Goal: Communication & Community: Answer question/provide support

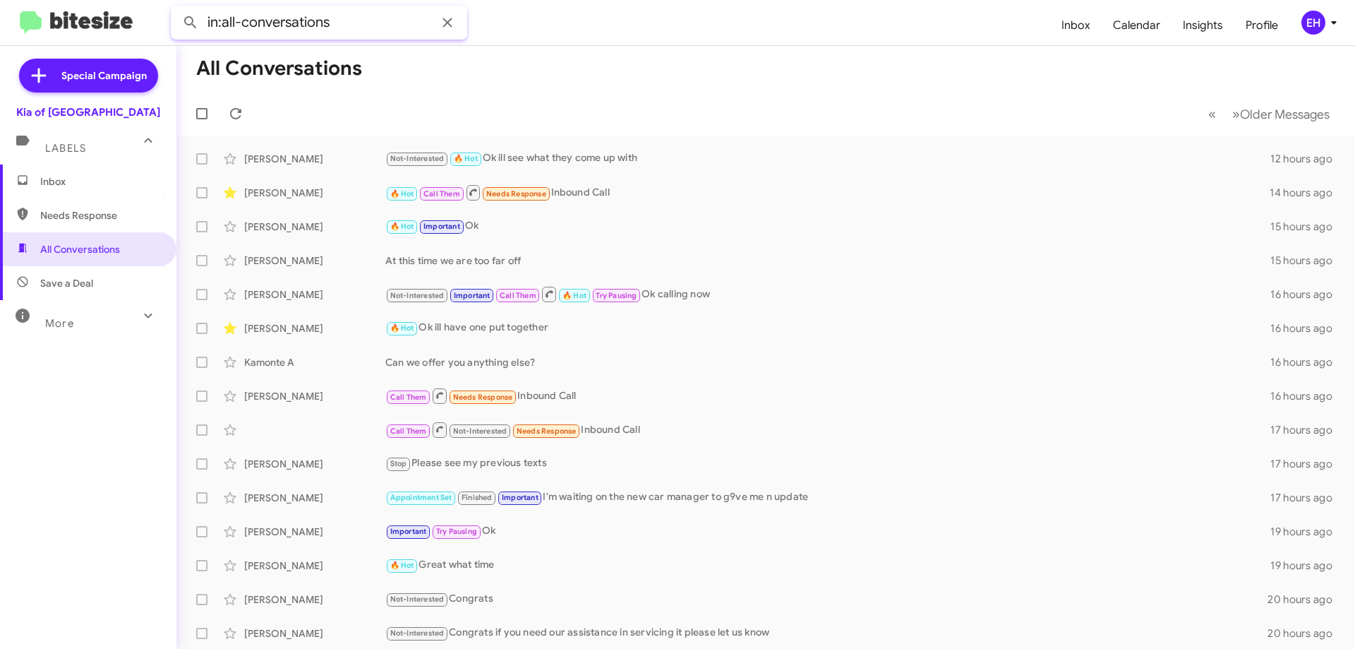
drag, startPoint x: 346, startPoint y: 26, endPoint x: 245, endPoint y: 37, distance: 101.5
click at [245, 37] on input "in:all-conversations" at bounding box center [319, 23] width 296 height 34
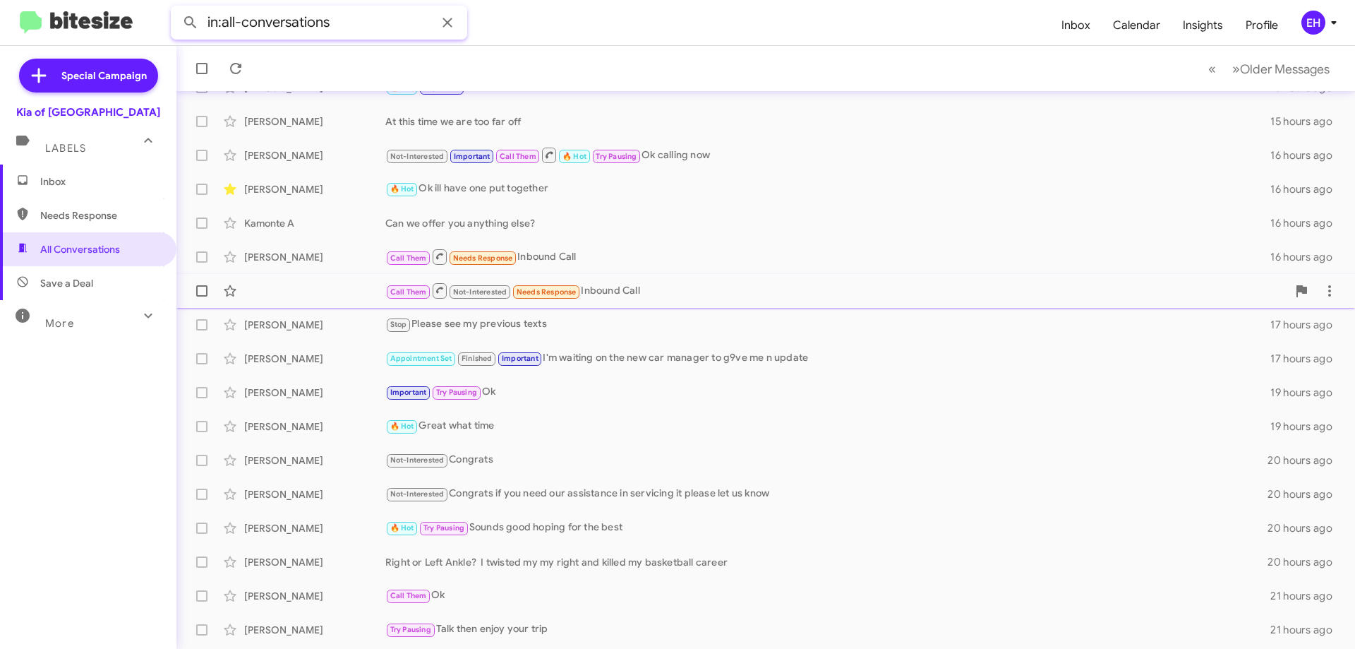
scroll to position [141, 0]
click at [37, 204] on span "Needs Response" at bounding box center [88, 215] width 176 height 34
type input "in:needs-response"
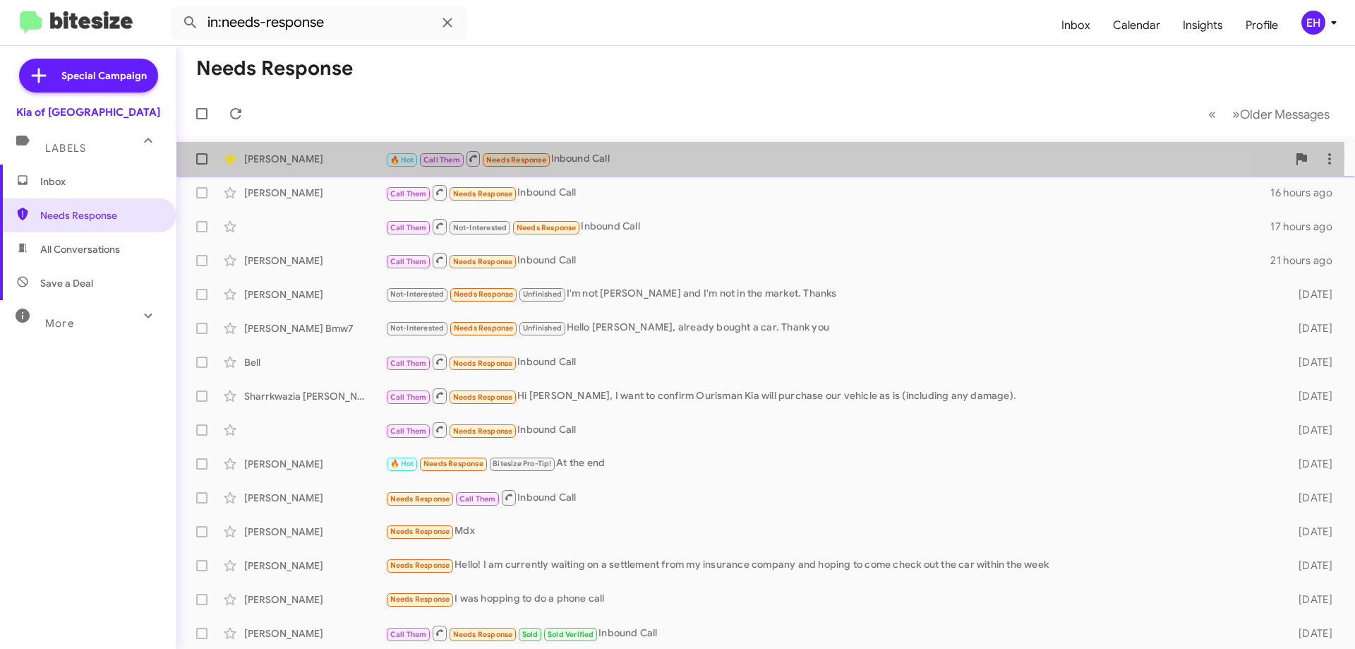
click at [581, 155] on div "🔥 Hot Call Them Needs Response Inbound Call" at bounding box center [836, 159] width 902 height 18
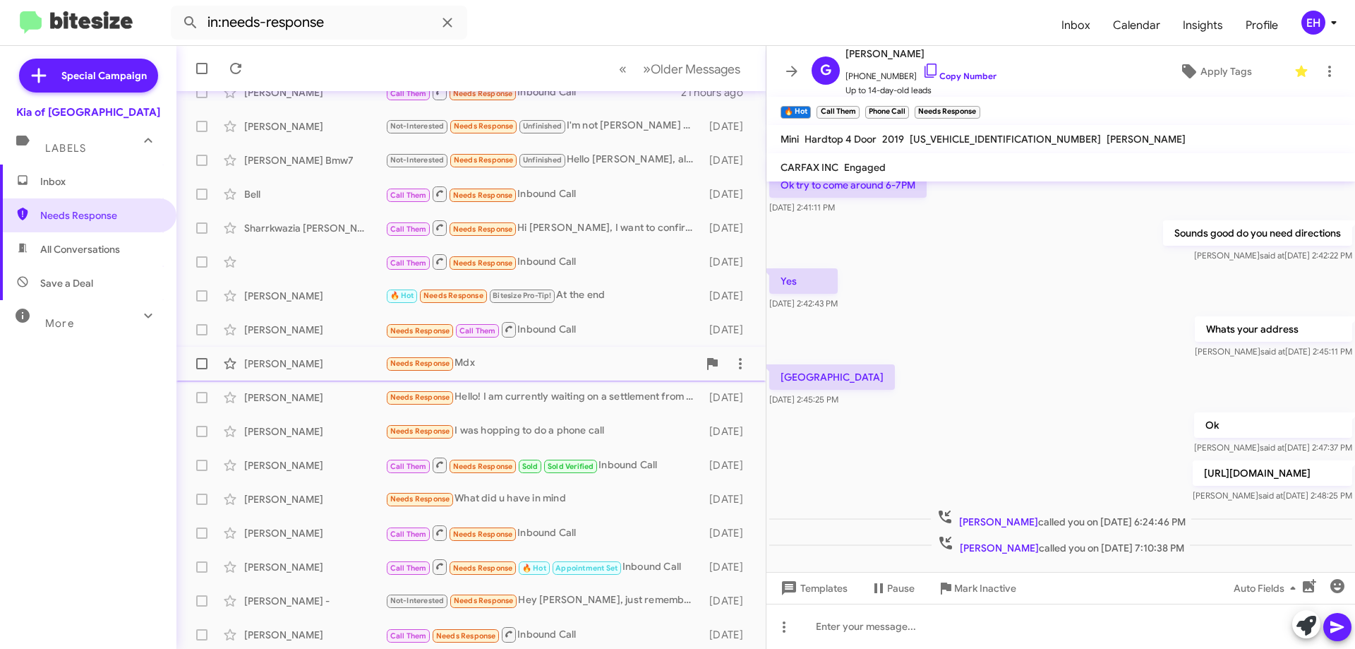
scroll to position [171, 0]
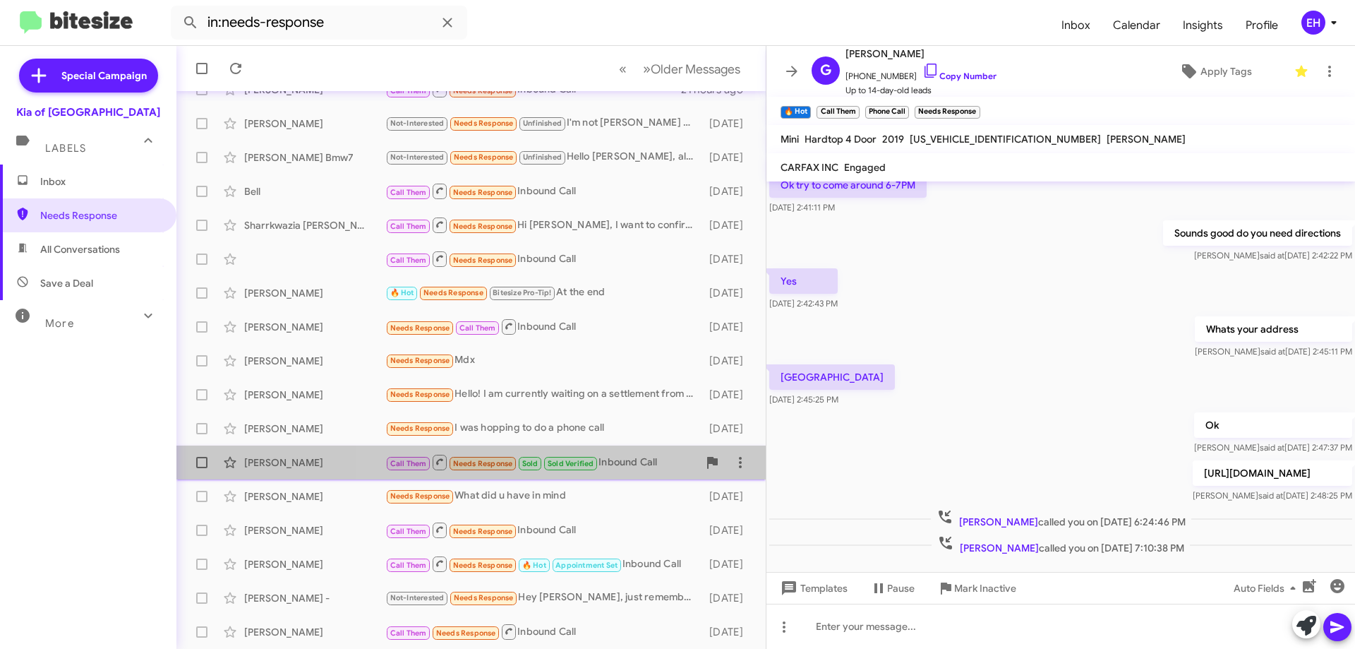
click at [637, 465] on div "Call Them Needs Response Sold Sold Verified Inbound Call" at bounding box center [541, 462] width 313 height 18
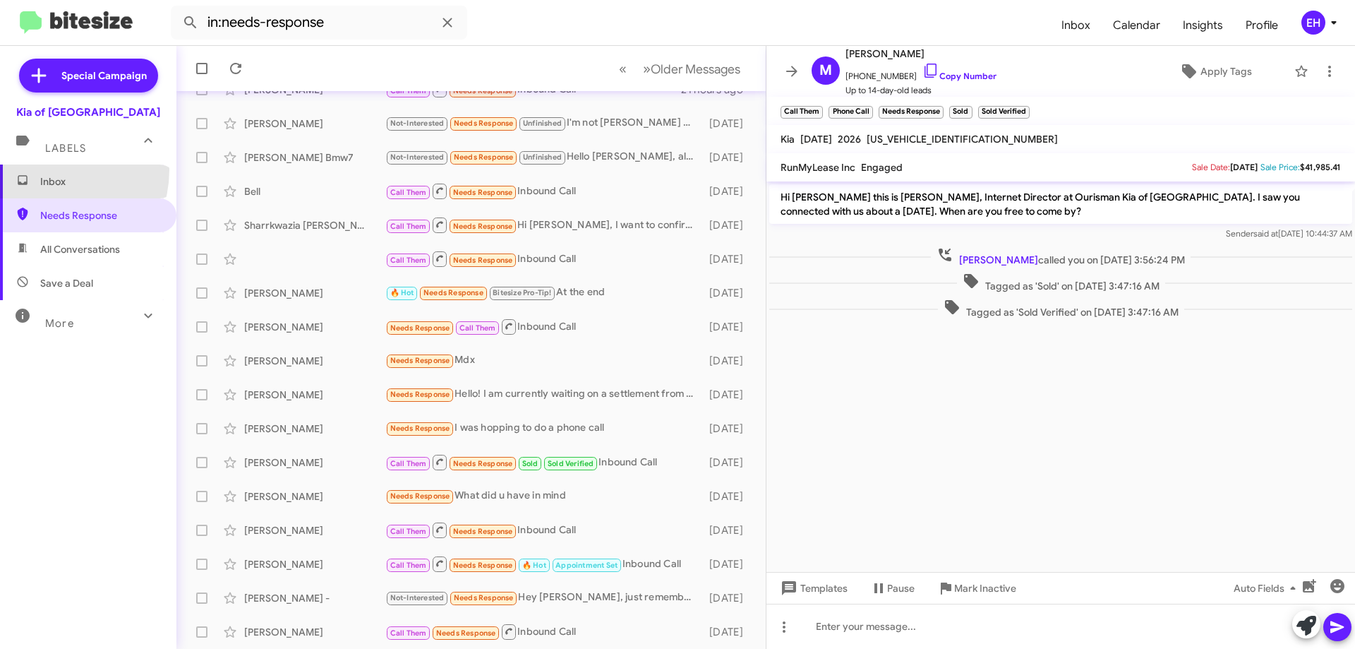
click at [44, 170] on span "Inbox" at bounding box center [88, 181] width 176 height 34
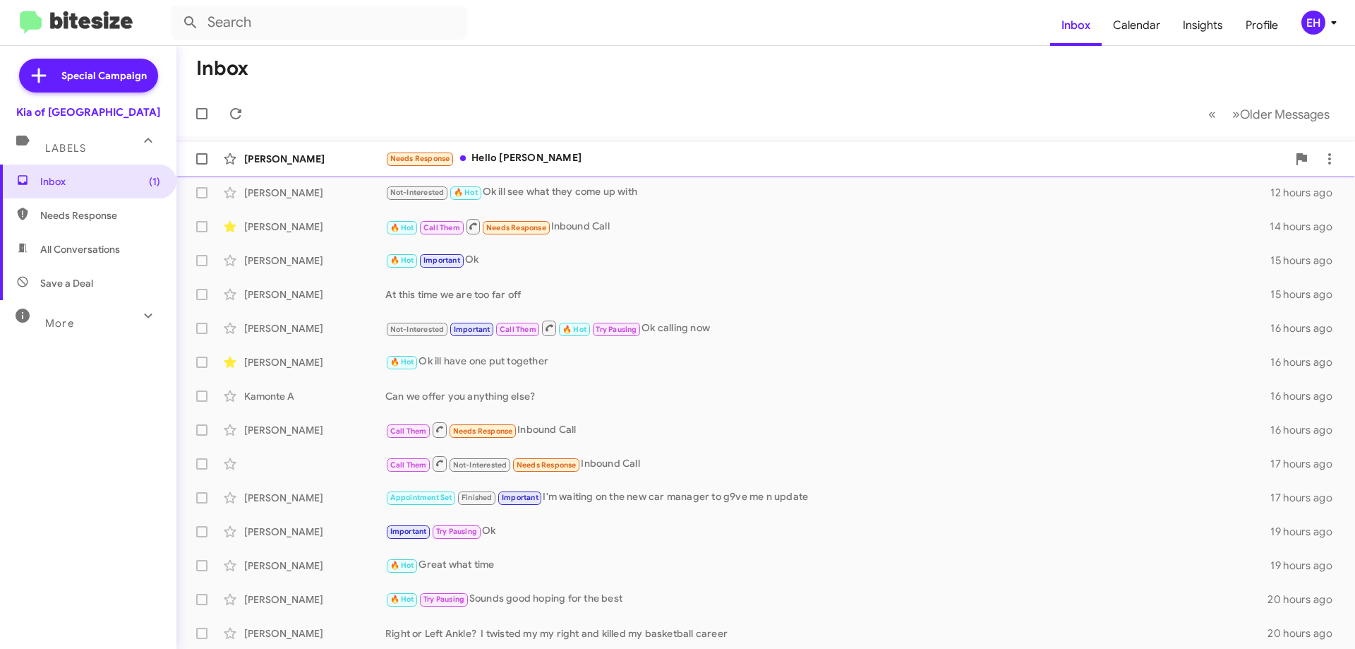
click at [515, 157] on div "Needs Response Hello Erik" at bounding box center [836, 158] width 902 height 16
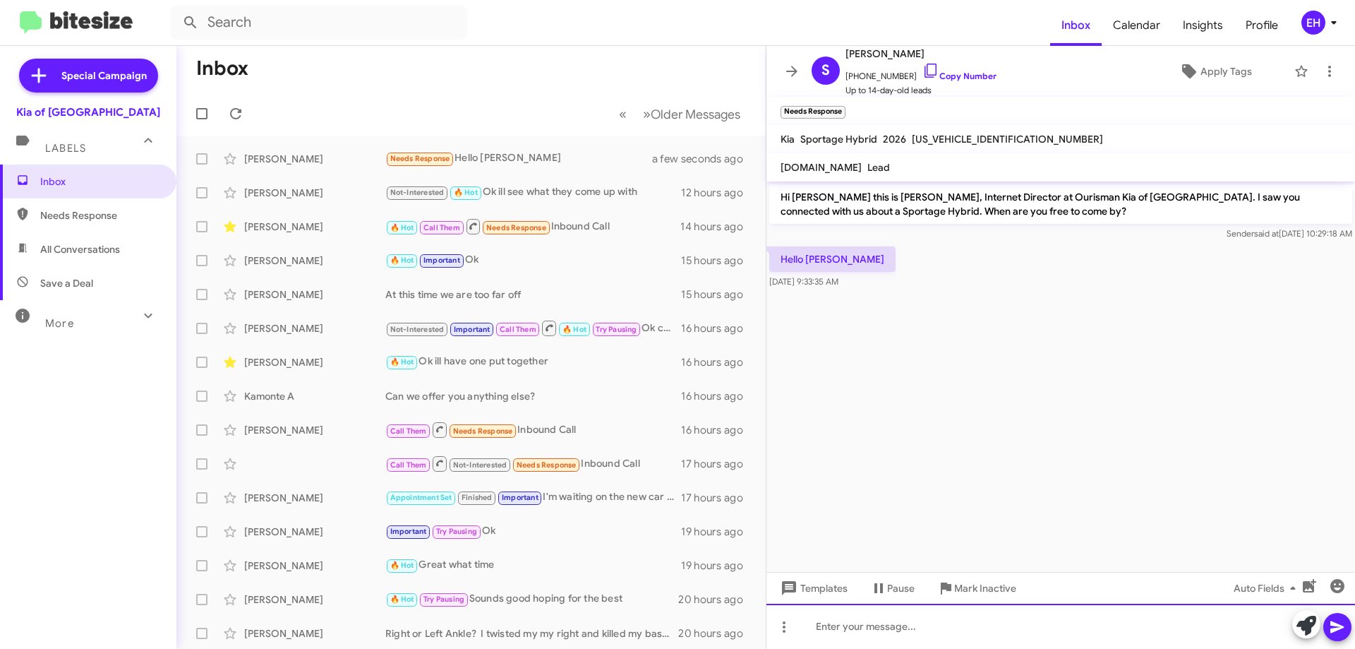
click at [930, 620] on div at bounding box center [1061, 626] width 589 height 45
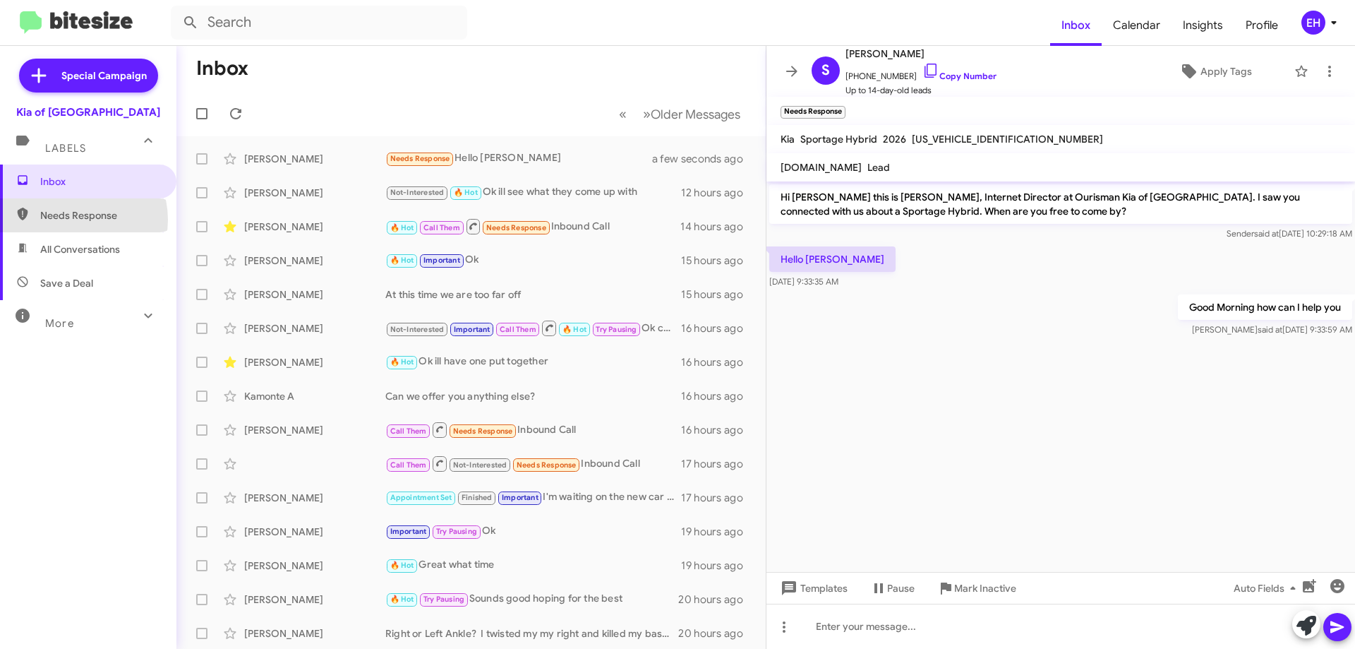
click at [76, 220] on span "Needs Response" at bounding box center [100, 215] width 120 height 14
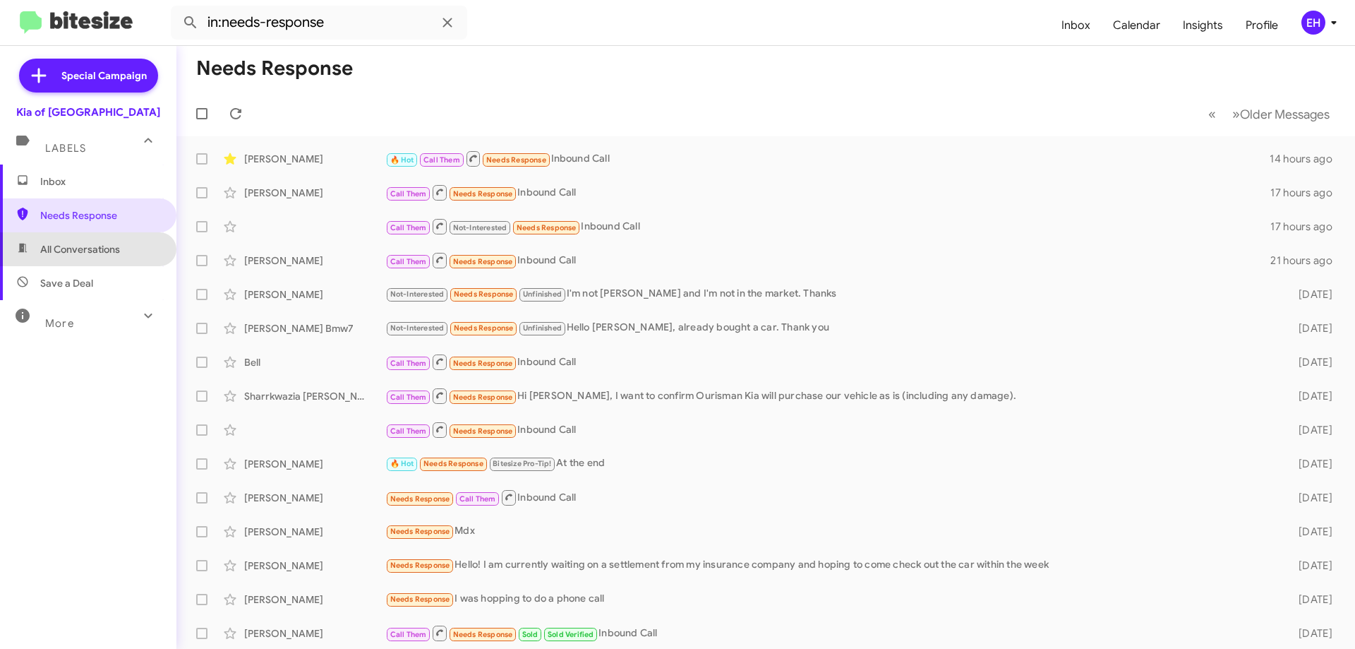
click at [97, 253] on span "All Conversations" at bounding box center [80, 249] width 80 height 14
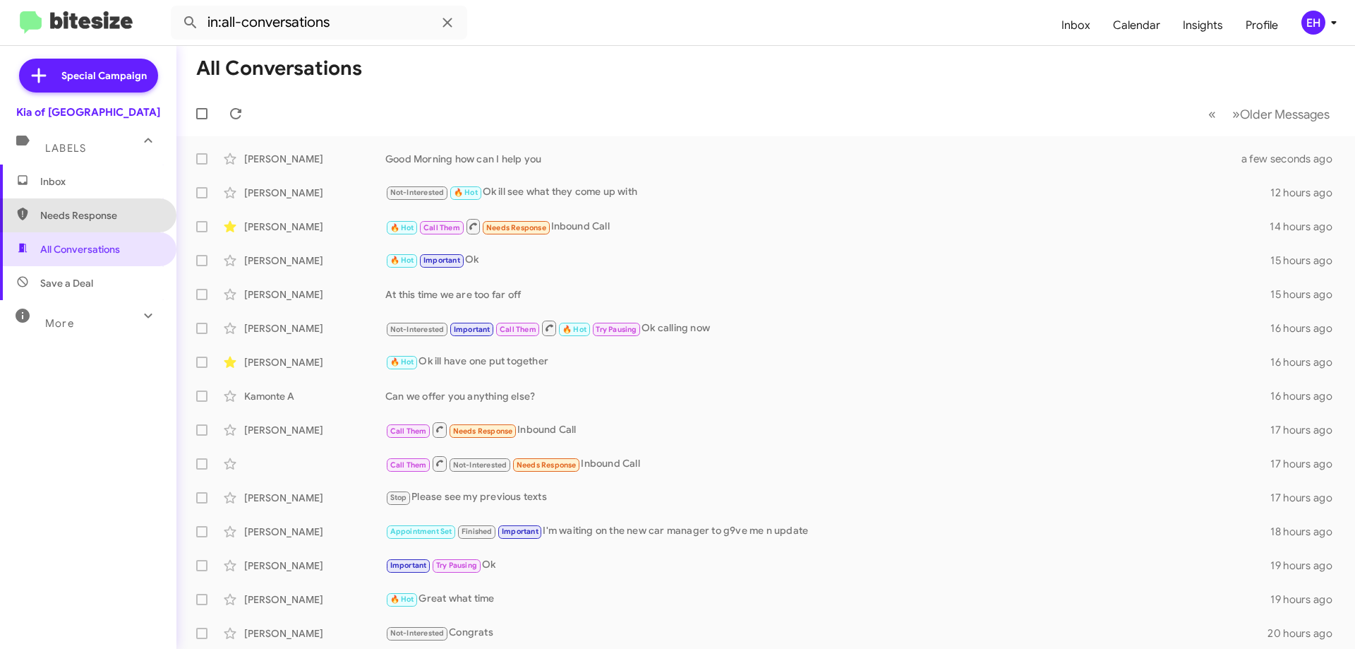
click at [108, 225] on span "Needs Response" at bounding box center [88, 215] width 176 height 34
type input "in:needs-response"
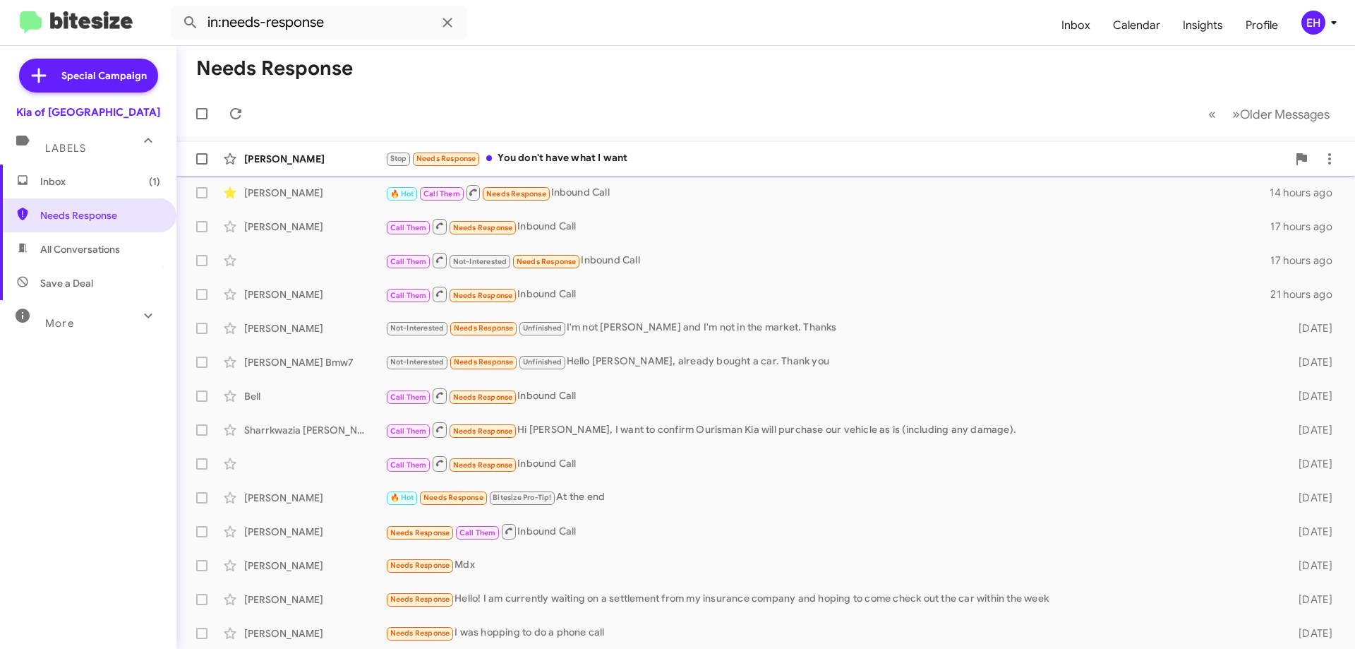
click at [582, 163] on div "Stop Needs Response You don't have what I want" at bounding box center [836, 158] width 902 height 16
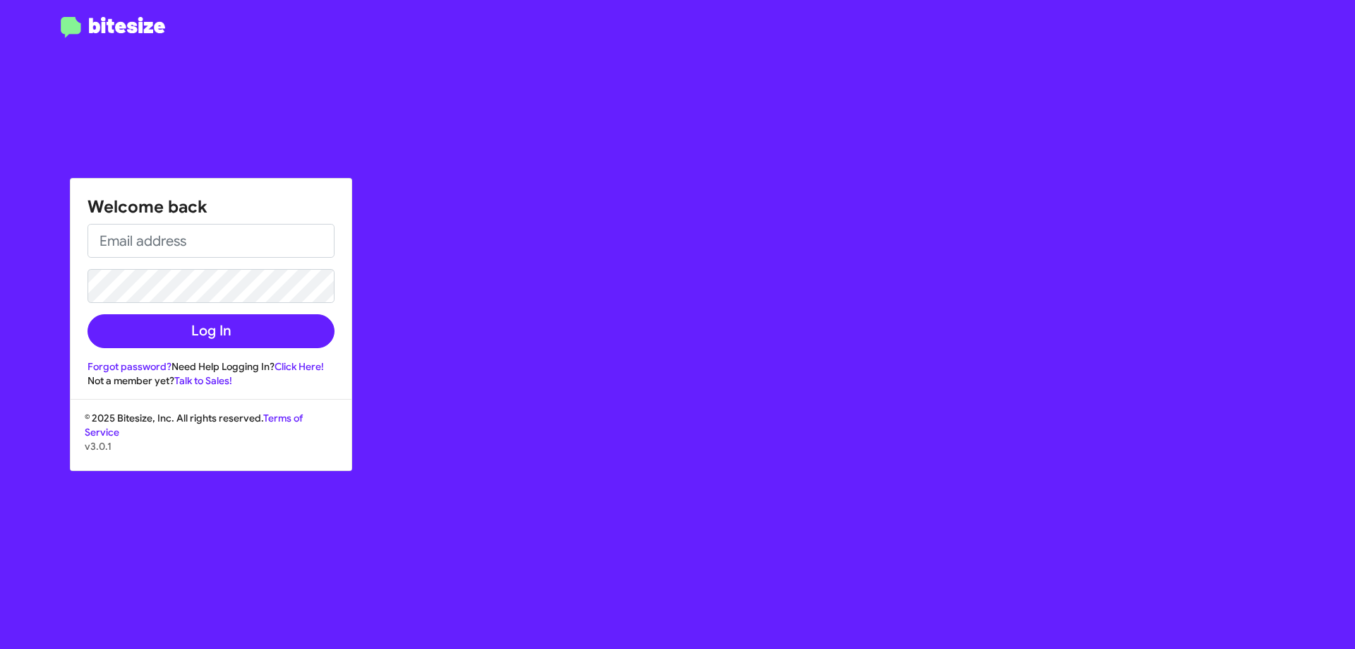
type input "ehershan@ourismancars.com"
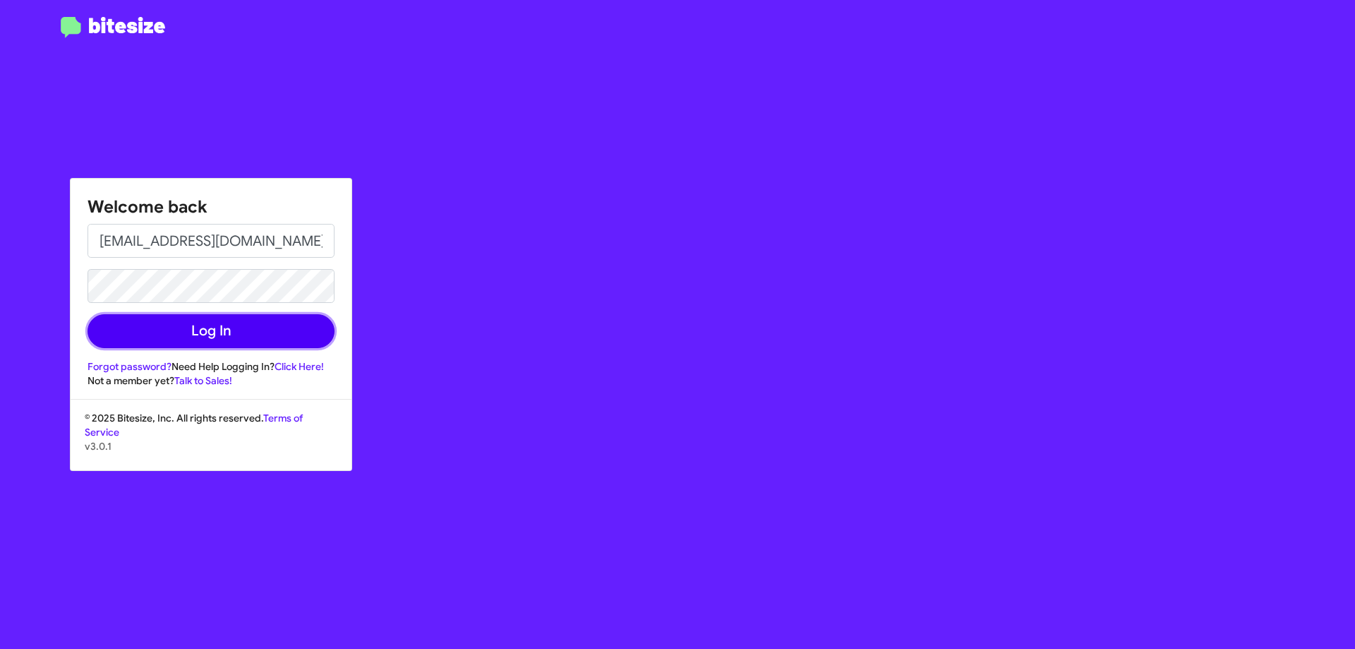
click at [256, 325] on button "Log In" at bounding box center [211, 331] width 247 height 34
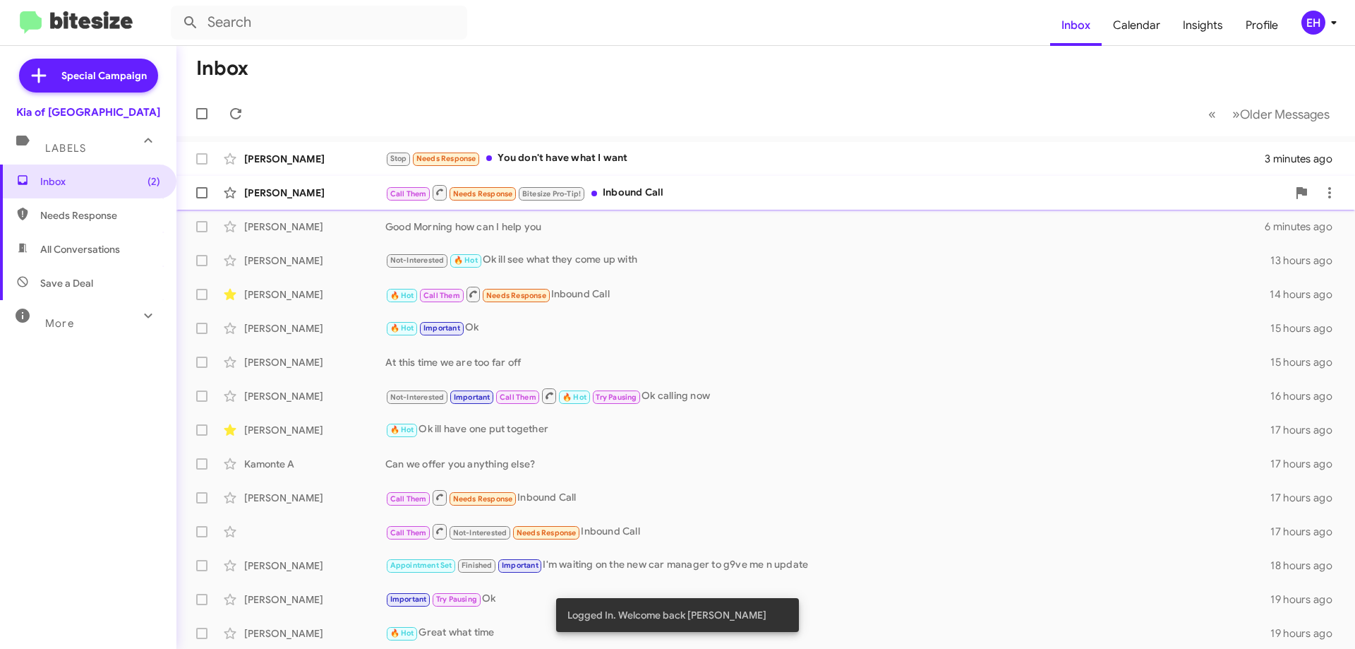
click at [642, 186] on div "Call Them Needs Response Bitesize Pro-Tip! Inbound Call" at bounding box center [836, 193] width 902 height 18
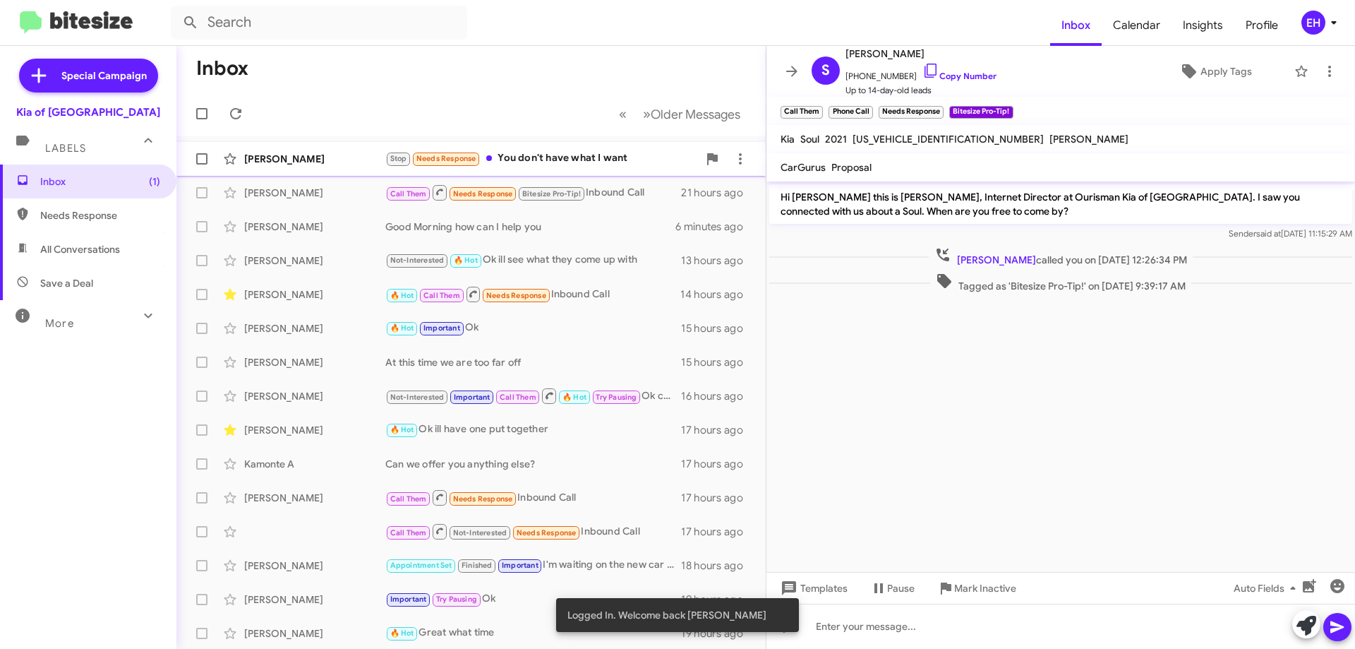
click at [587, 158] on div "Stop Needs Response You don't have what I want" at bounding box center [541, 158] width 313 height 16
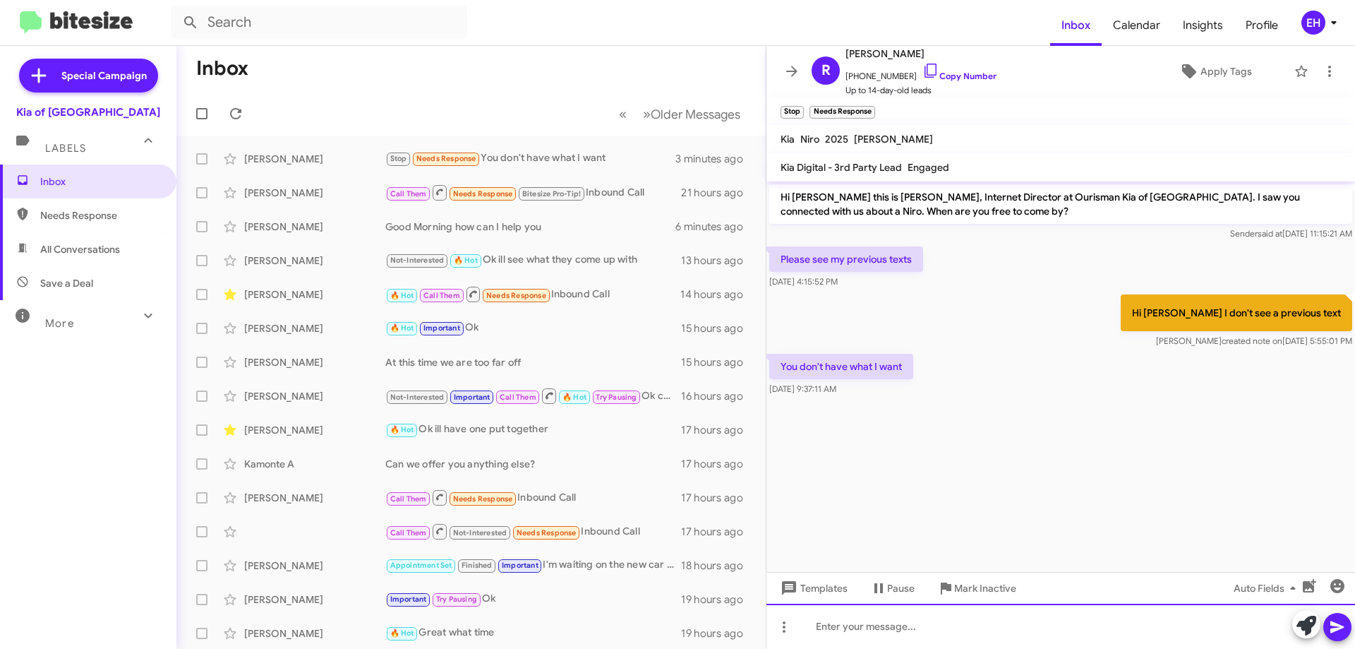
click at [908, 622] on div at bounding box center [1061, 626] width 589 height 45
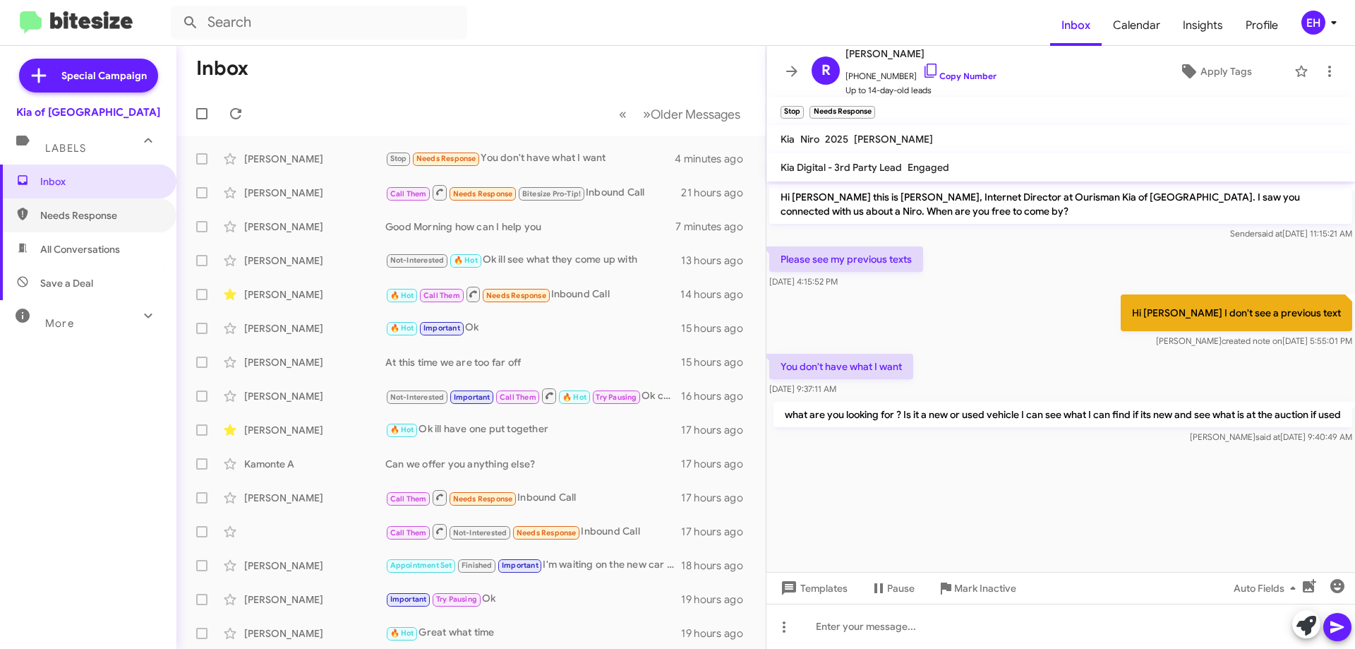
drag, startPoint x: 47, startPoint y: 206, endPoint x: 92, endPoint y: 134, distance: 85.0
click at [47, 207] on span "Needs Response" at bounding box center [88, 215] width 176 height 34
type input "in:needs-response"
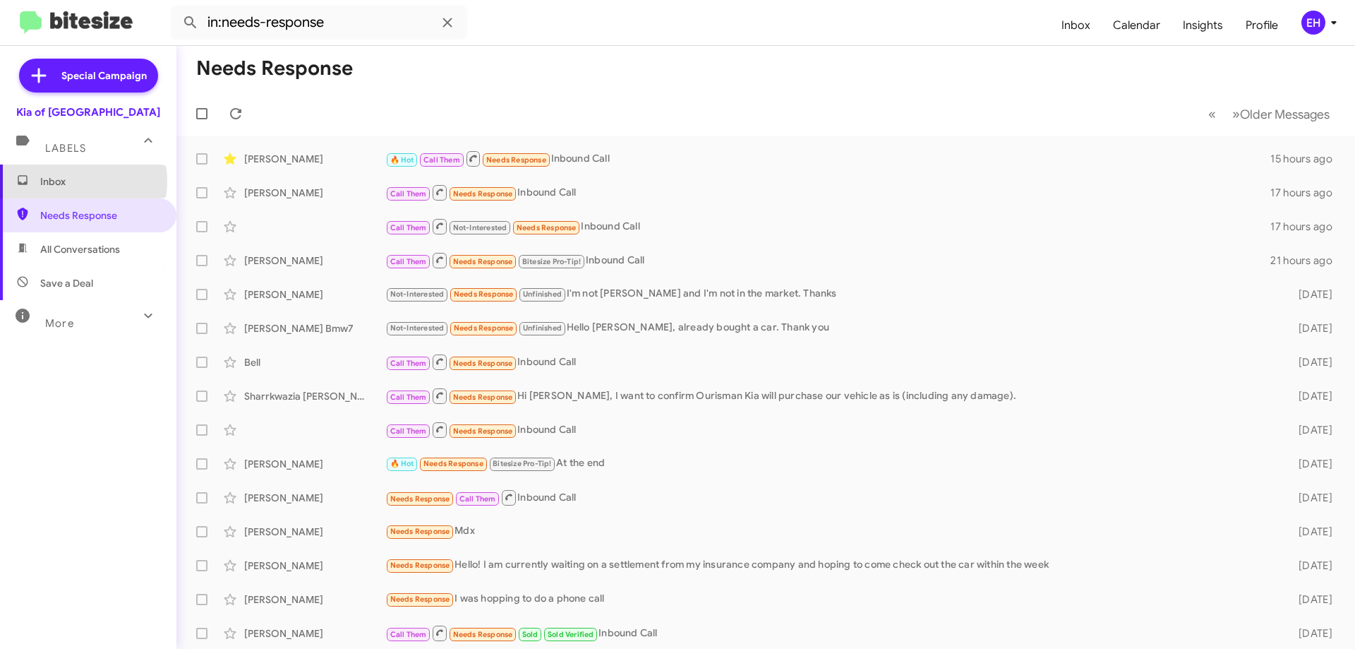
click at [71, 181] on span "Inbox" at bounding box center [100, 181] width 120 height 14
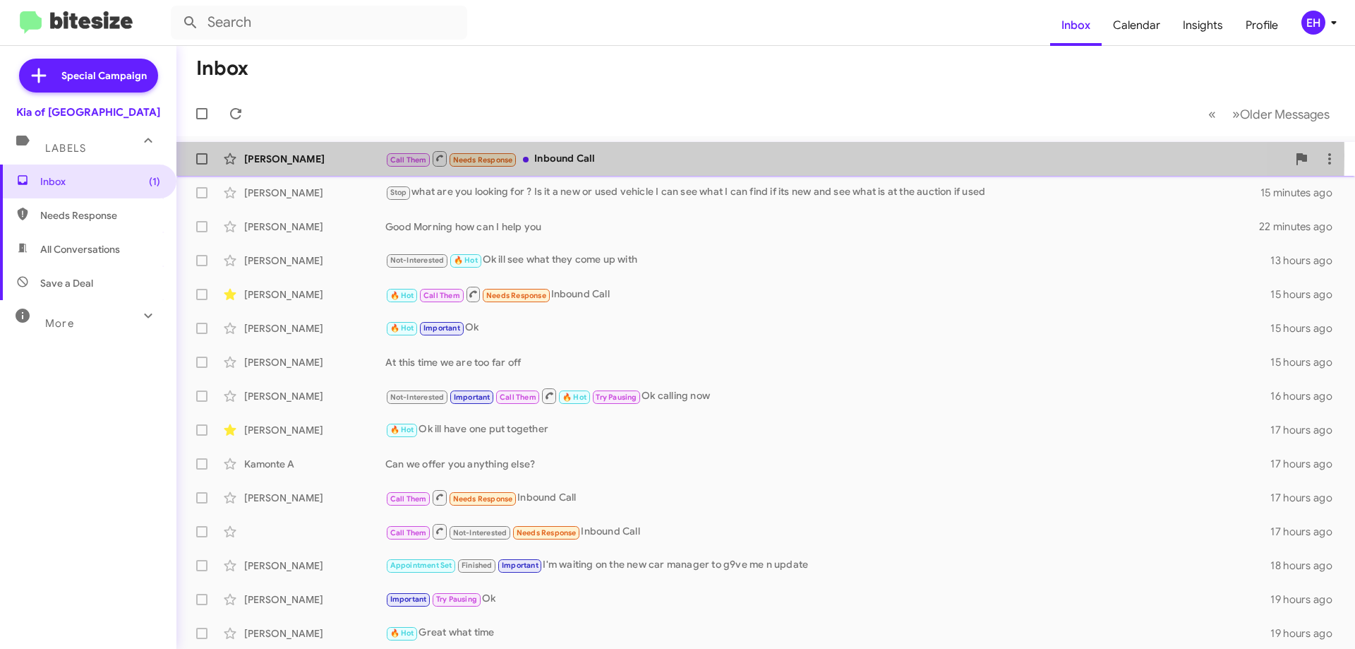
click at [589, 155] on div "Call Them Needs Response Inbound Call" at bounding box center [836, 159] width 902 height 18
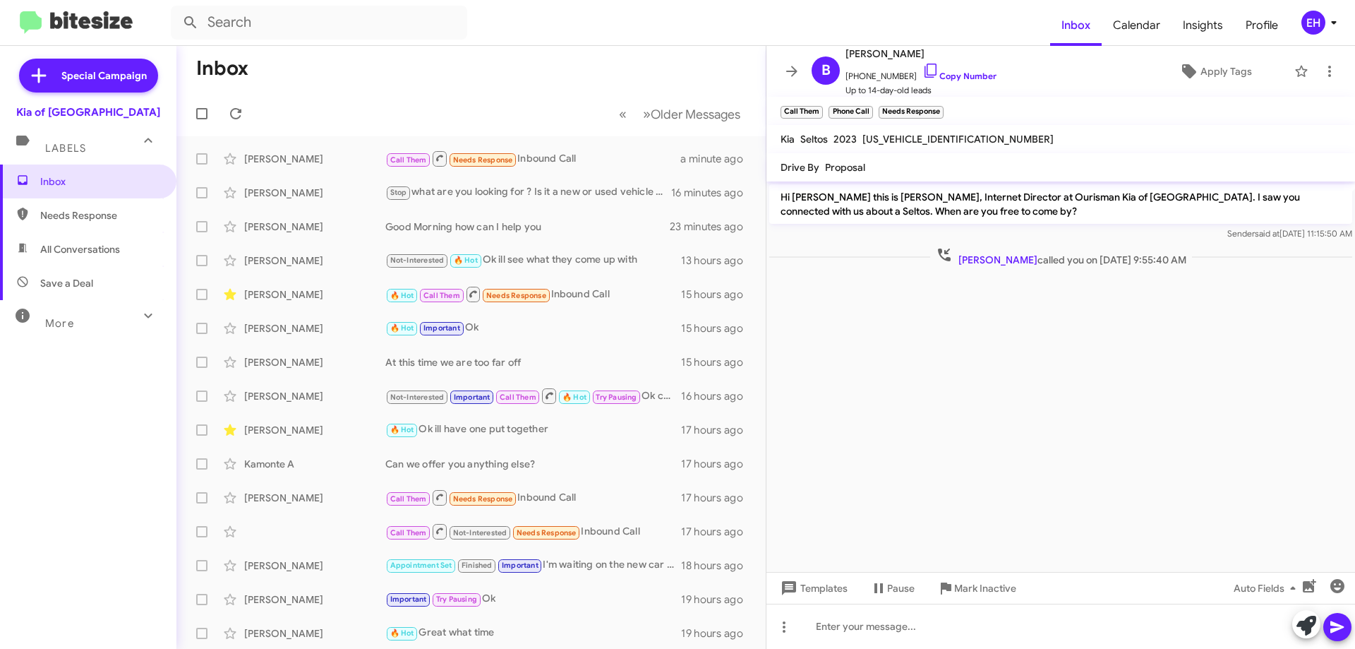
click at [65, 218] on span "Needs Response" at bounding box center [100, 215] width 120 height 14
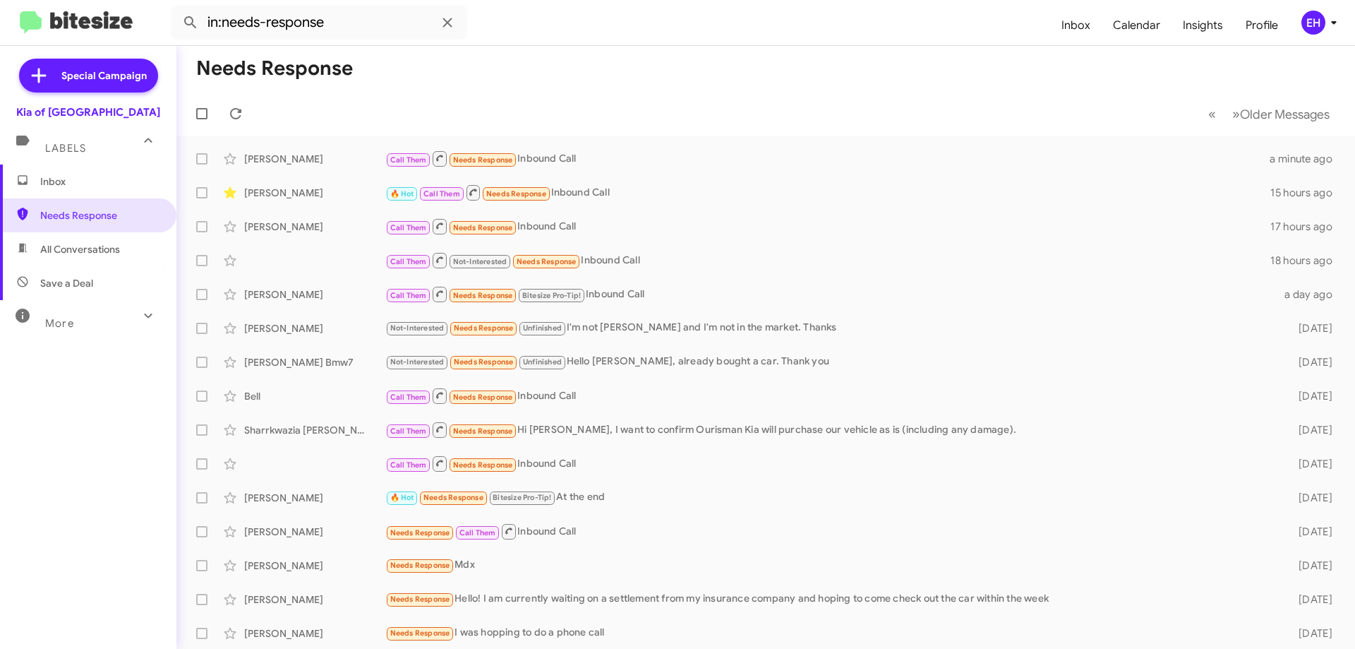
click at [78, 242] on span "All Conversations" at bounding box center [80, 249] width 80 height 14
type input "in:all-conversations"
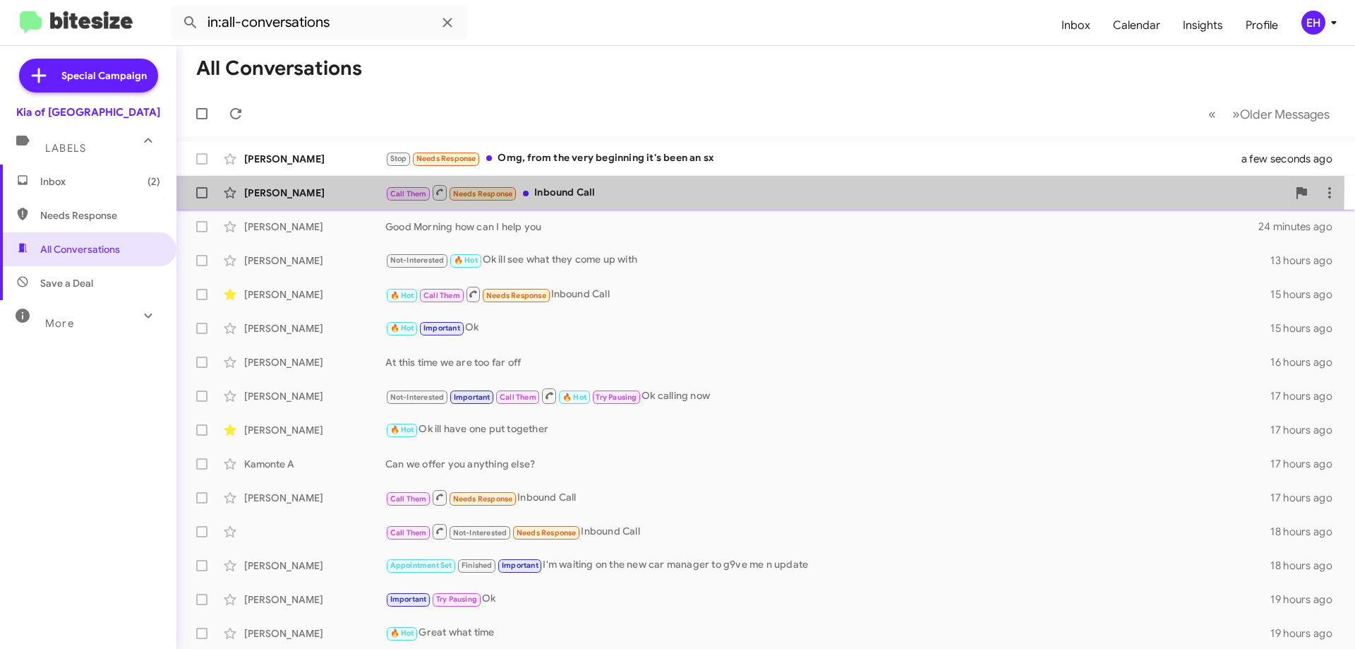
click at [600, 188] on div "Call Them Needs Response Inbound Call" at bounding box center [836, 193] width 902 height 18
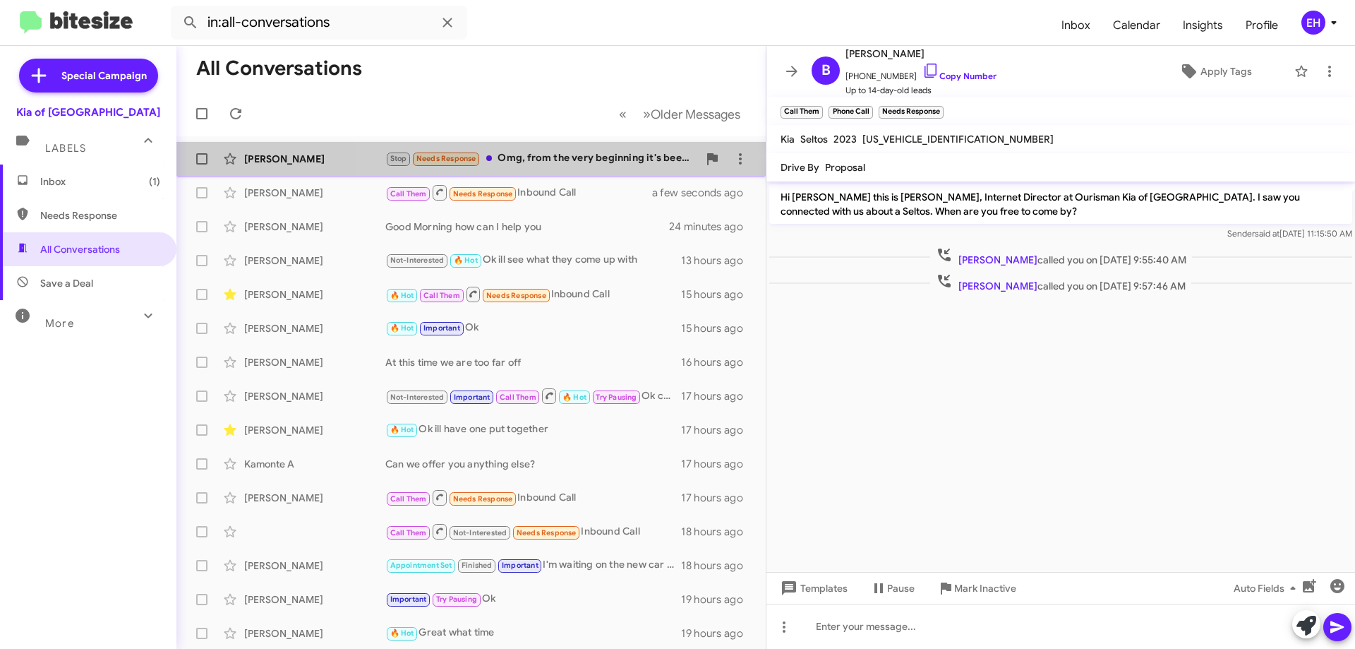
click at [589, 156] on div "Stop Needs Response Omg, from the very beginning it's been an sx" at bounding box center [541, 158] width 313 height 16
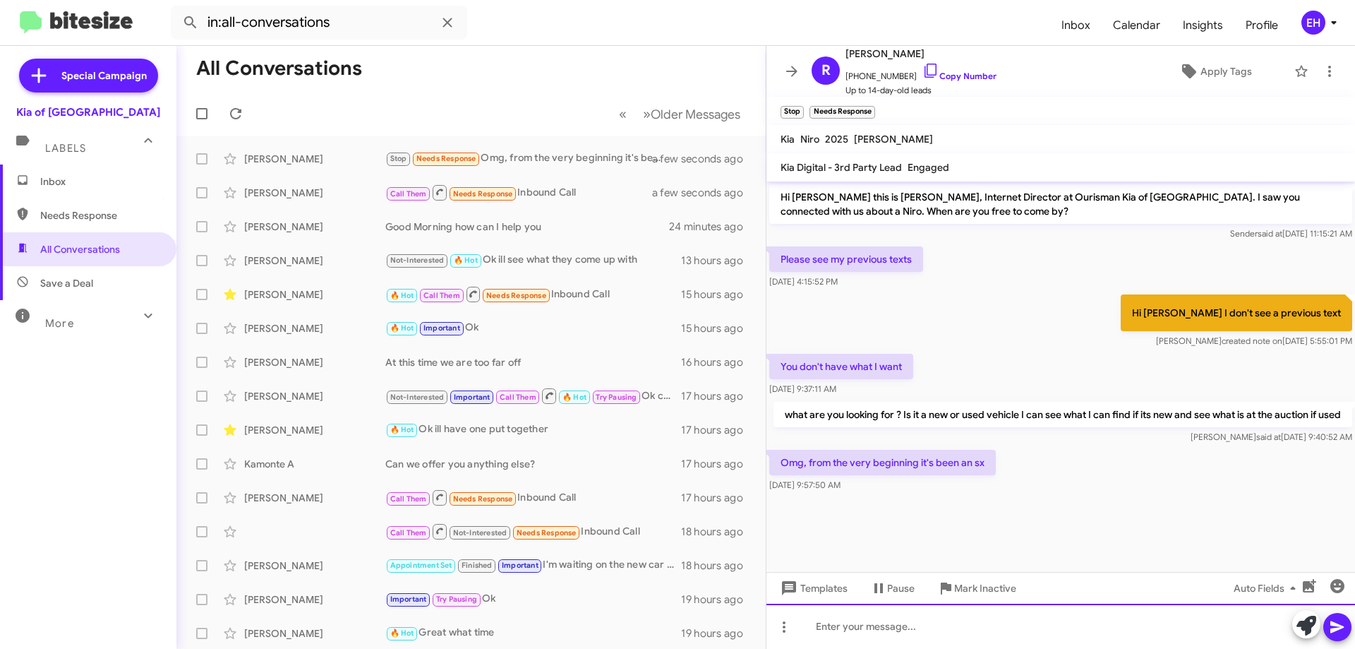
click at [941, 611] on div at bounding box center [1061, 626] width 589 height 45
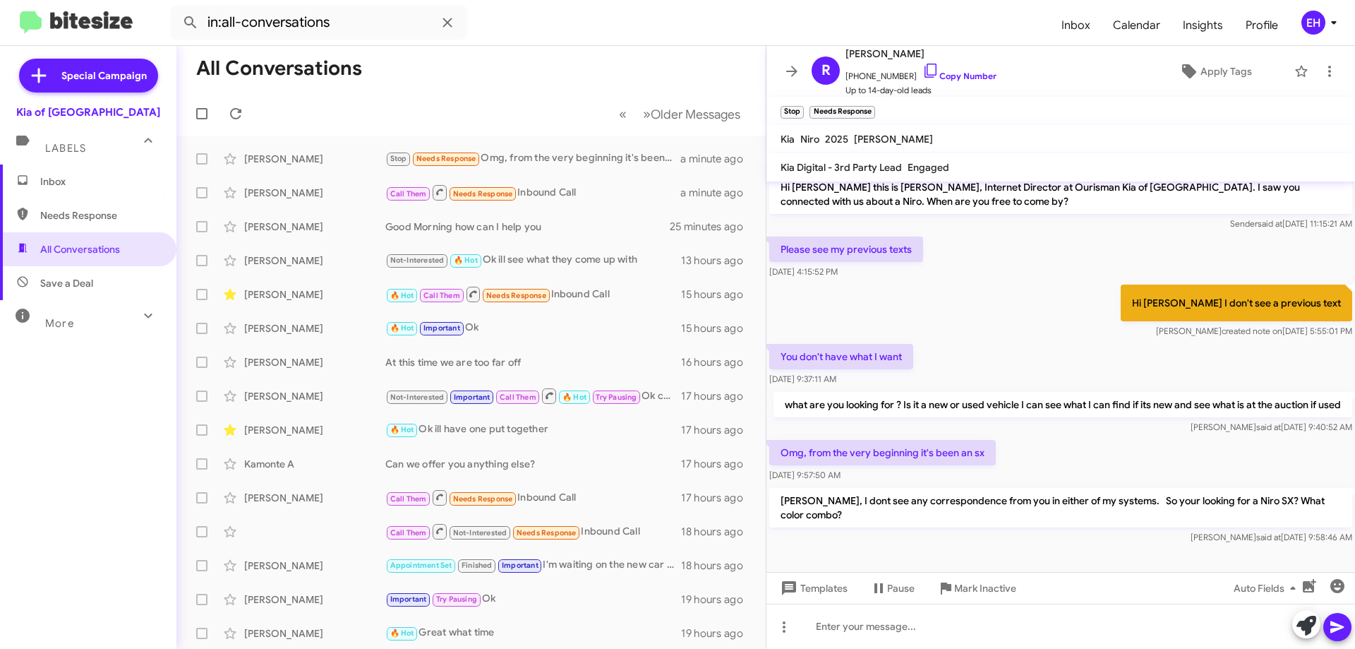
click at [104, 215] on span "Needs Response" at bounding box center [100, 215] width 120 height 14
type input "in:needs-response"
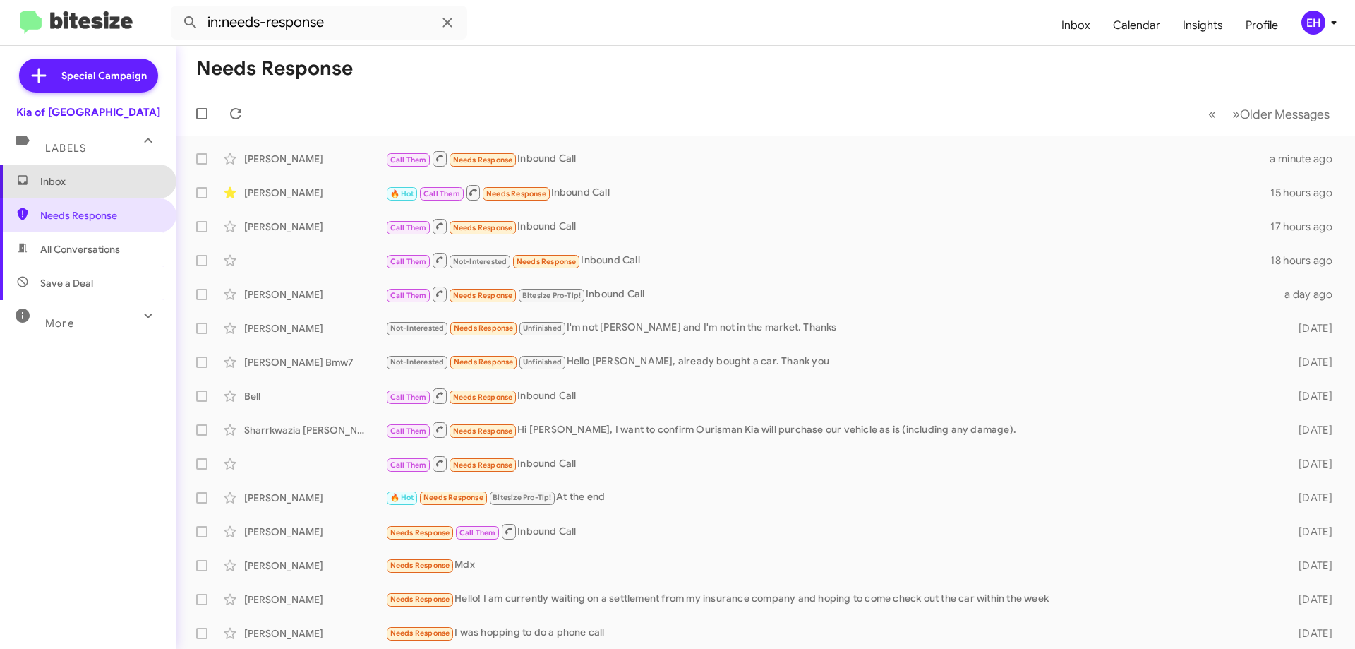
click at [92, 194] on span "Inbox" at bounding box center [88, 181] width 176 height 34
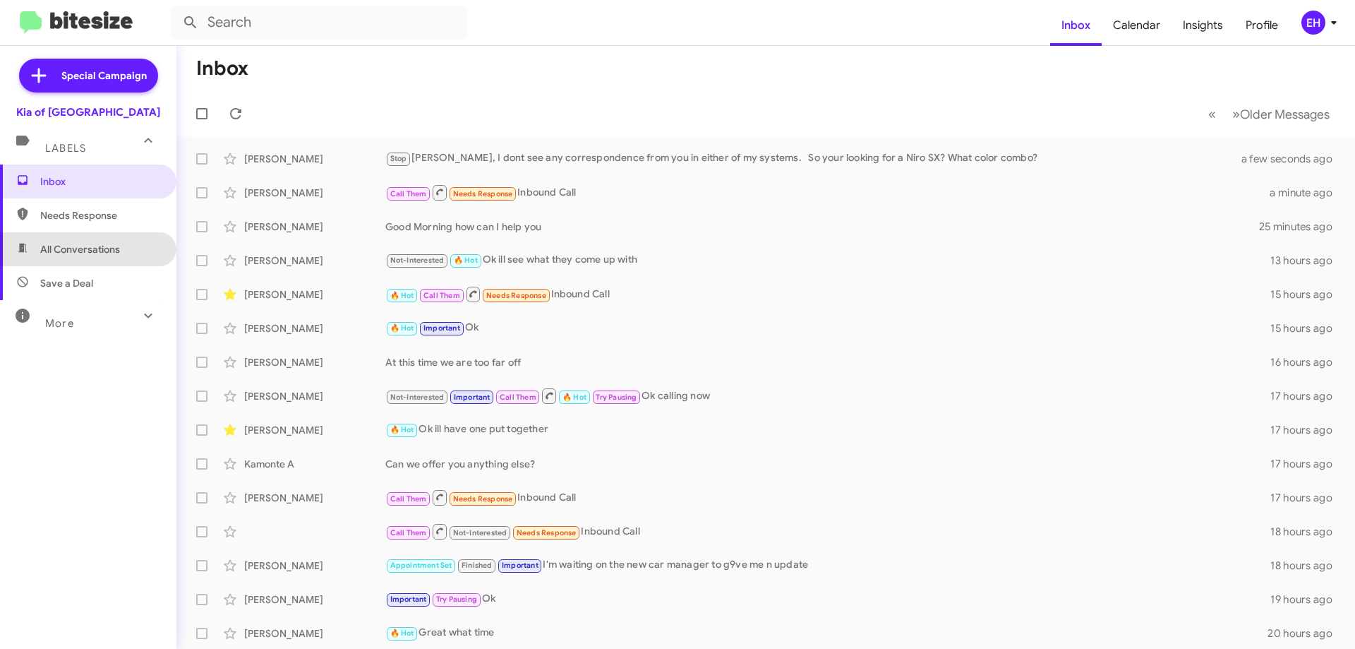
click at [100, 251] on span "All Conversations" at bounding box center [80, 249] width 80 height 14
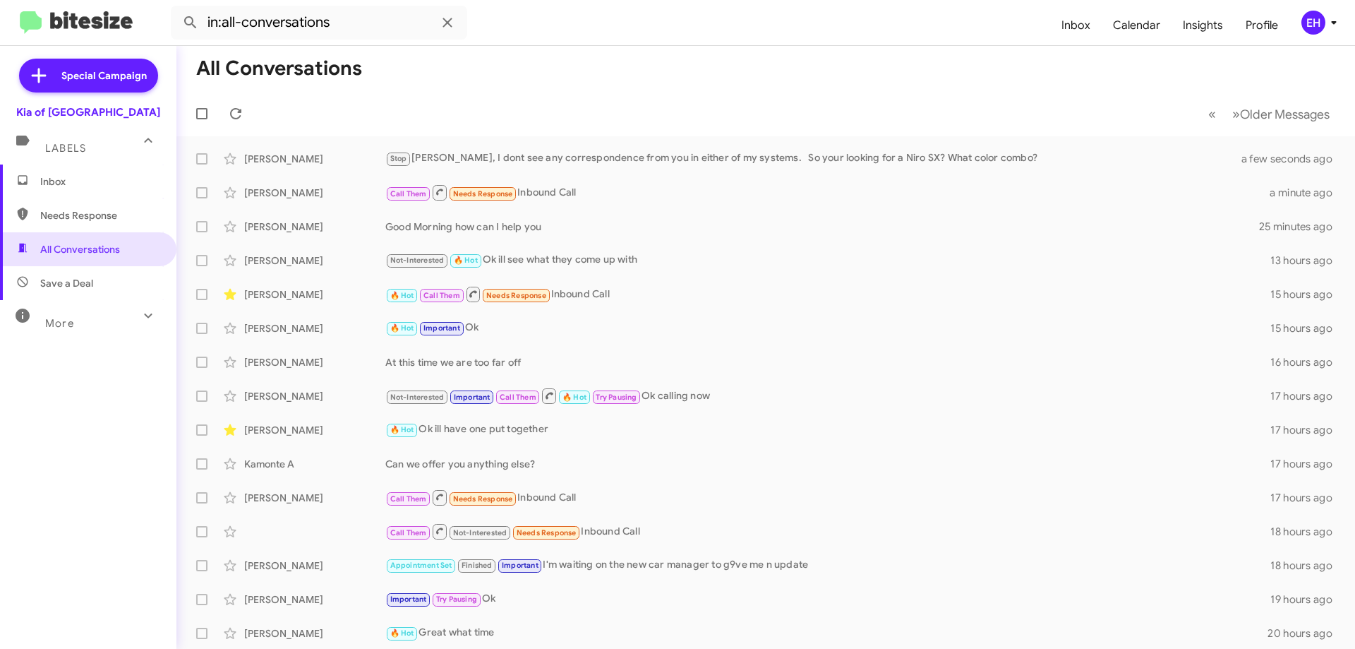
click at [92, 301] on mat-expansion-panel-header "More" at bounding box center [88, 317] width 176 height 34
click at [86, 280] on span "Save a Deal" at bounding box center [66, 283] width 53 height 14
type input "in:not-interested"
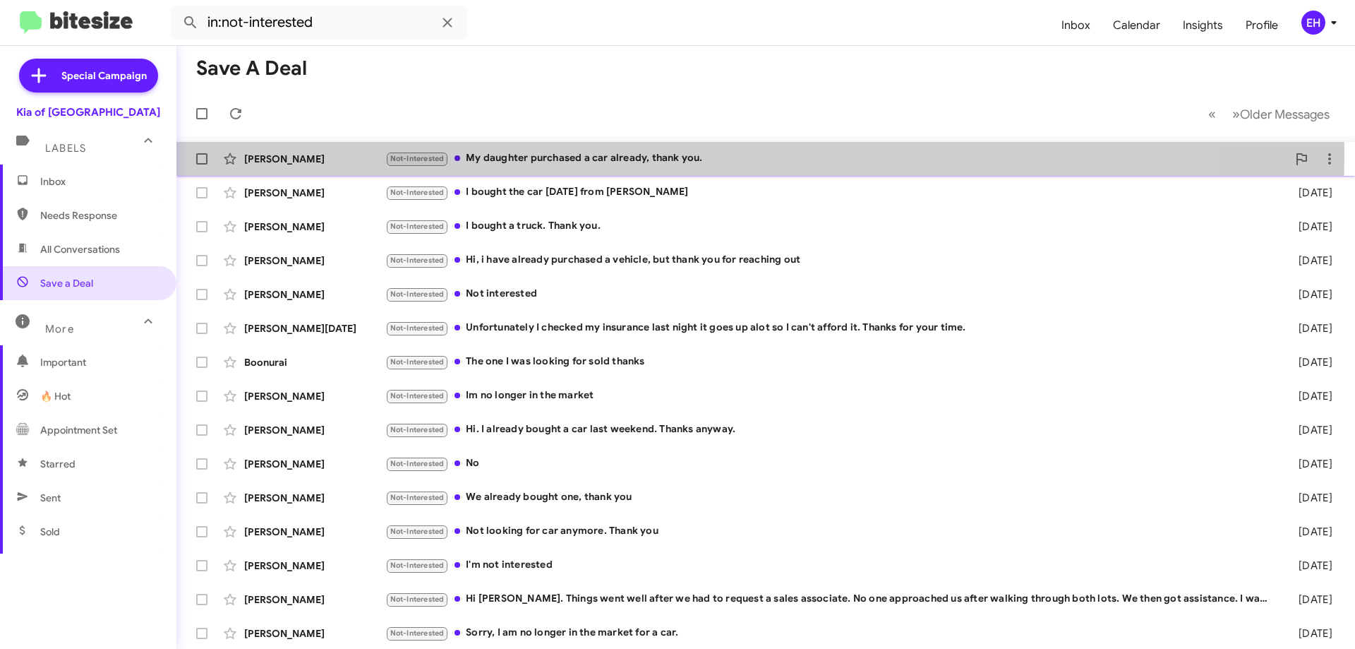
click at [563, 155] on div "Not-Interested My daughter purchased a car already, thank you." at bounding box center [836, 158] width 902 height 16
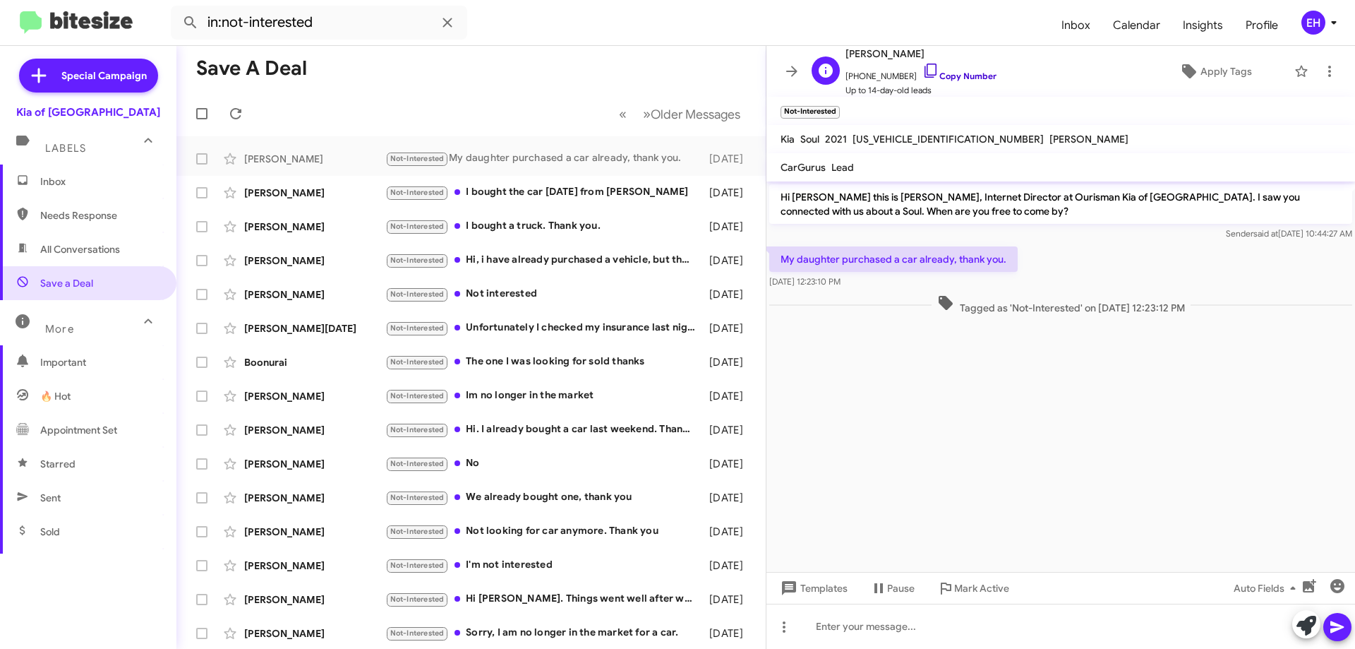
click at [955, 78] on link "Copy Number" at bounding box center [960, 76] width 74 height 11
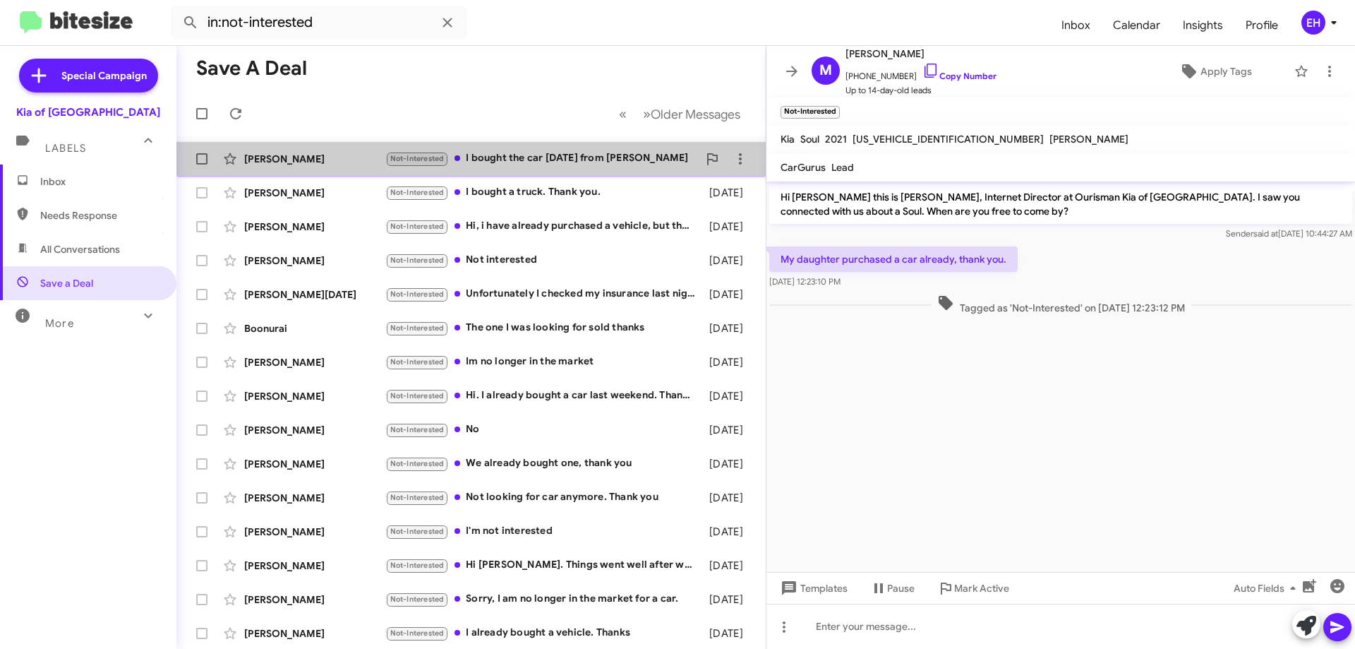
click at [603, 160] on div "Not-Interested I bought the car [DATE] from [PERSON_NAME]" at bounding box center [541, 158] width 313 height 16
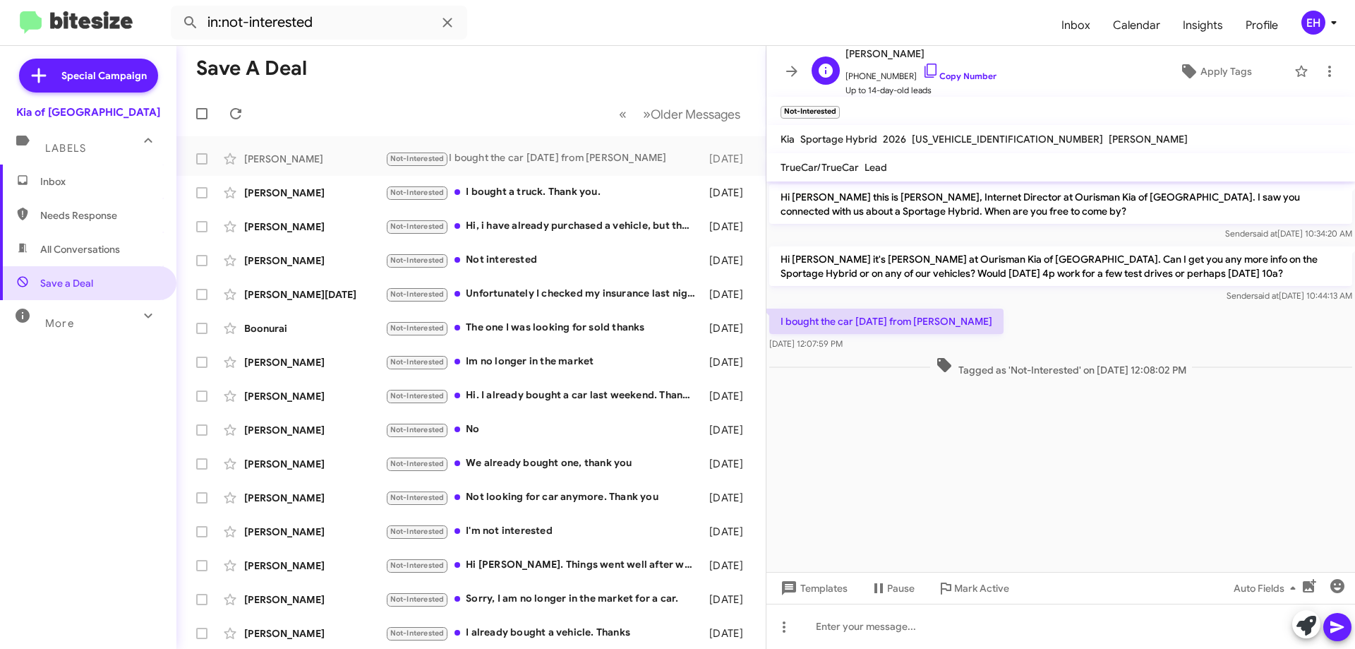
click at [939, 69] on span "[PHONE_NUMBER] Copy Number" at bounding box center [921, 72] width 151 height 21
click at [942, 74] on link "Copy Number" at bounding box center [960, 76] width 74 height 11
click at [589, 191] on div "Not-Interested I bought a truck. Thank you." at bounding box center [541, 192] width 313 height 16
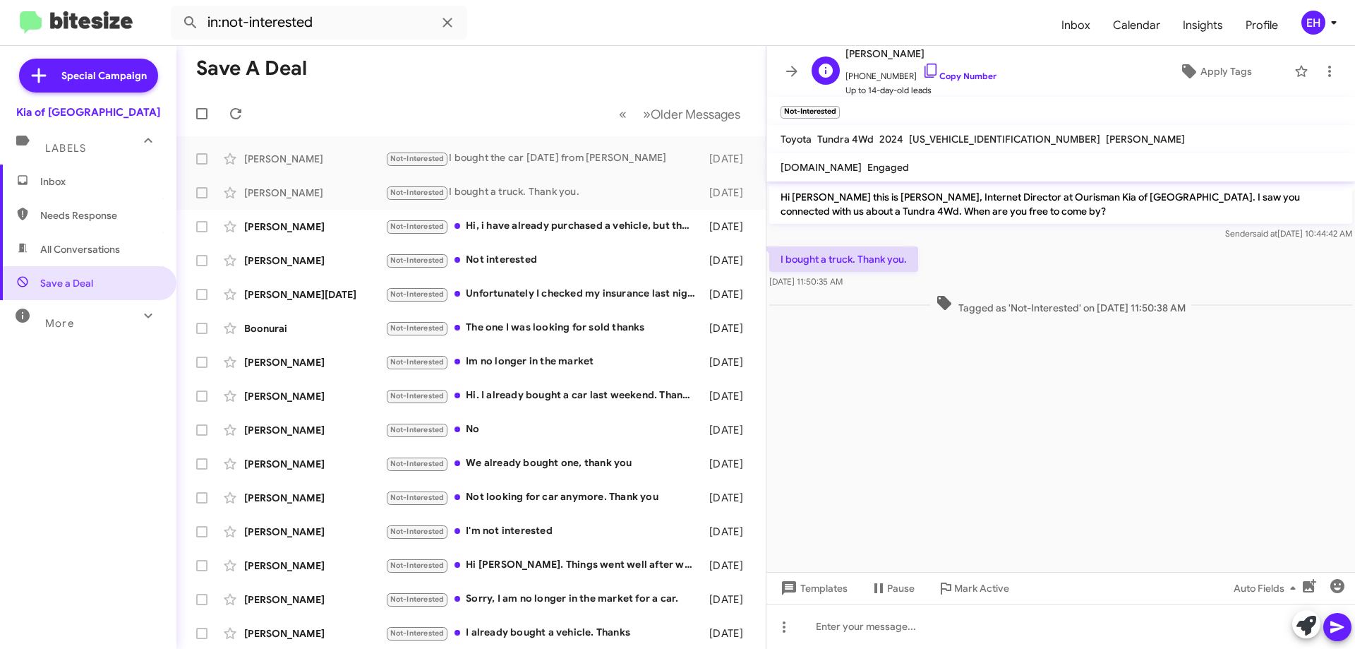
click at [957, 88] on span "Up to 14-day-old leads" at bounding box center [921, 90] width 151 height 14
click at [961, 79] on link "Copy Number" at bounding box center [960, 76] width 74 height 11
click at [584, 230] on div "Not-Interested Hi, i have already purchased a vehicle, but thank you for reachi…" at bounding box center [541, 226] width 313 height 16
click at [948, 76] on link "Copy Number" at bounding box center [960, 76] width 74 height 11
click at [657, 166] on div "Not-Interested I bought the car [DATE] from [PERSON_NAME]" at bounding box center [541, 158] width 313 height 16
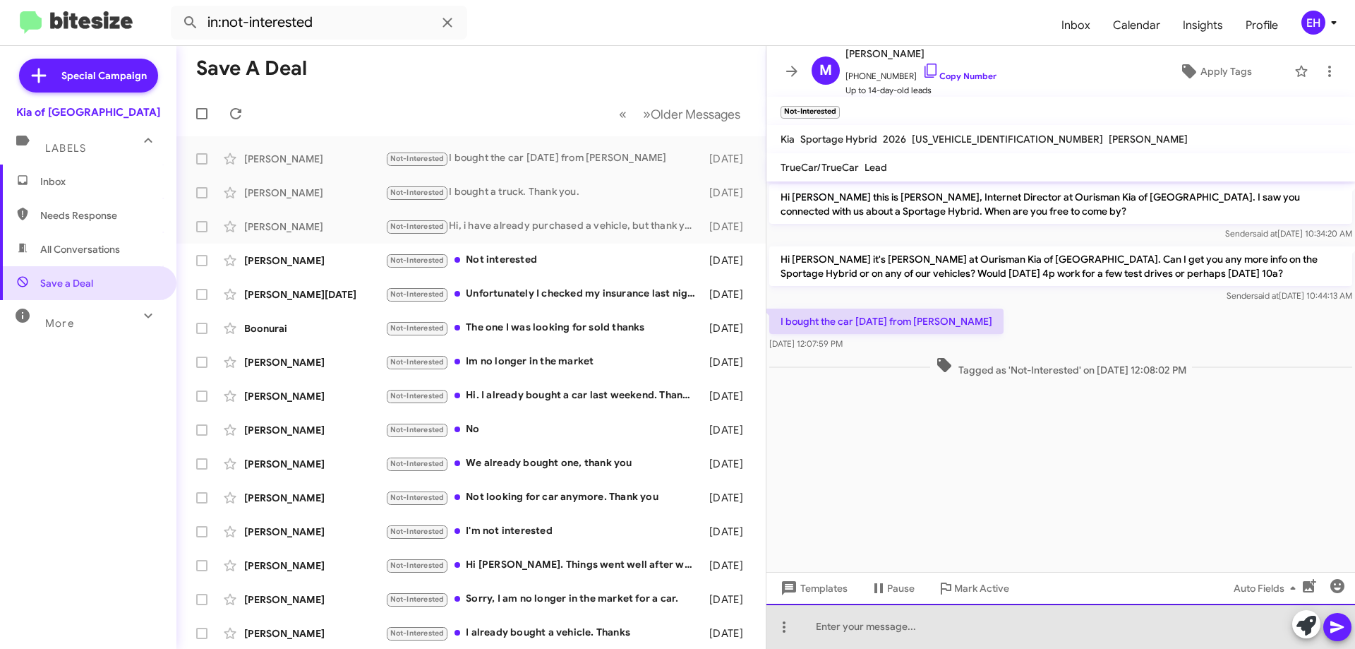
click at [949, 627] on div at bounding box center [1061, 626] width 589 height 45
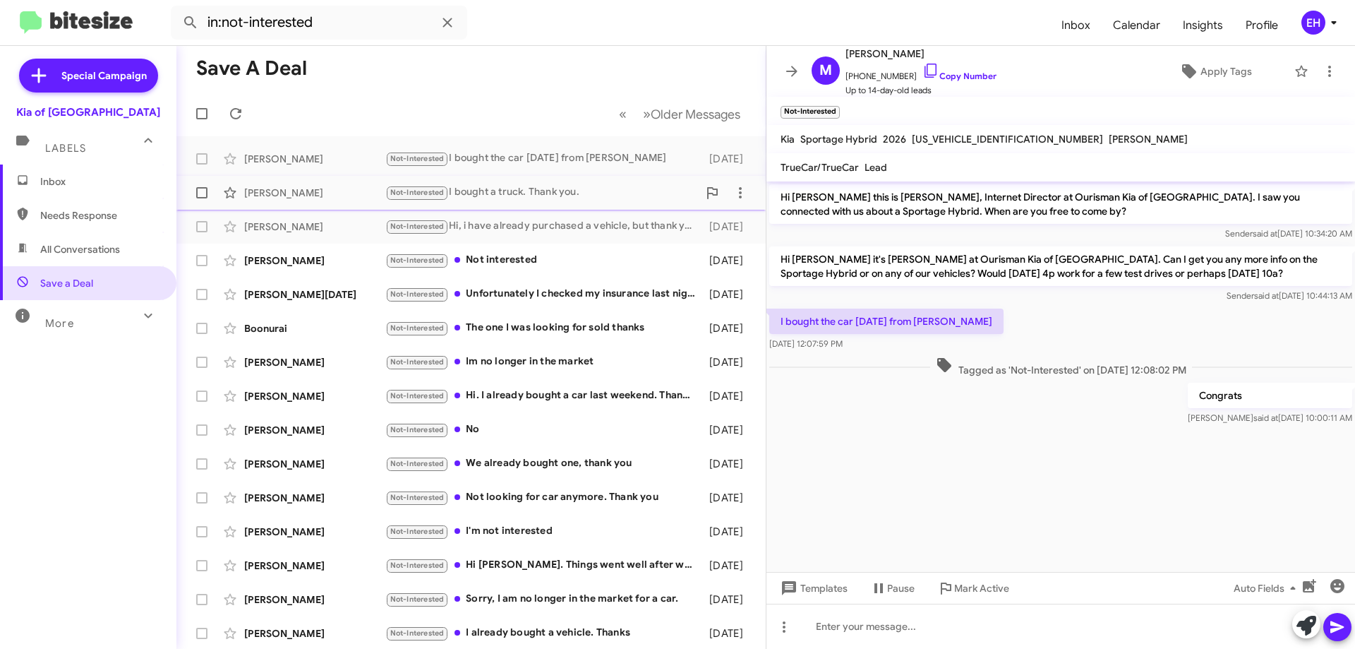
click at [606, 177] on span "[PERSON_NAME] Not-Interested I bought a truck. Thank you. [DATE]" at bounding box center [470, 193] width 589 height 34
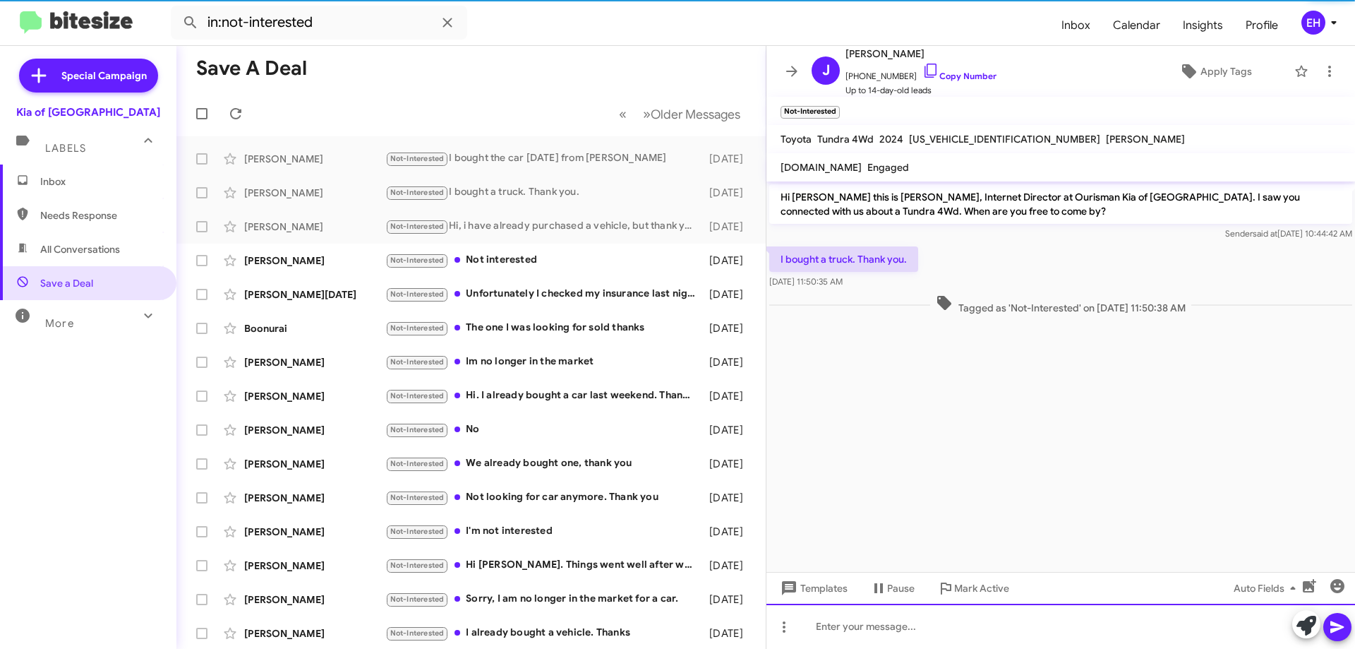
click at [872, 614] on div at bounding box center [1061, 626] width 589 height 45
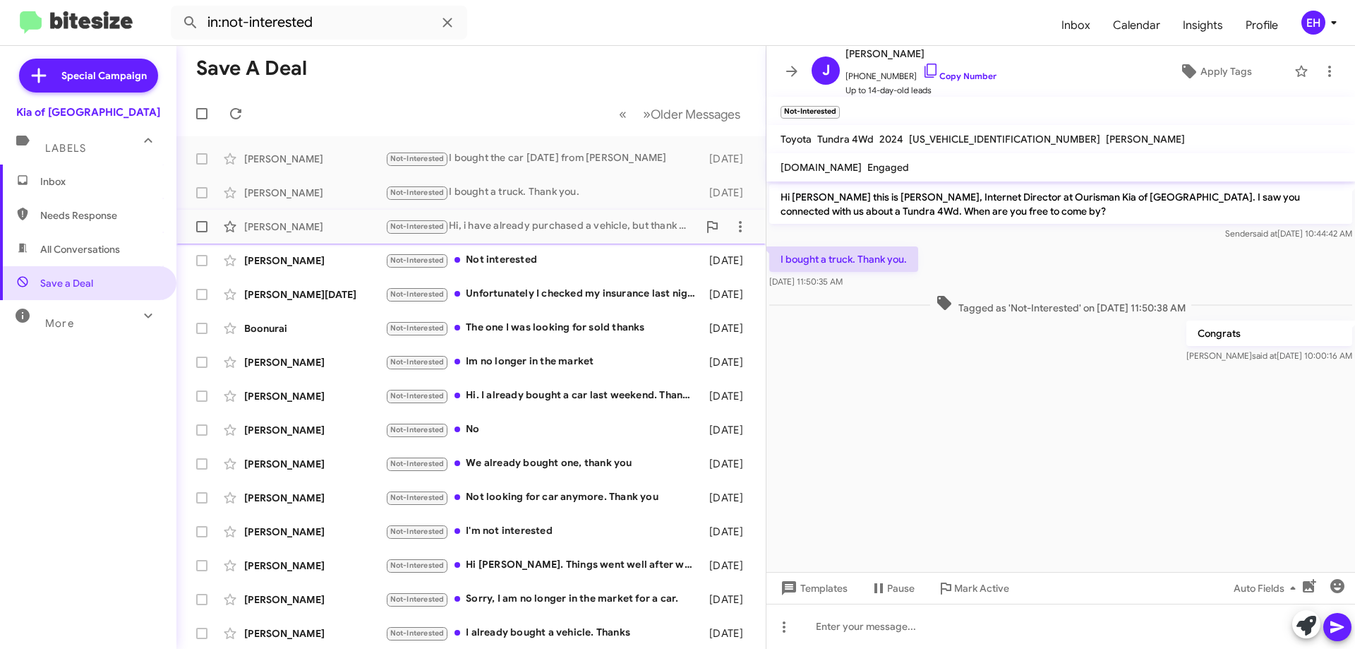
click at [552, 229] on div "Not-Interested Hi, i have already purchased a vehicle, but thank you for reachi…" at bounding box center [541, 226] width 313 height 16
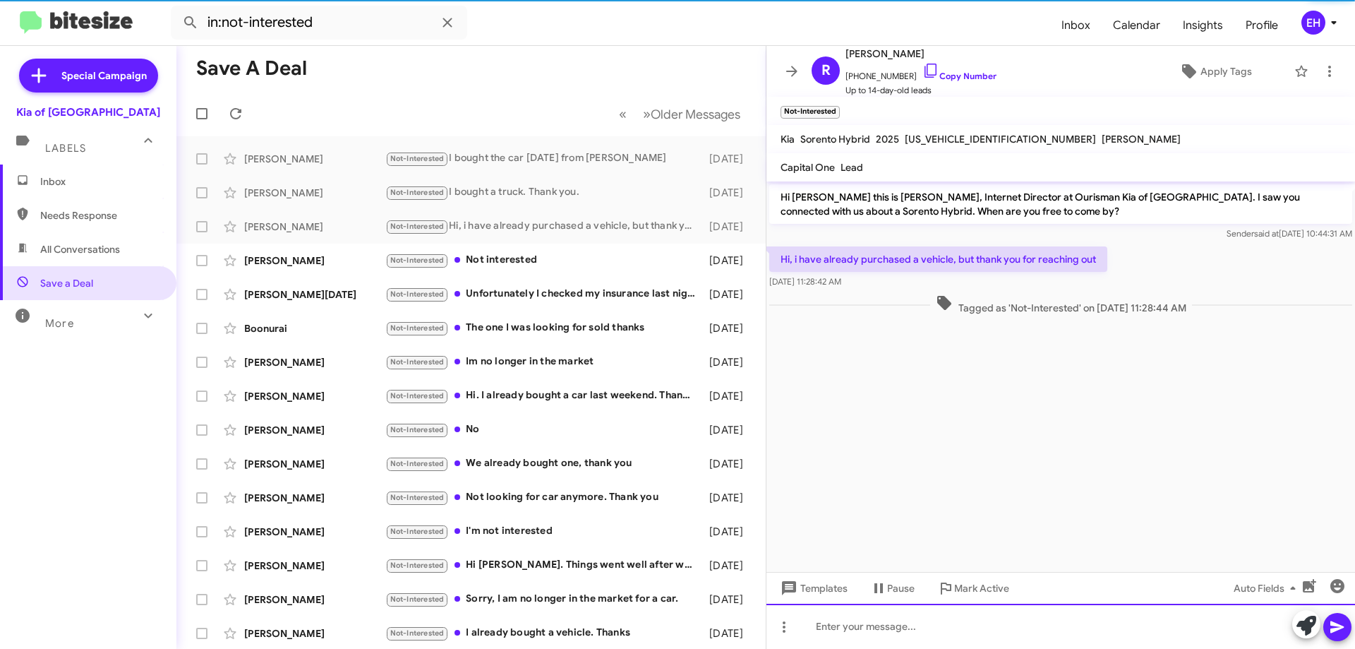
click at [858, 625] on div at bounding box center [1061, 626] width 589 height 45
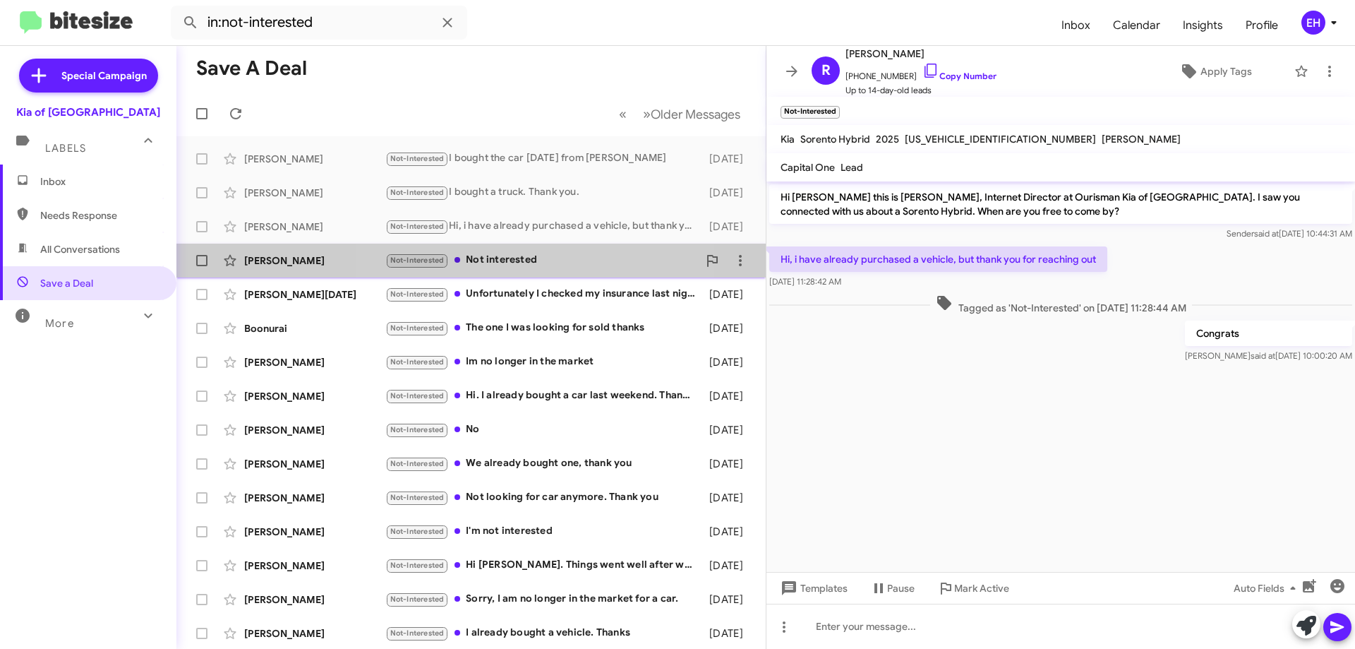
click at [522, 263] on div "Not-Interested Not interested" at bounding box center [541, 260] width 313 height 16
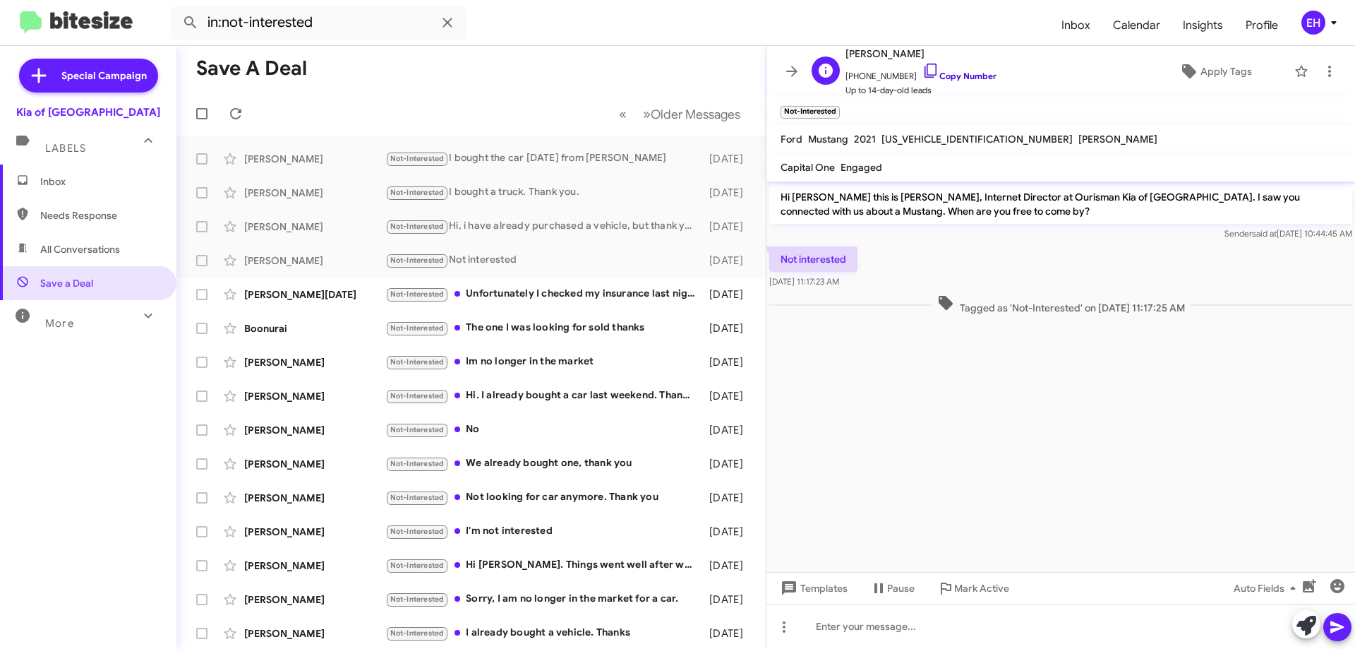
click at [950, 73] on link "Copy Number" at bounding box center [960, 76] width 74 height 11
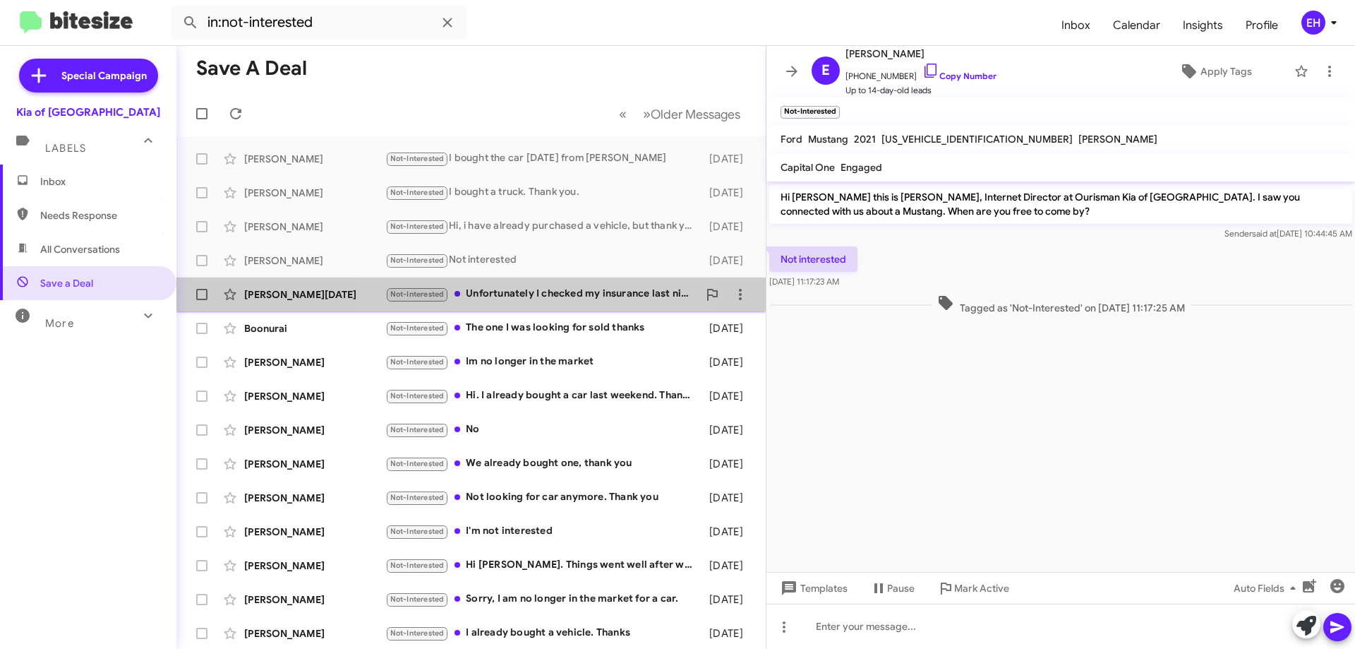
click at [535, 291] on div "Not-Interested Unfortunately I checked my insurance last night it goes up alot …" at bounding box center [541, 294] width 313 height 16
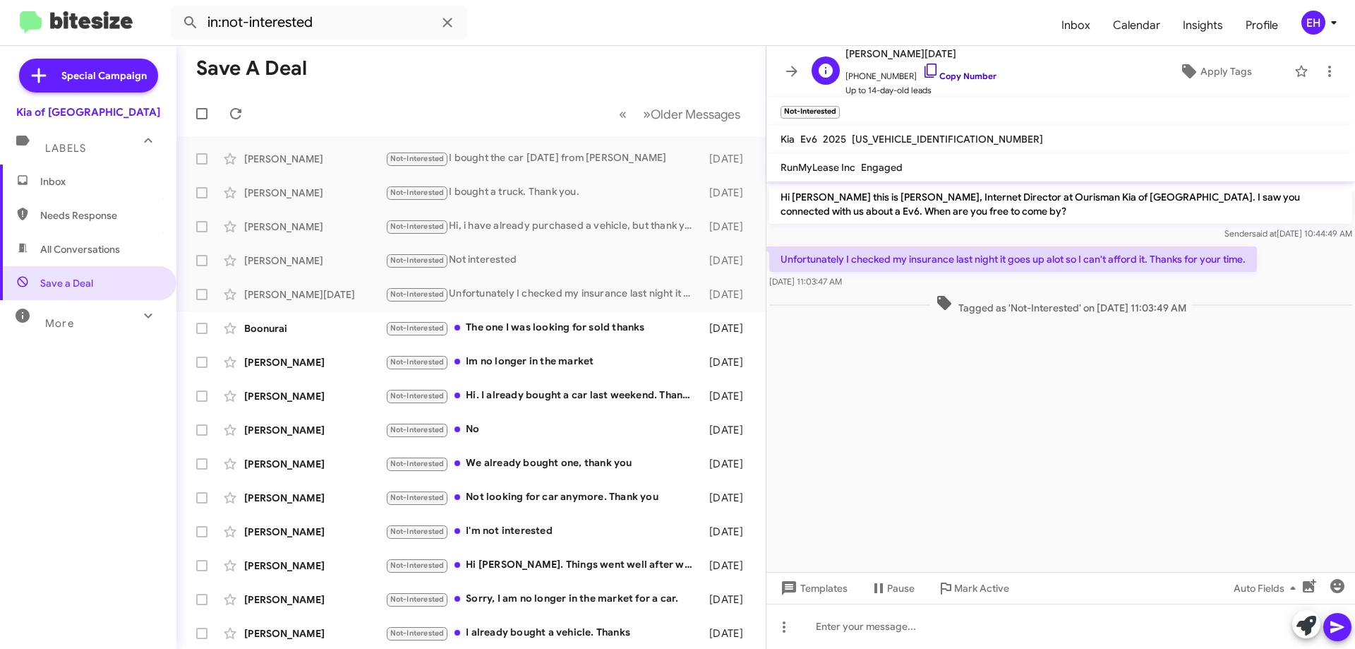
click at [944, 77] on link "Copy Number" at bounding box center [960, 76] width 74 height 11
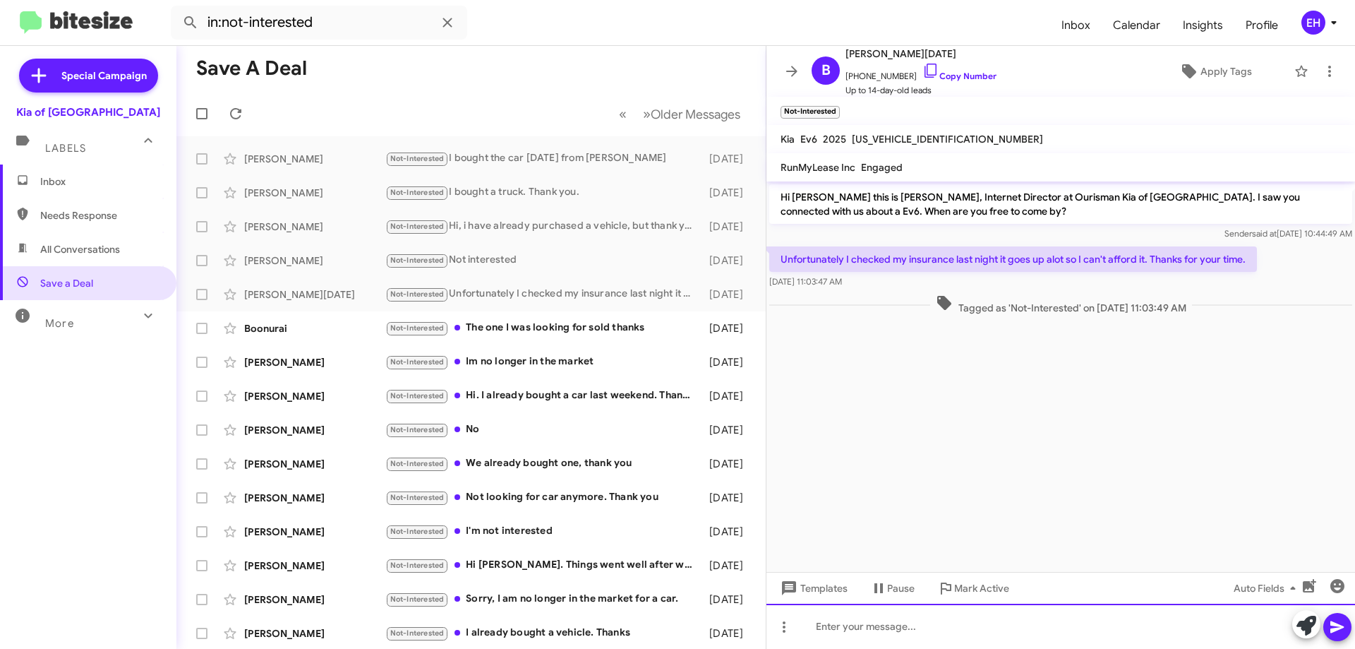
click at [997, 642] on div at bounding box center [1061, 626] width 589 height 45
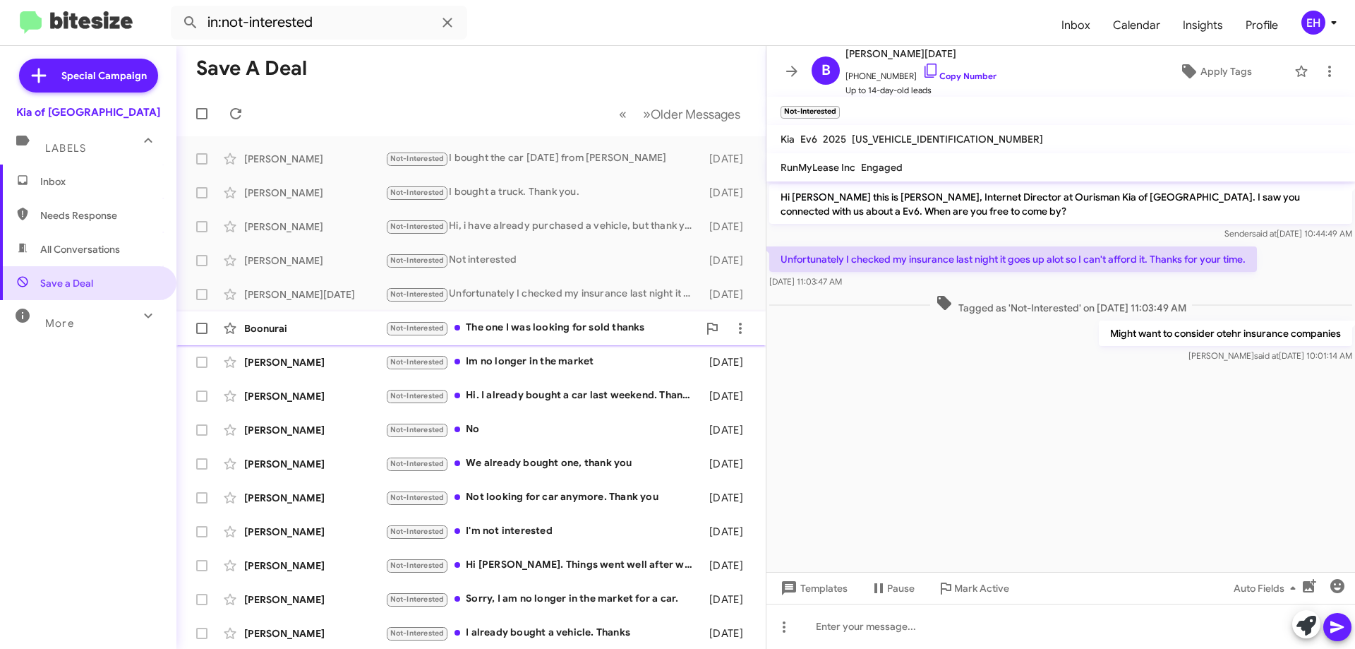
click at [611, 326] on div "Not-Interested The one I was looking for sold thanks" at bounding box center [541, 328] width 313 height 16
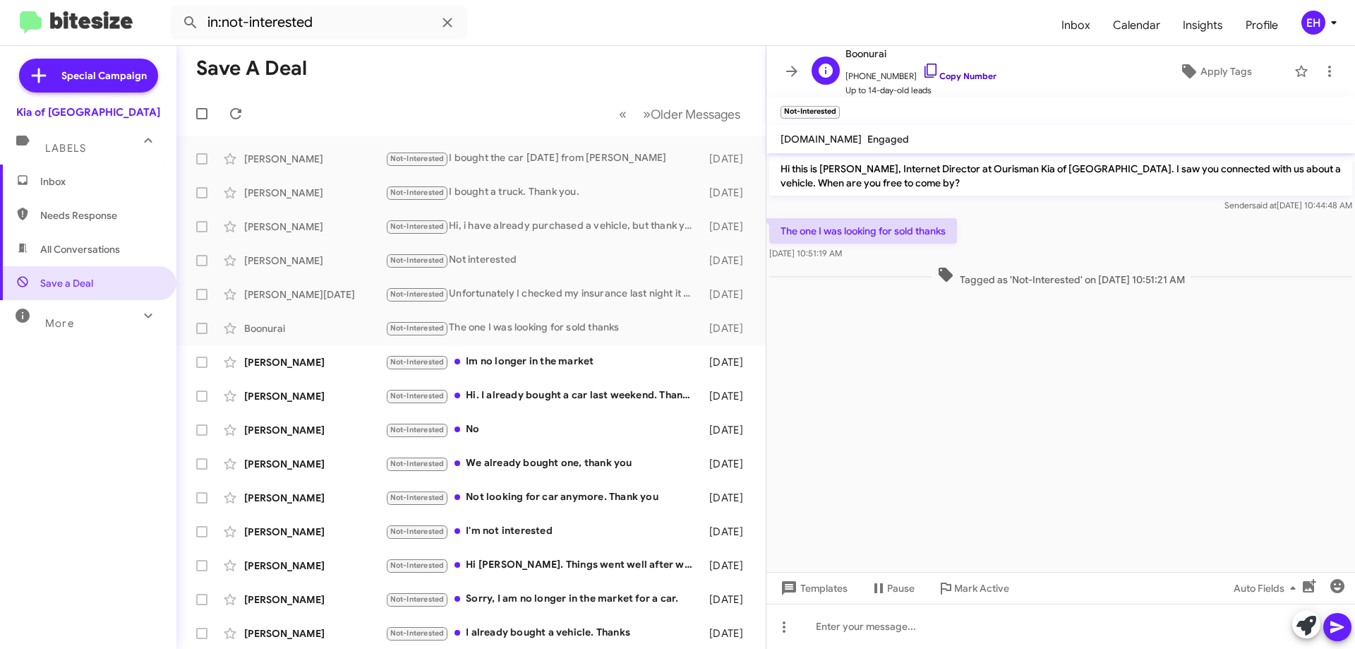
click at [957, 77] on link "Copy Number" at bounding box center [960, 76] width 74 height 11
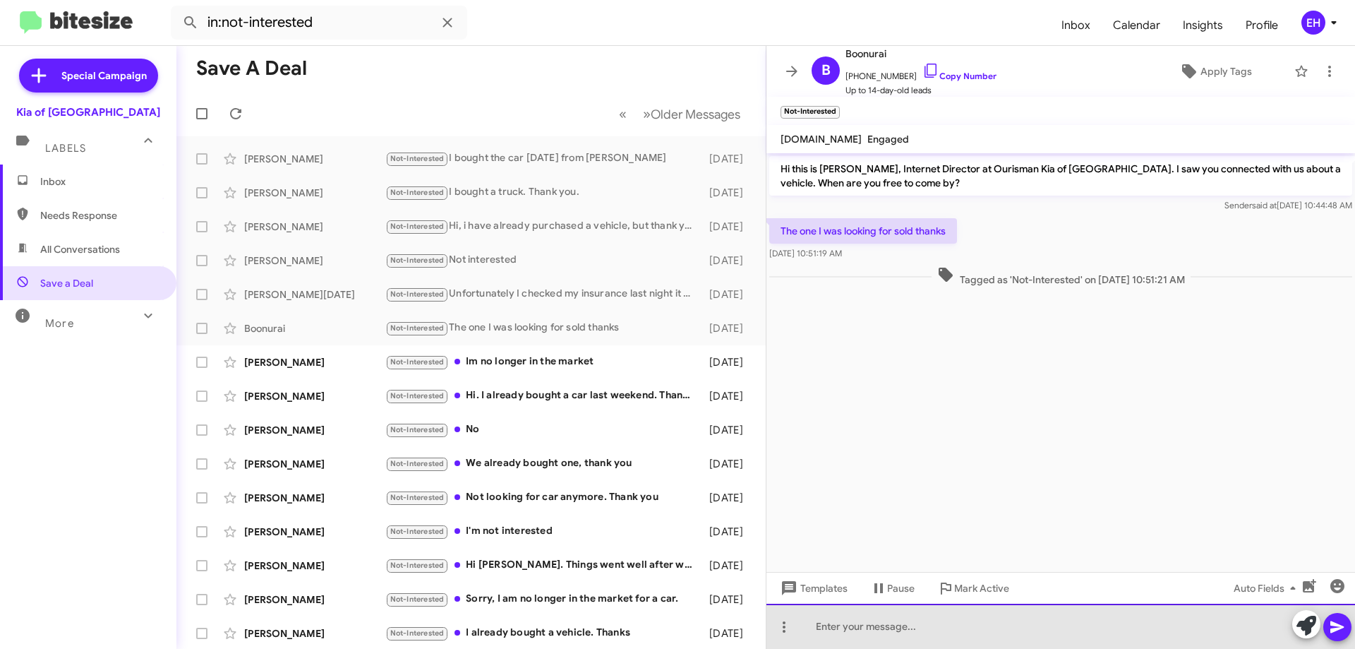
click at [899, 628] on div at bounding box center [1061, 626] width 589 height 45
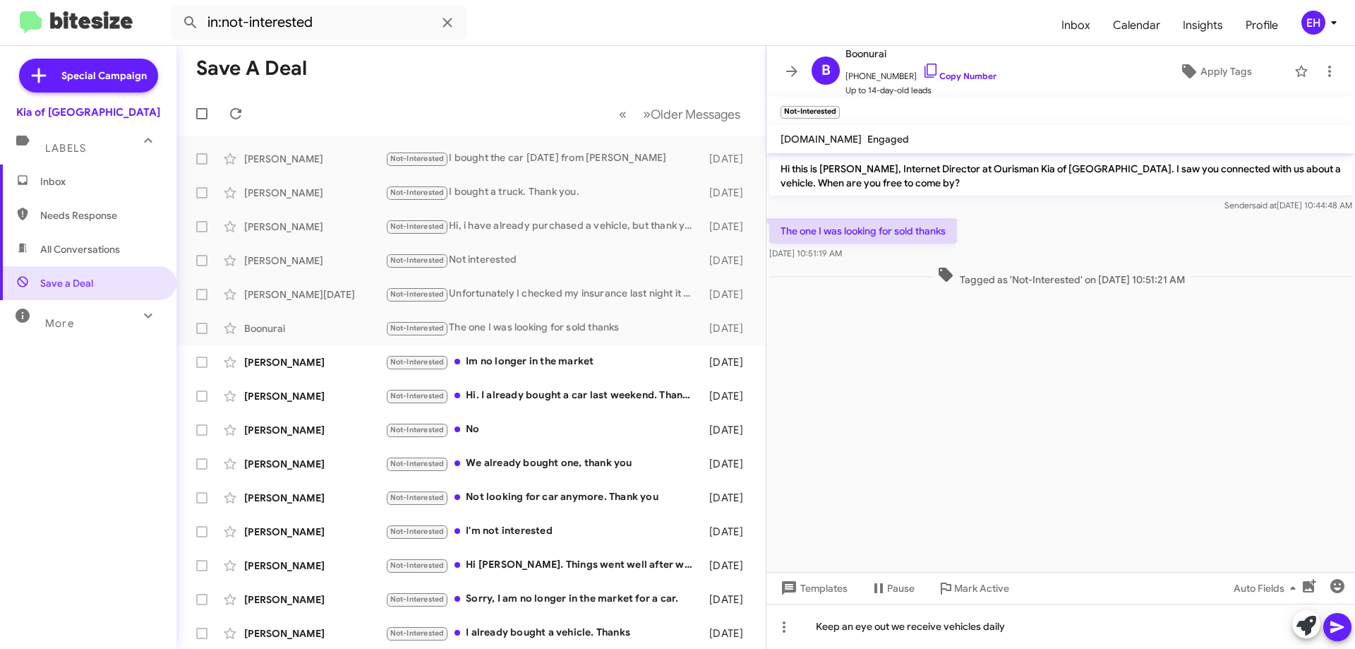
click at [1329, 622] on icon at bounding box center [1337, 626] width 17 height 17
click at [493, 372] on div "[PERSON_NAME] Not-Interested Im no longer in the market [DATE]" at bounding box center [471, 362] width 567 height 28
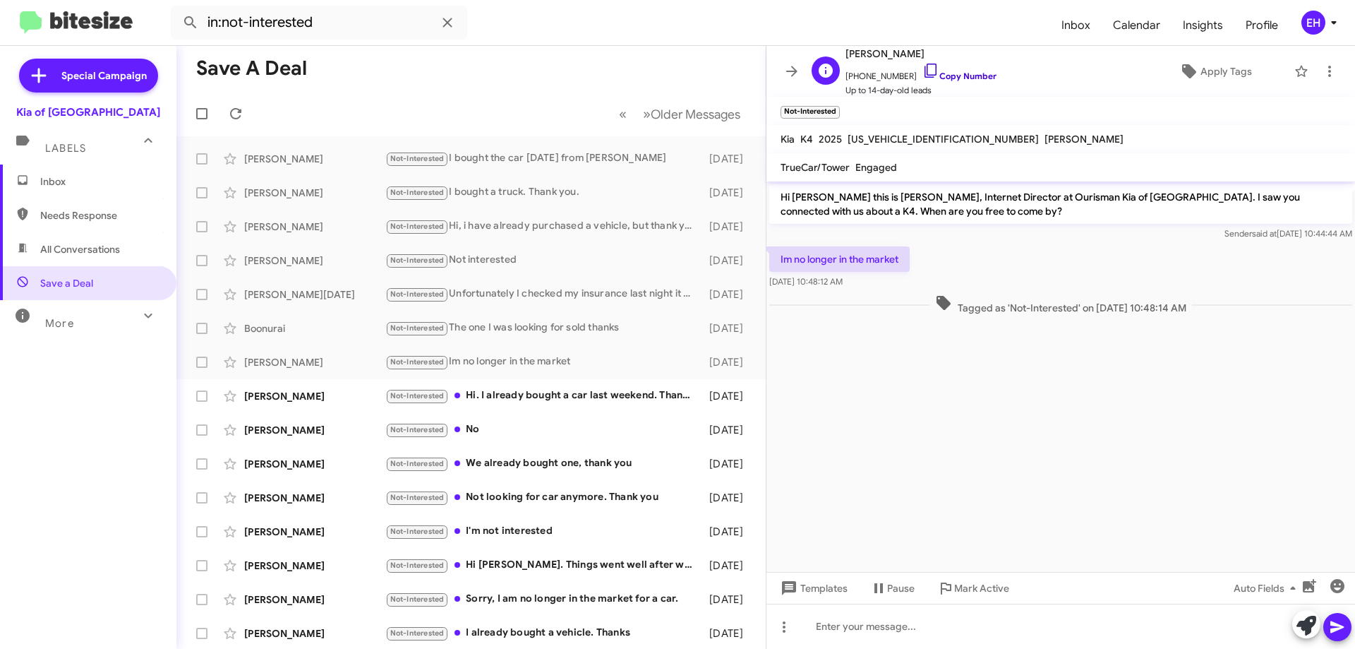
click at [944, 77] on link "Copy Number" at bounding box center [960, 76] width 74 height 11
click at [966, 80] on link "Copy Number" at bounding box center [960, 76] width 74 height 11
click at [566, 404] on div "[PERSON_NAME] Not-Interested Hi. I already bought a car last weekend. Thanks an…" at bounding box center [471, 396] width 567 height 28
click at [949, 81] on span "[PHONE_NUMBER] Copy Number" at bounding box center [921, 72] width 151 height 21
click at [942, 76] on link "Copy Number" at bounding box center [960, 76] width 74 height 11
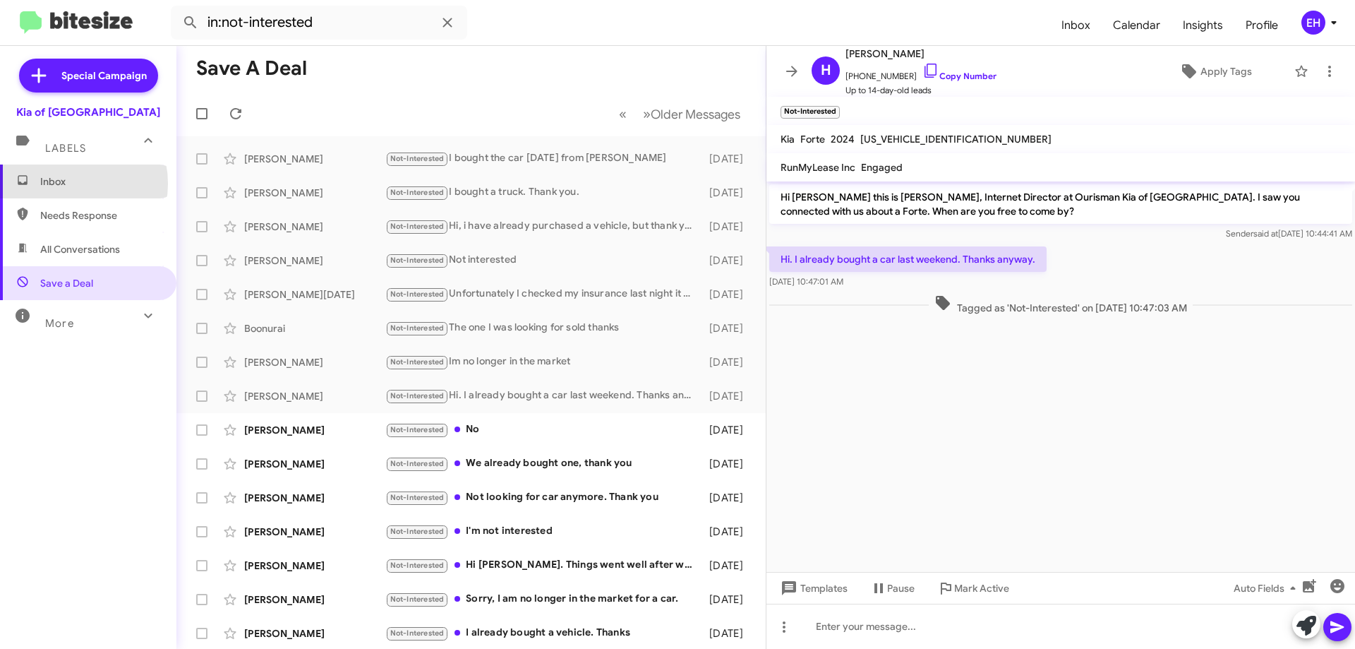
click at [67, 184] on span "Inbox" at bounding box center [100, 181] width 120 height 14
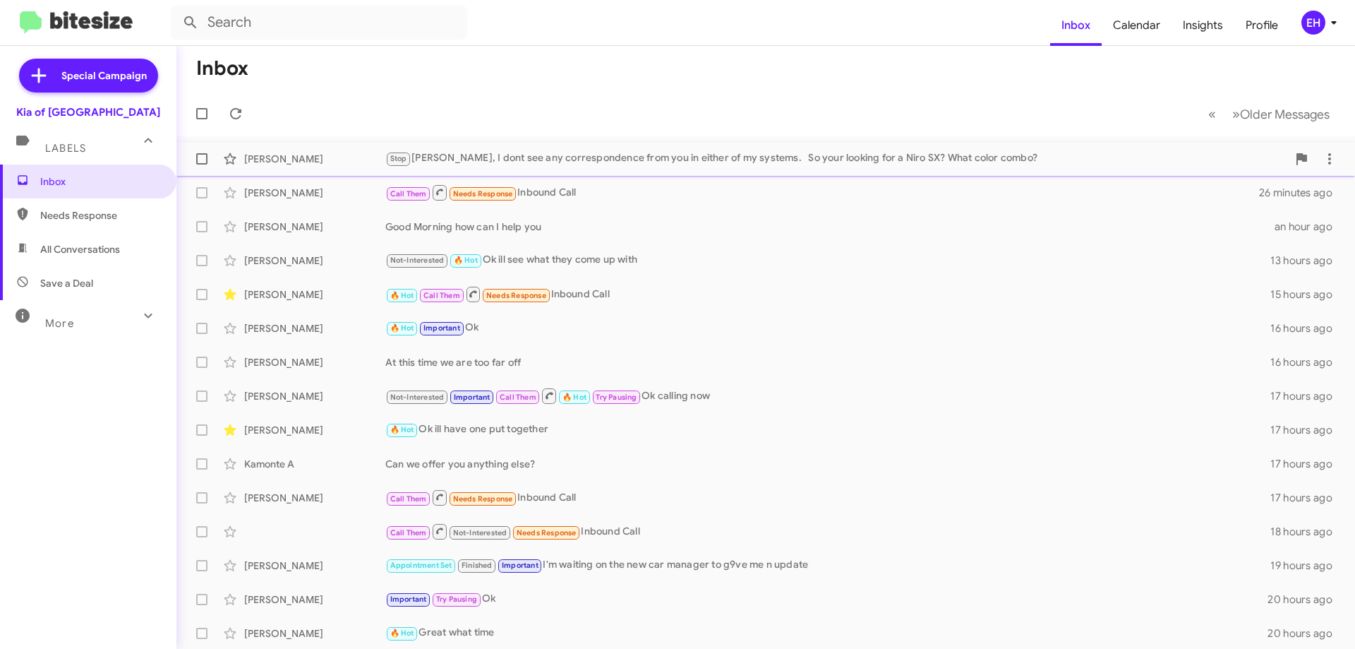
click at [544, 161] on div "Stop [PERSON_NAME], I dont see any correspondence from you in either of my syst…" at bounding box center [836, 158] width 902 height 16
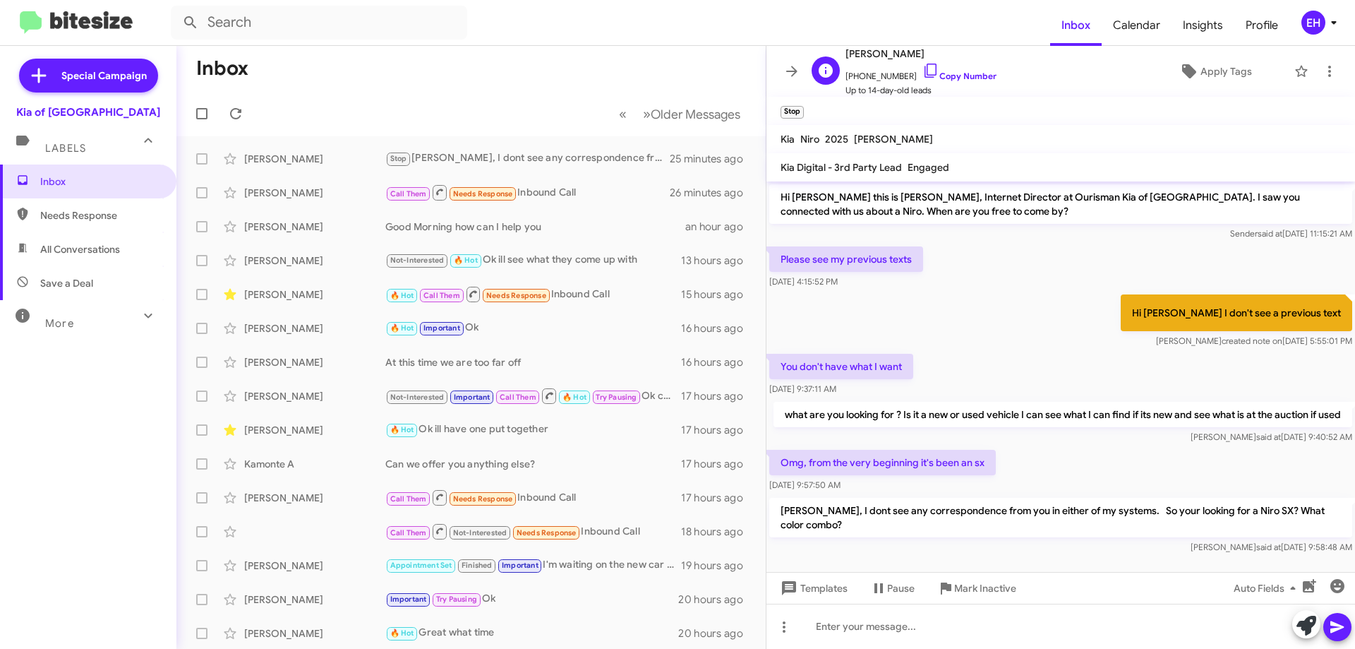
click at [887, 49] on span "[PERSON_NAME]" at bounding box center [921, 53] width 151 height 17
click at [961, 80] on link "Copy Number" at bounding box center [960, 76] width 74 height 11
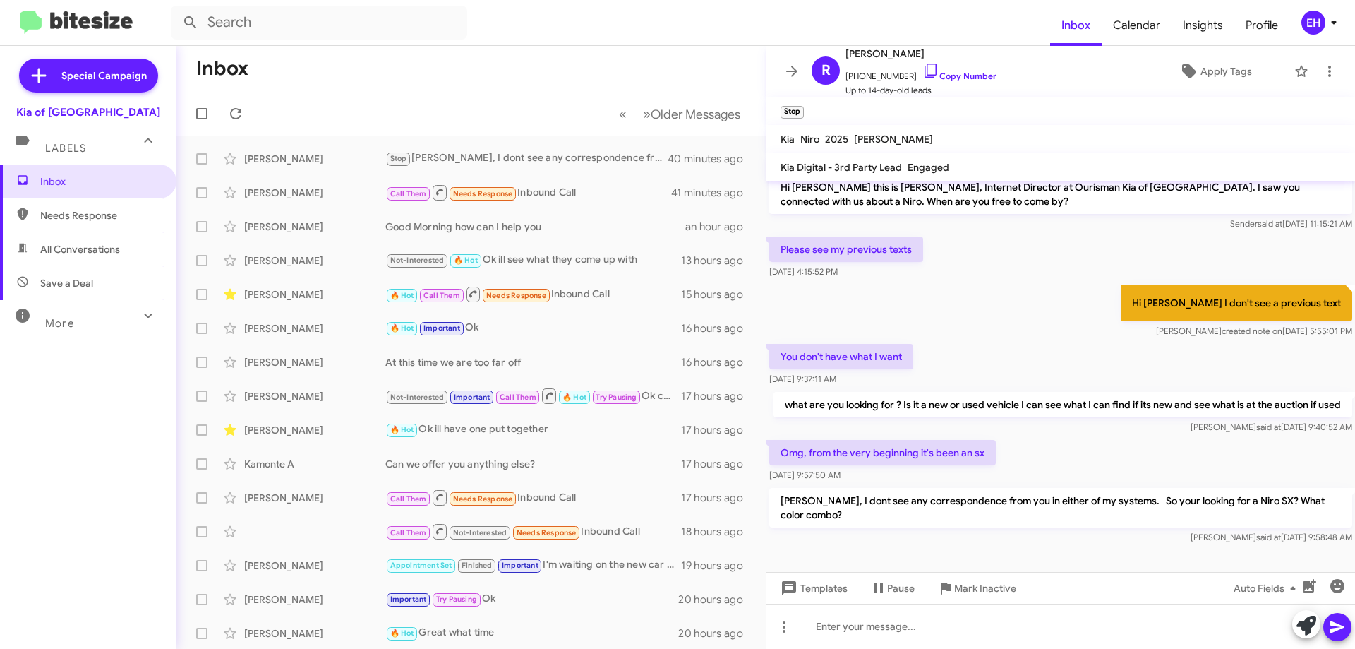
scroll to position [24, 0]
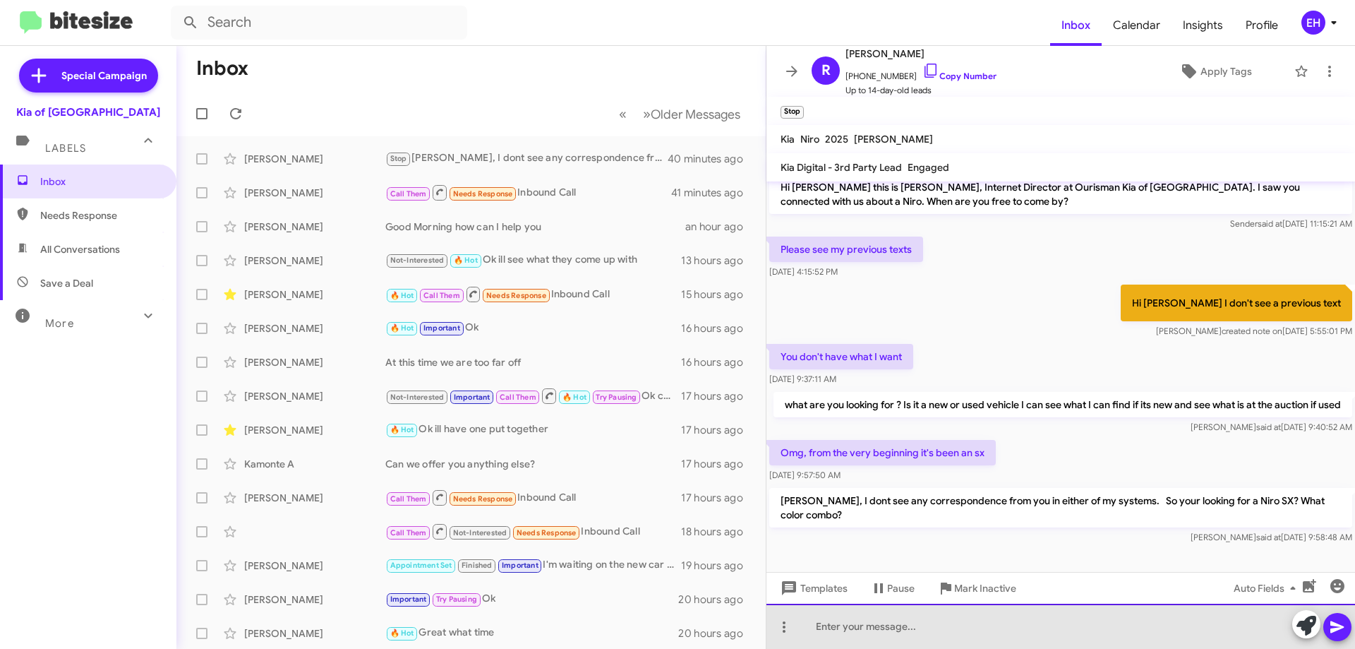
click at [1019, 614] on div at bounding box center [1061, 626] width 589 height 45
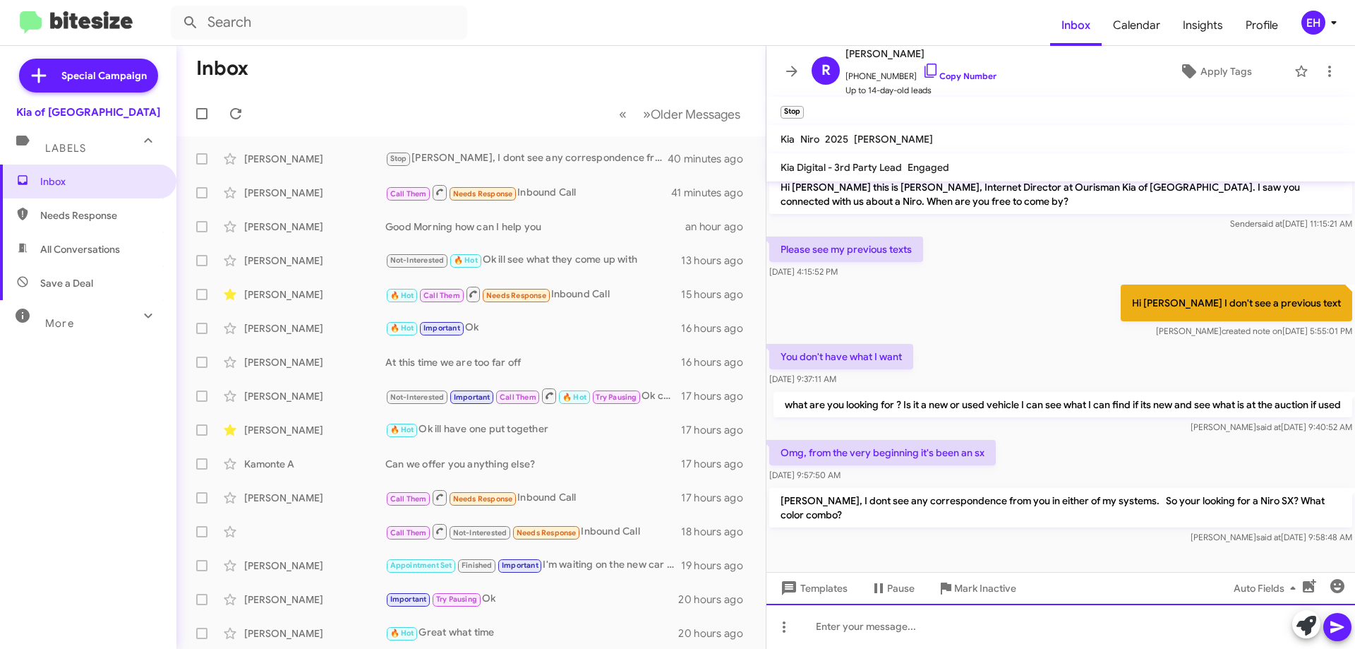
paste div
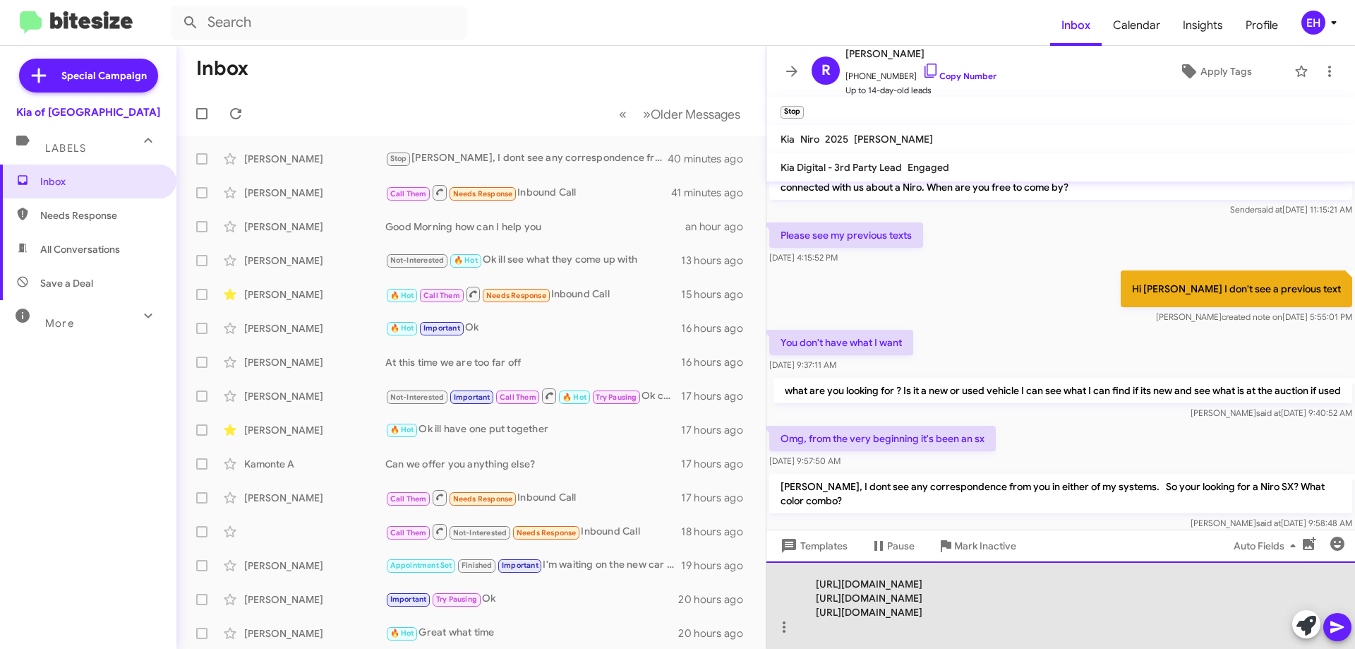
click at [1138, 587] on div "[URL][DOMAIN_NAME] [URL][DOMAIN_NAME] [URL][DOMAIN_NAME]" at bounding box center [1061, 605] width 589 height 88
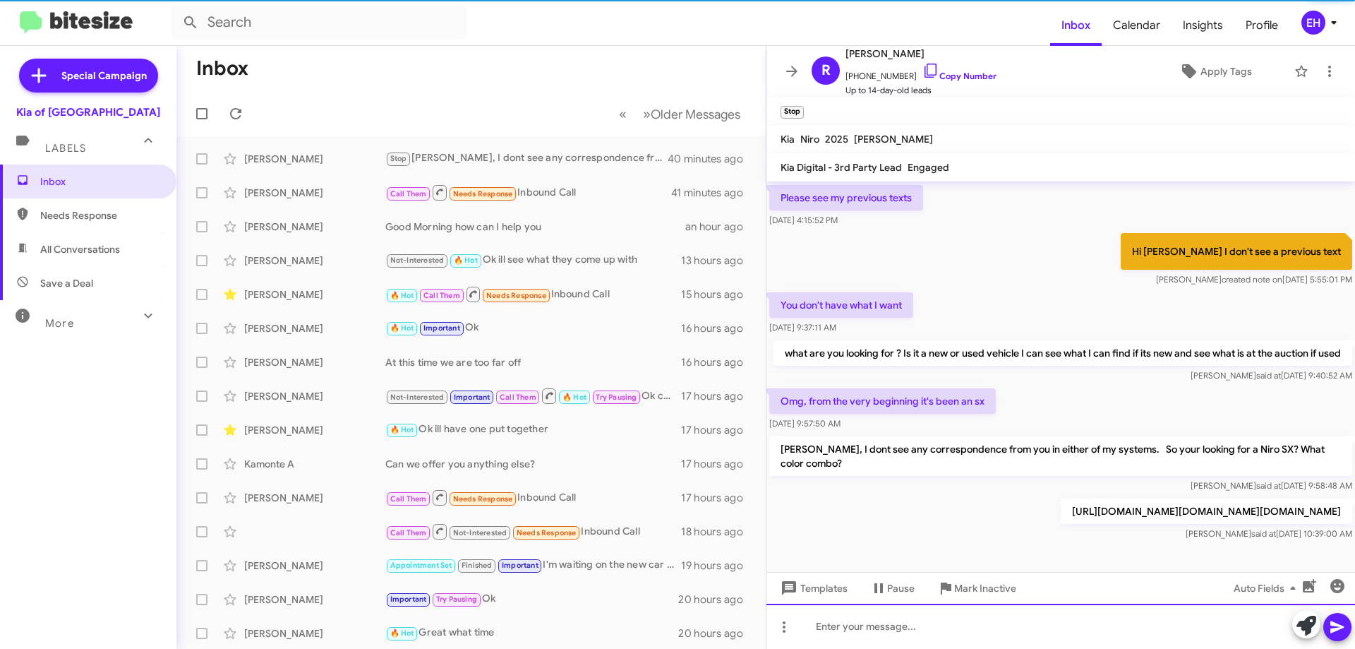
scroll to position [90, 0]
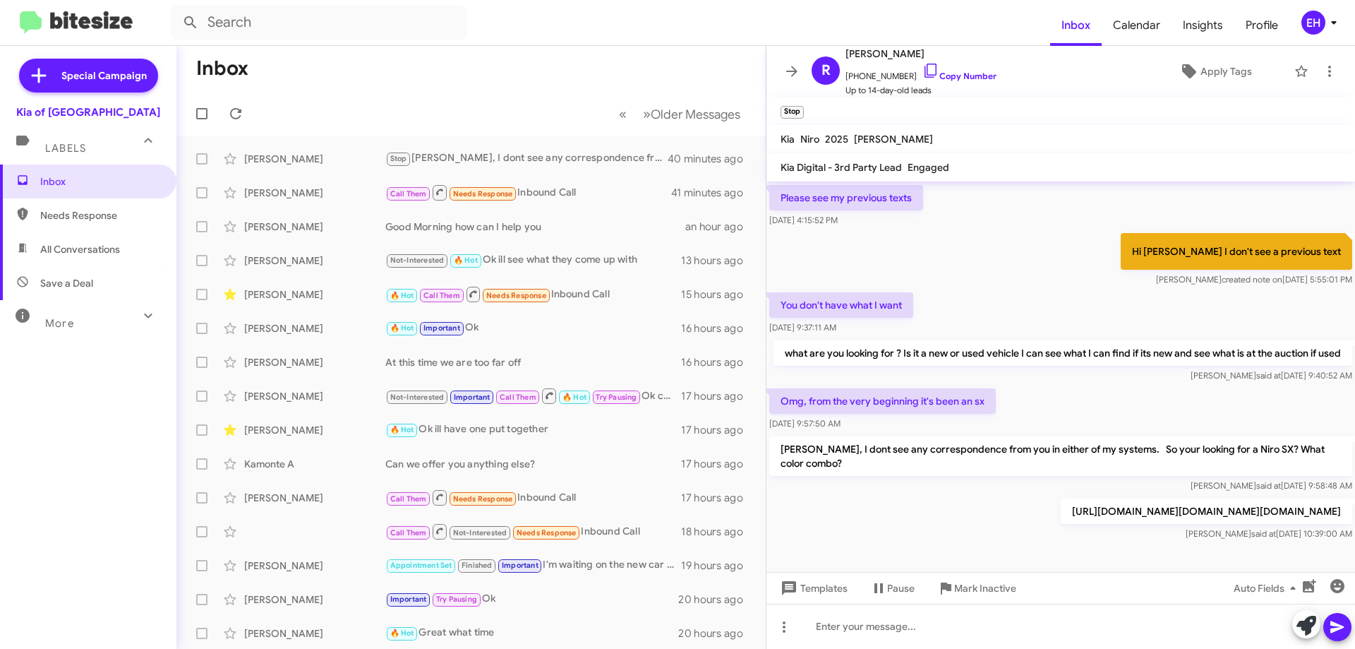
drag, startPoint x: 1087, startPoint y: 494, endPoint x: 872, endPoint y: 516, distance: 215.7
click at [1061, 516] on p "[URL][DOMAIN_NAME][DOMAIN_NAME][DOMAIN_NAME]" at bounding box center [1207, 510] width 292 height 25
copy p "[URL][DOMAIN_NAME]"
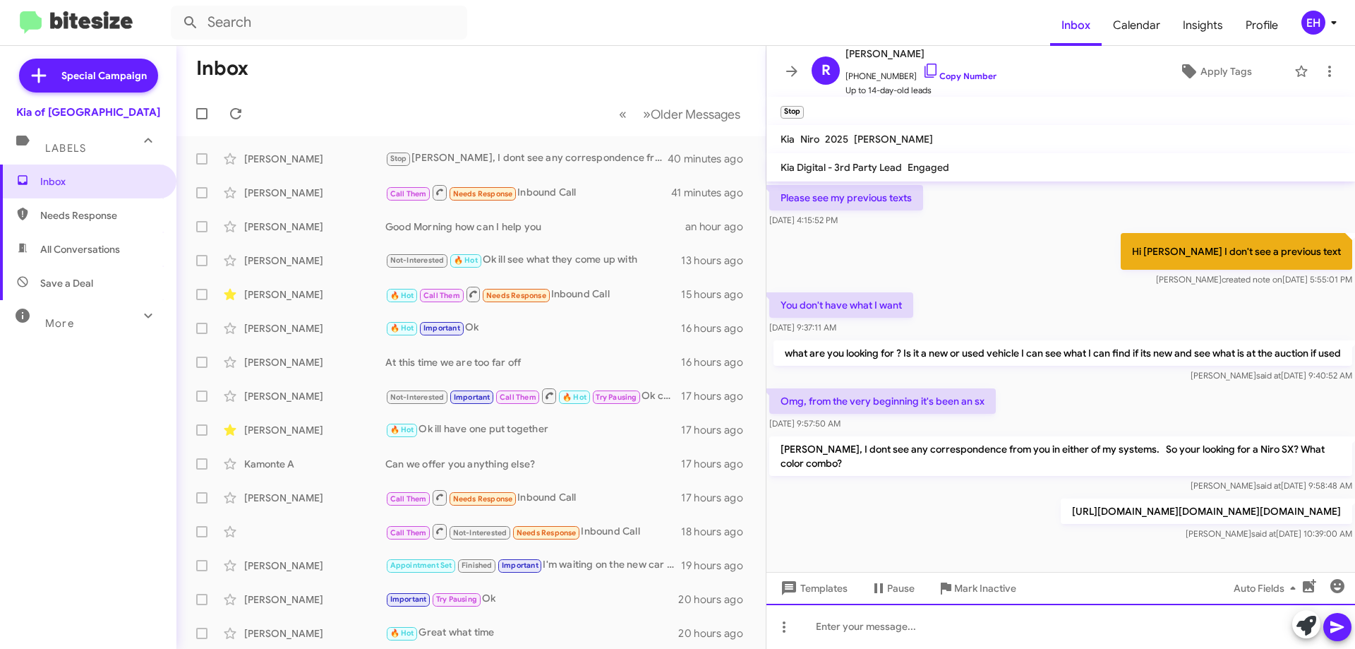
click at [880, 620] on div at bounding box center [1061, 626] width 589 height 45
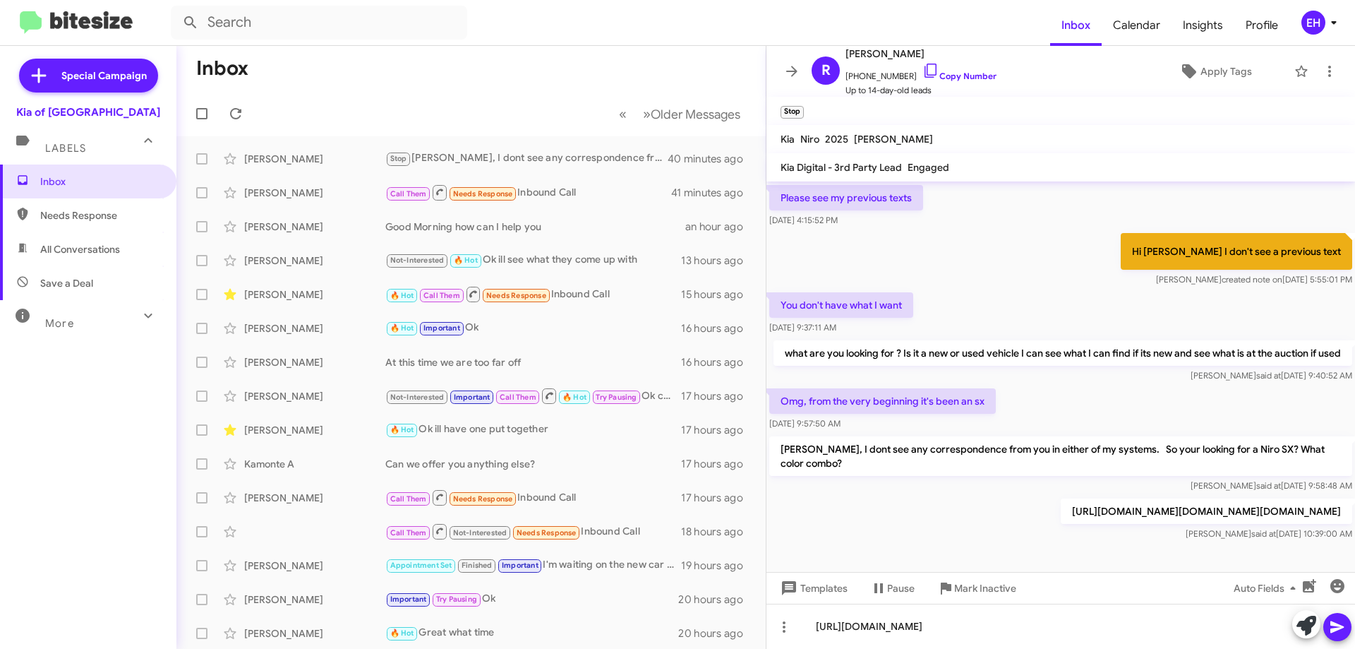
drag, startPoint x: 882, startPoint y: 512, endPoint x: 1211, endPoint y: 523, distance: 329.8
click at [1211, 523] on p "[URL][DOMAIN_NAME][DOMAIN_NAME][DOMAIN_NAME]" at bounding box center [1207, 510] width 292 height 25
copy p "[URL][DOMAIN_NAME]"
click at [1333, 628] on icon at bounding box center [1337, 626] width 17 height 17
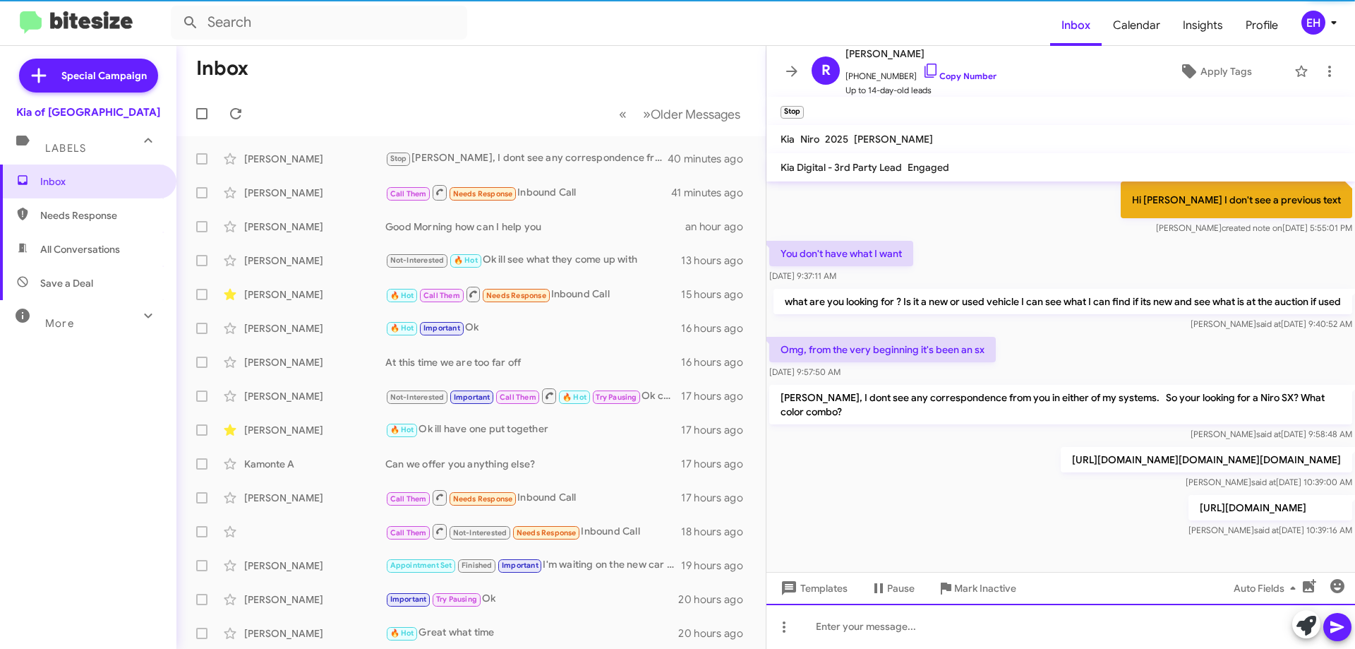
scroll to position [141, 0]
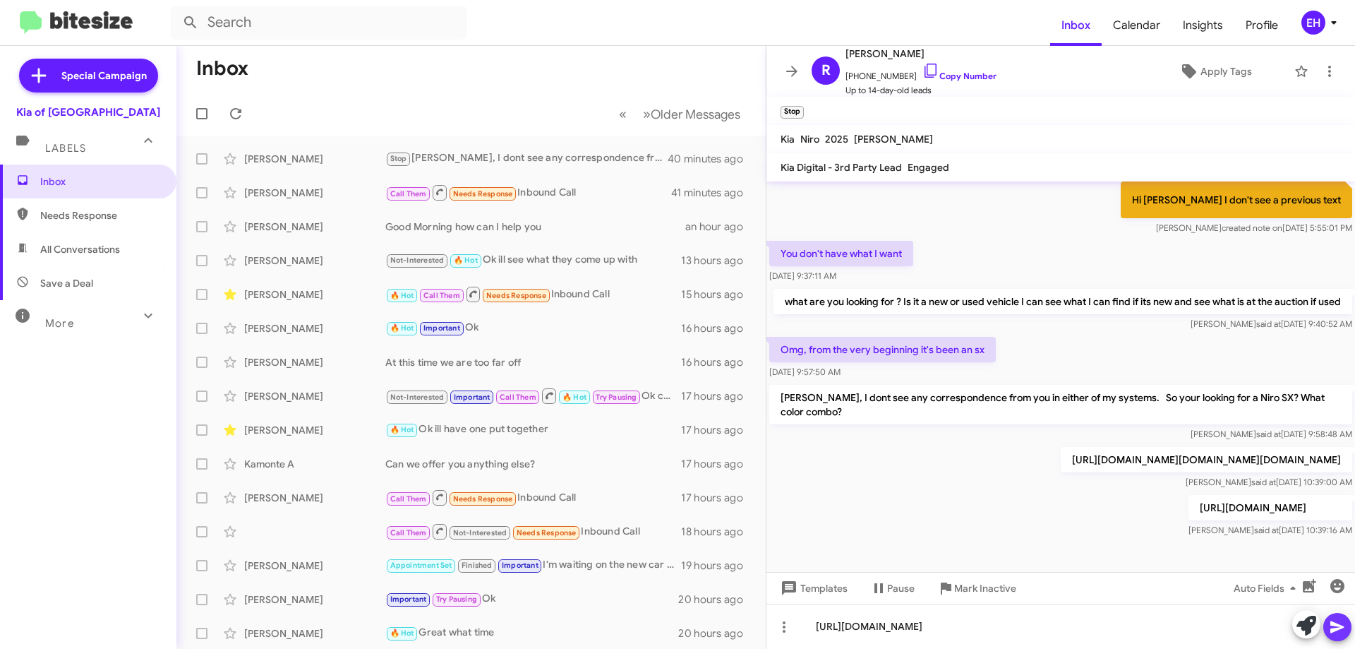
click at [1343, 629] on icon at bounding box center [1337, 626] width 17 height 17
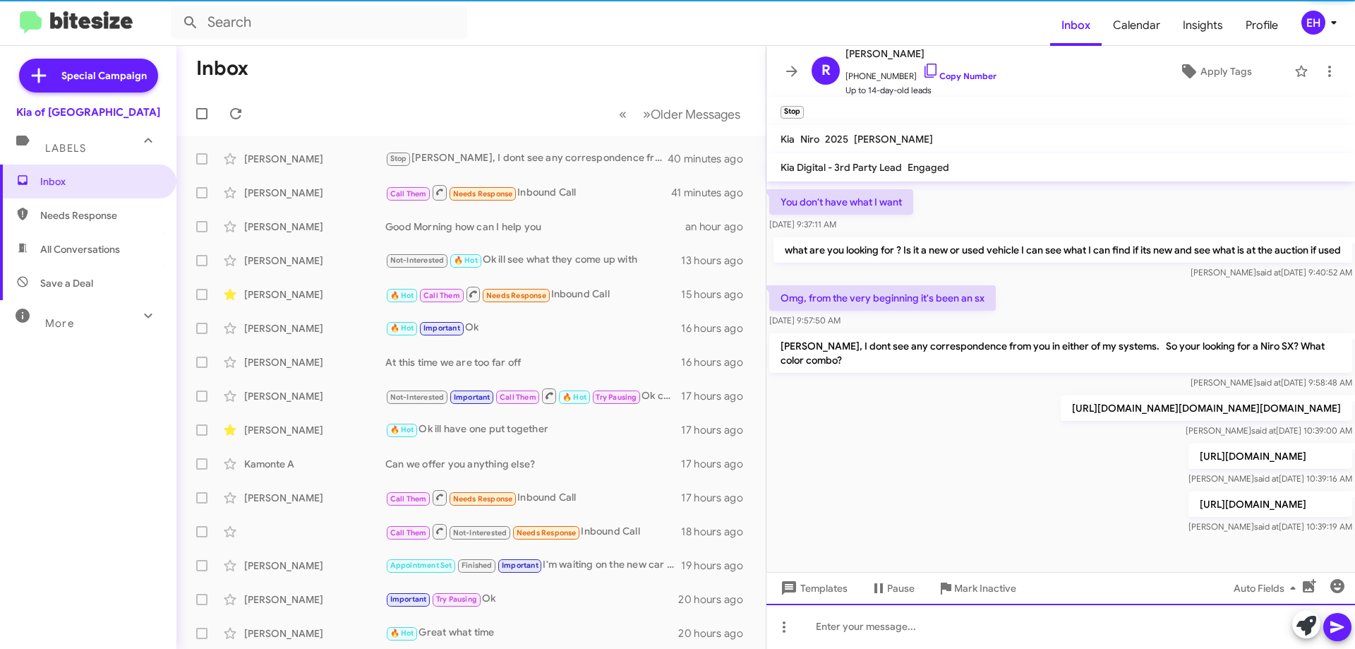
scroll to position [193, 0]
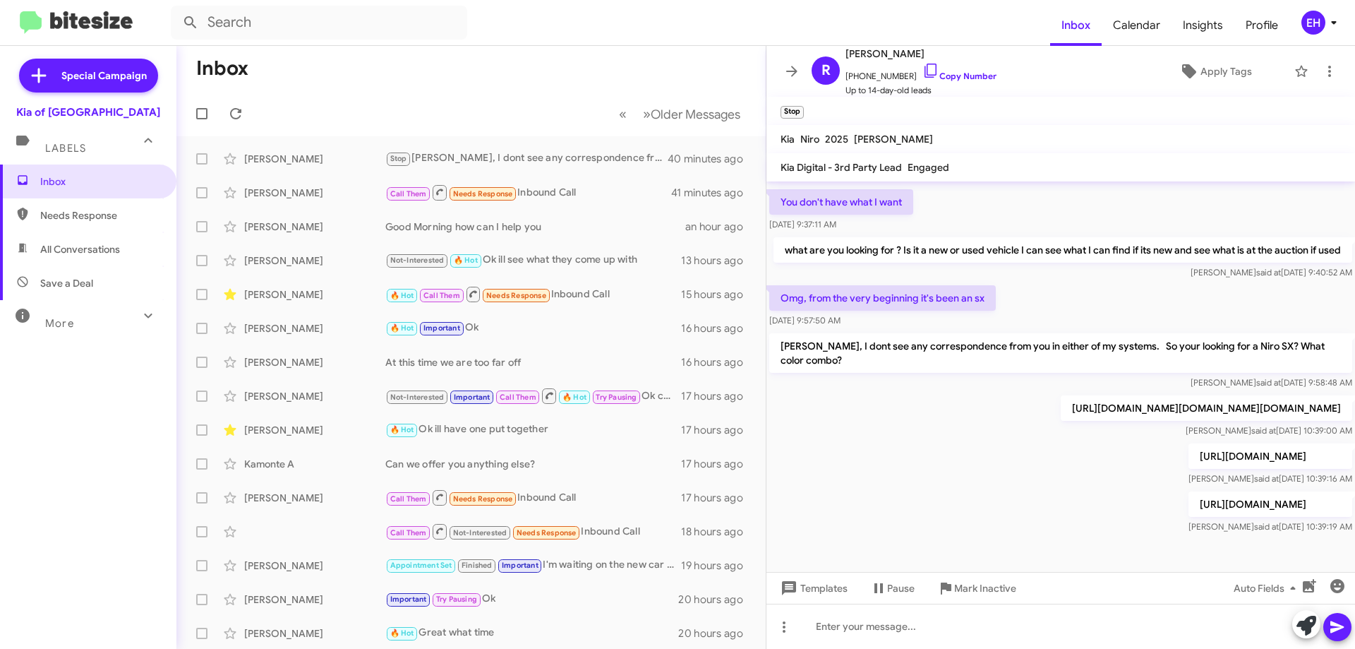
drag, startPoint x: 1086, startPoint y: 392, endPoint x: 775, endPoint y: 387, distance: 311.3
click at [1061, 395] on p "[URL][DOMAIN_NAME][DOMAIN_NAME][DOMAIN_NAME]" at bounding box center [1207, 407] width 292 height 25
copy p "[URL][DOMAIN_NAME]"
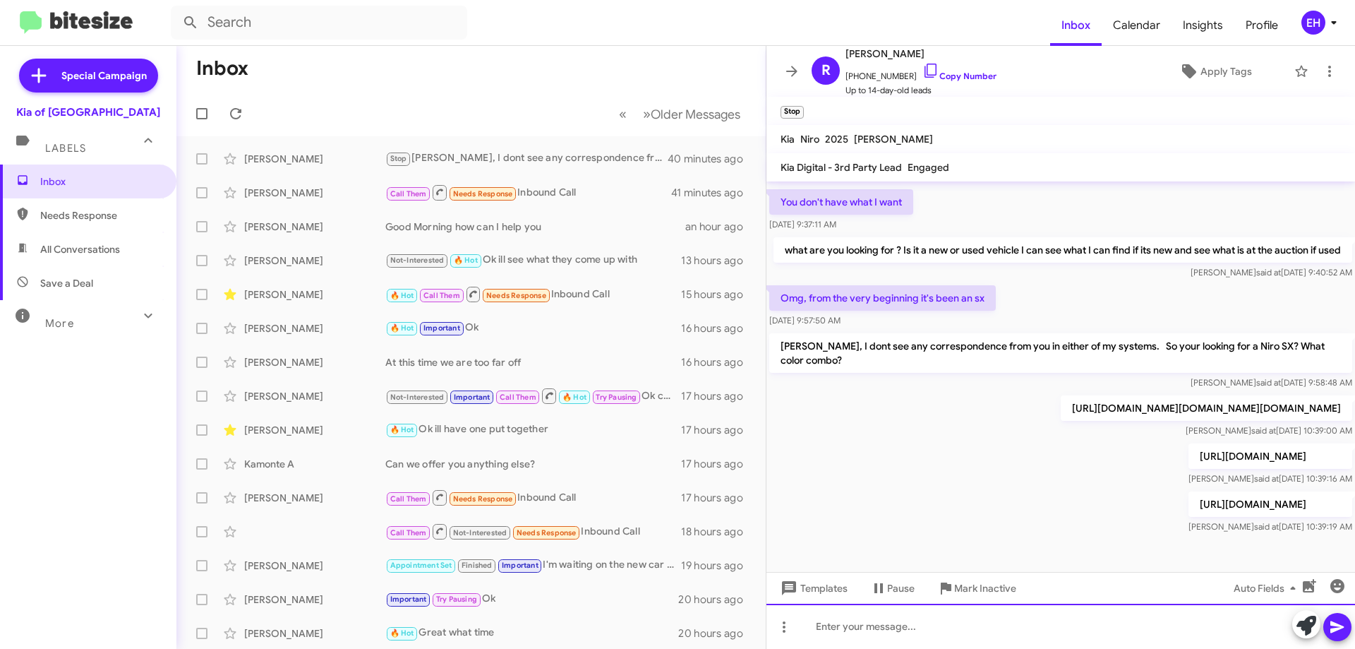
click at [835, 637] on div at bounding box center [1061, 626] width 589 height 45
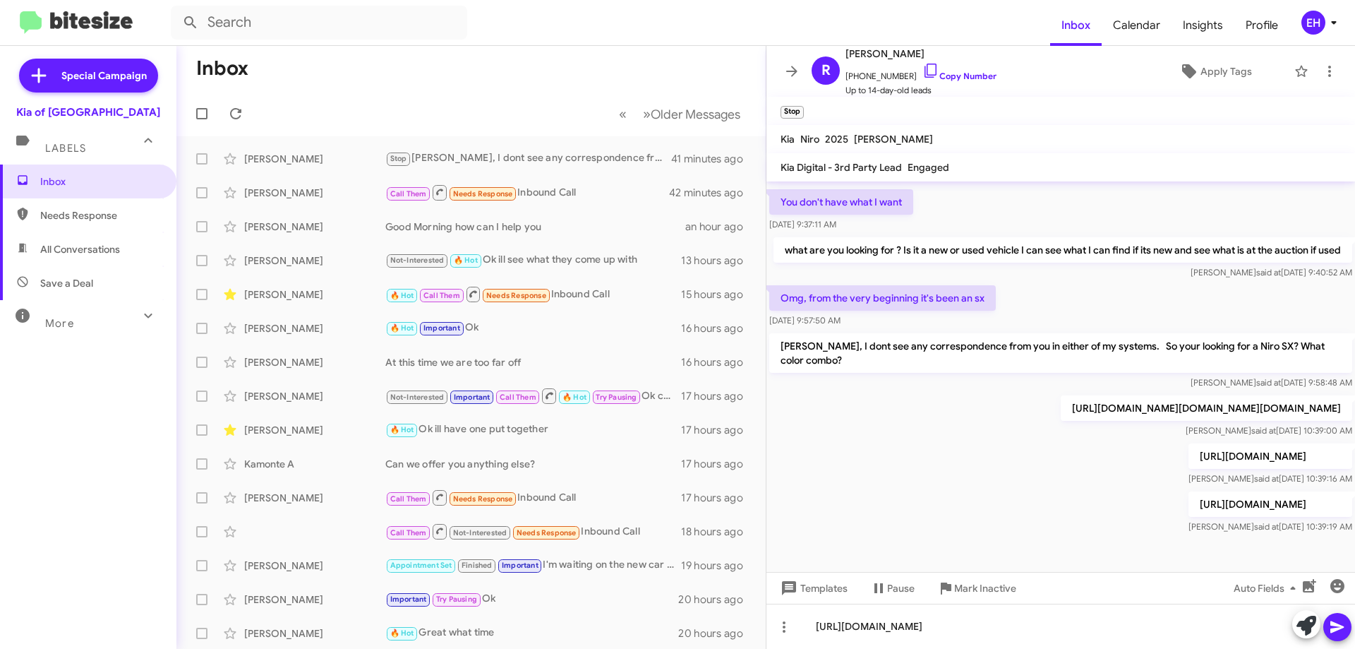
click at [1346, 632] on button at bounding box center [1337, 627] width 28 height 28
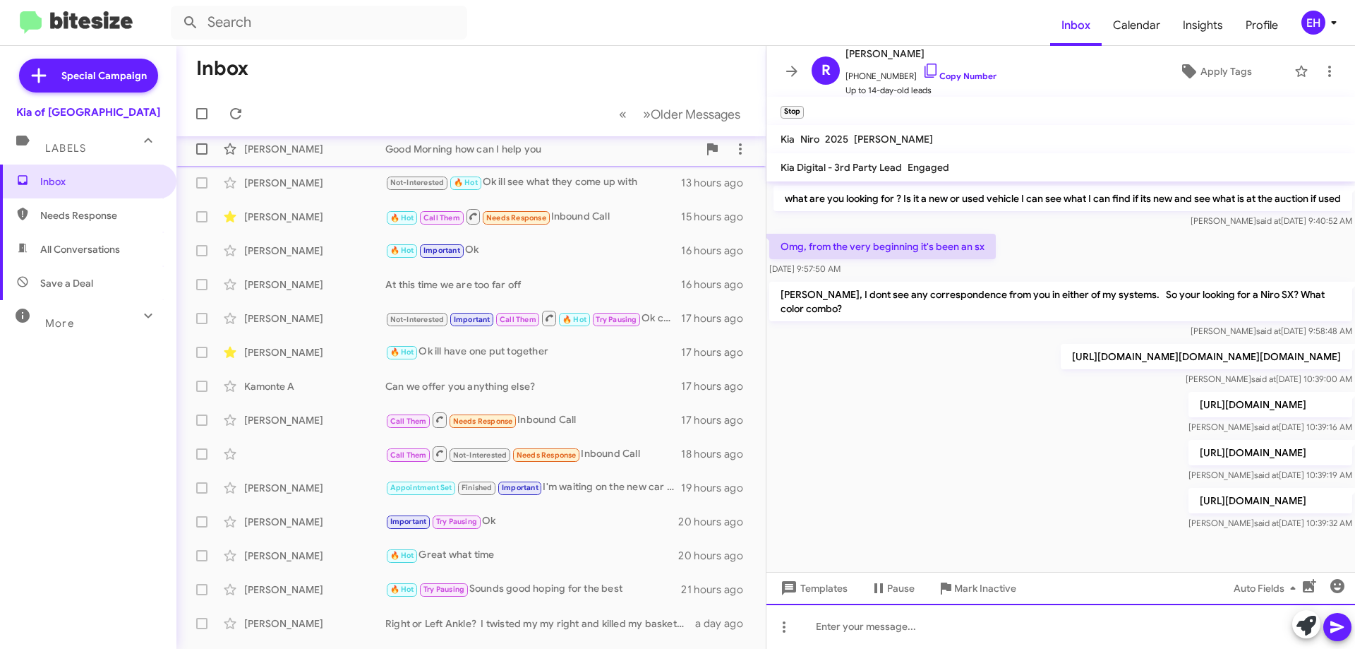
scroll to position [0, 0]
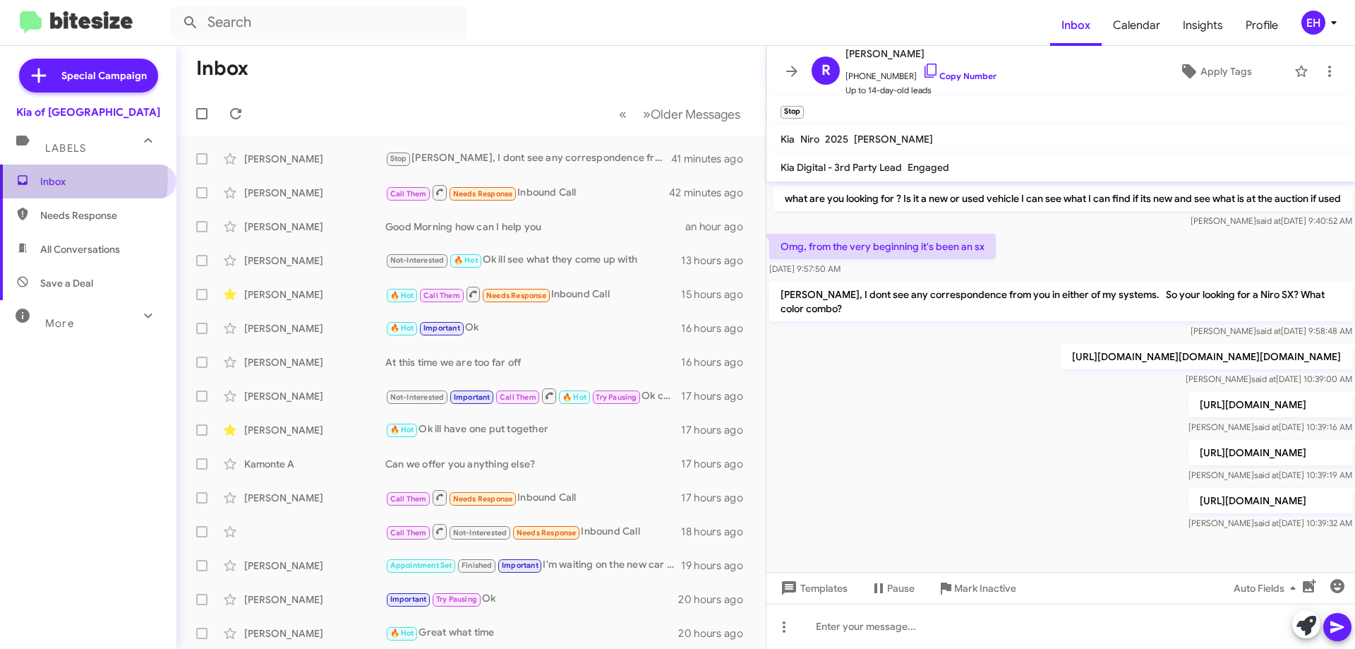
click at [61, 179] on span "Inbox" at bounding box center [100, 181] width 120 height 14
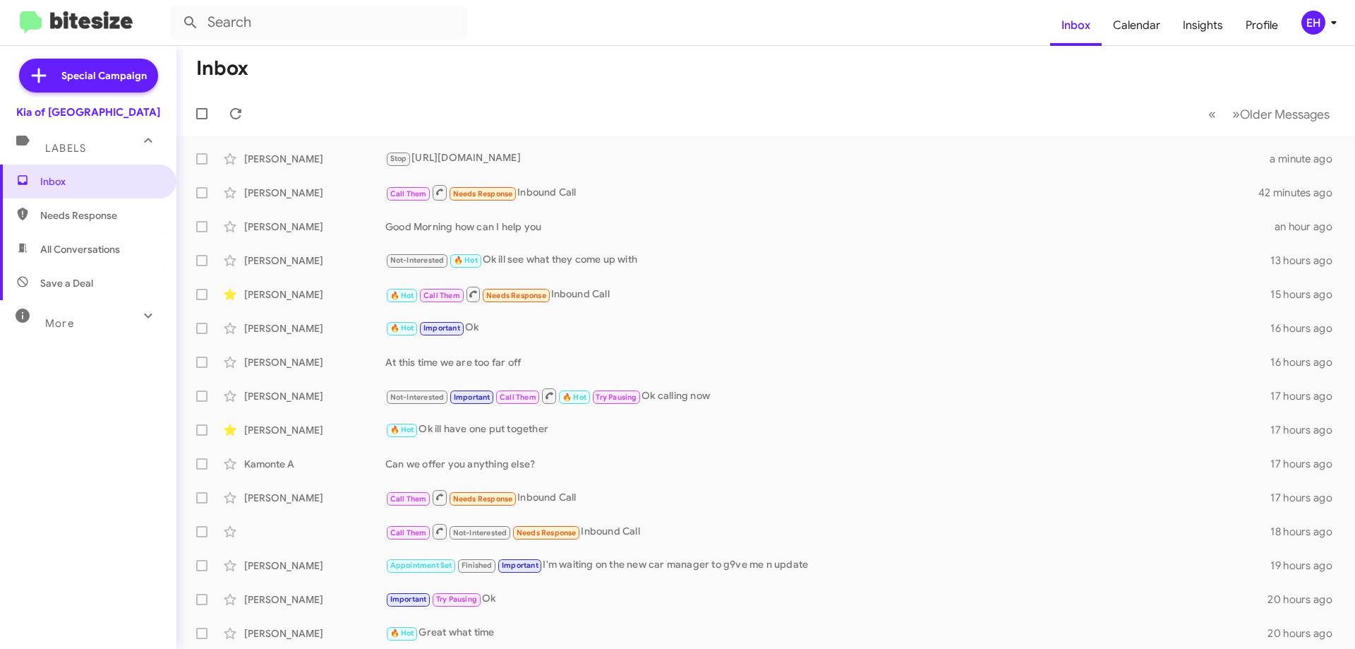
click at [109, 212] on span "Needs Response" at bounding box center [100, 215] width 120 height 14
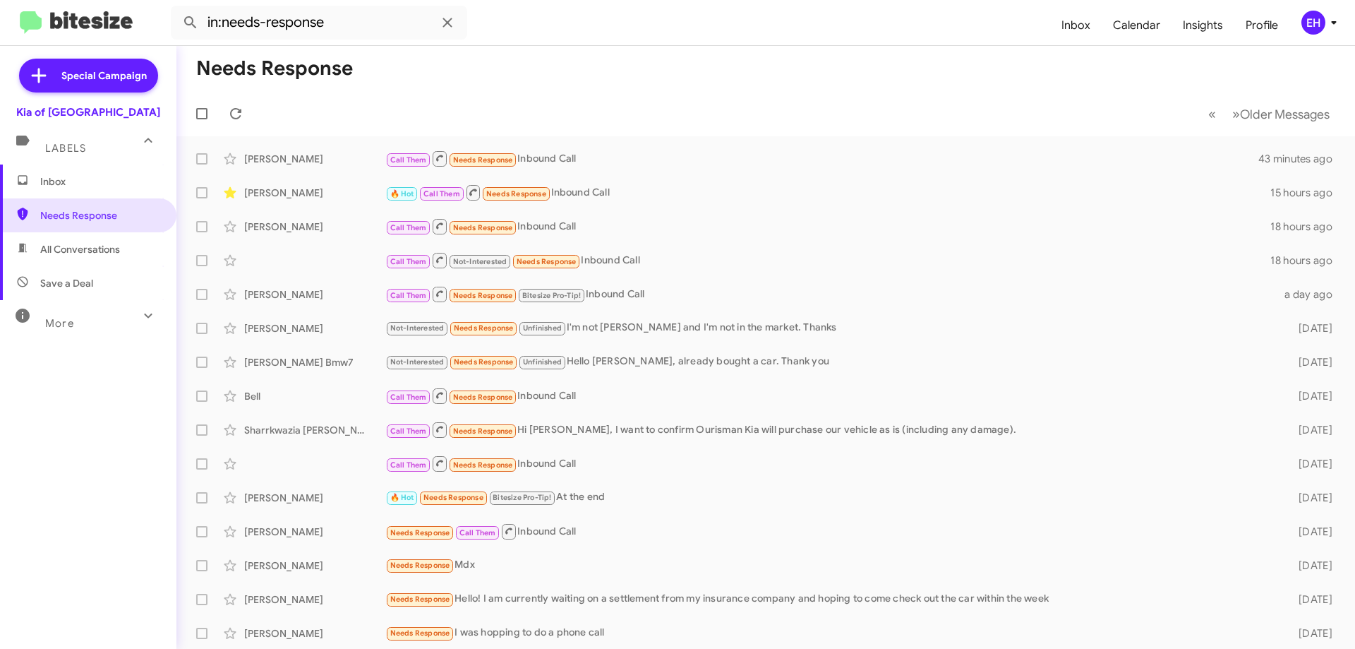
click at [84, 259] on span "All Conversations" at bounding box center [88, 249] width 176 height 34
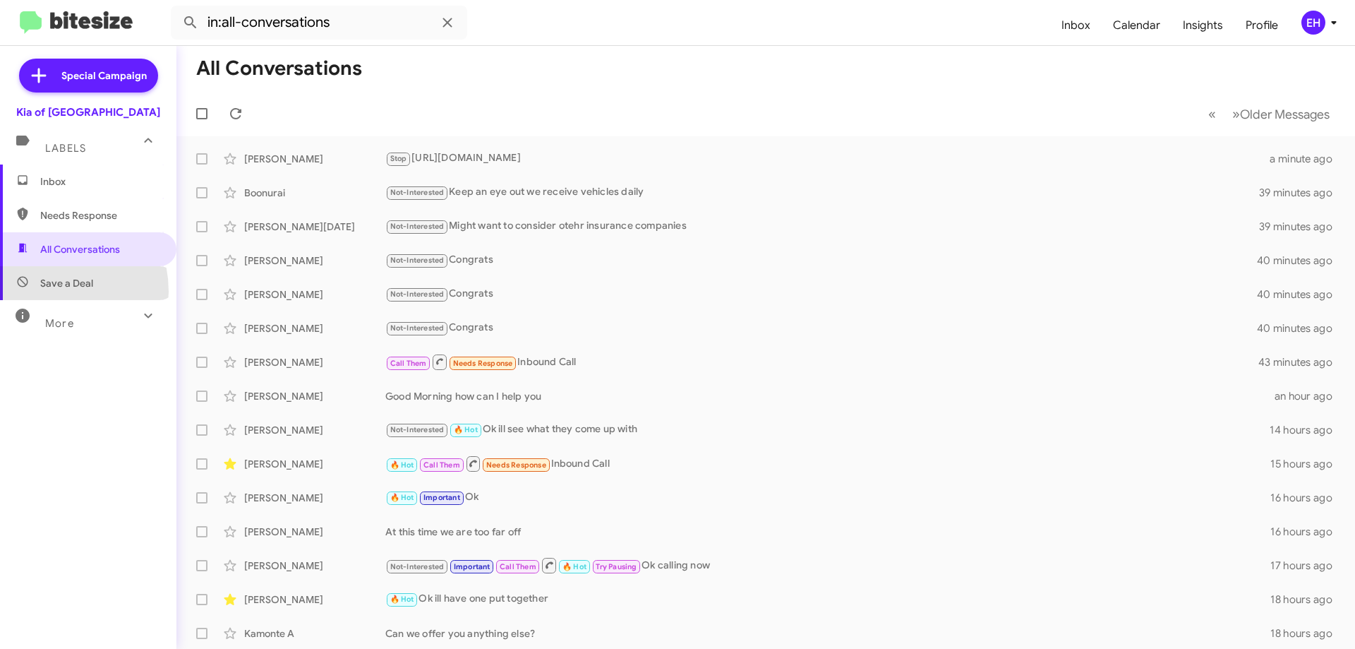
click at [43, 292] on span "Save a Deal" at bounding box center [88, 283] width 176 height 34
type input "in:not-interested"
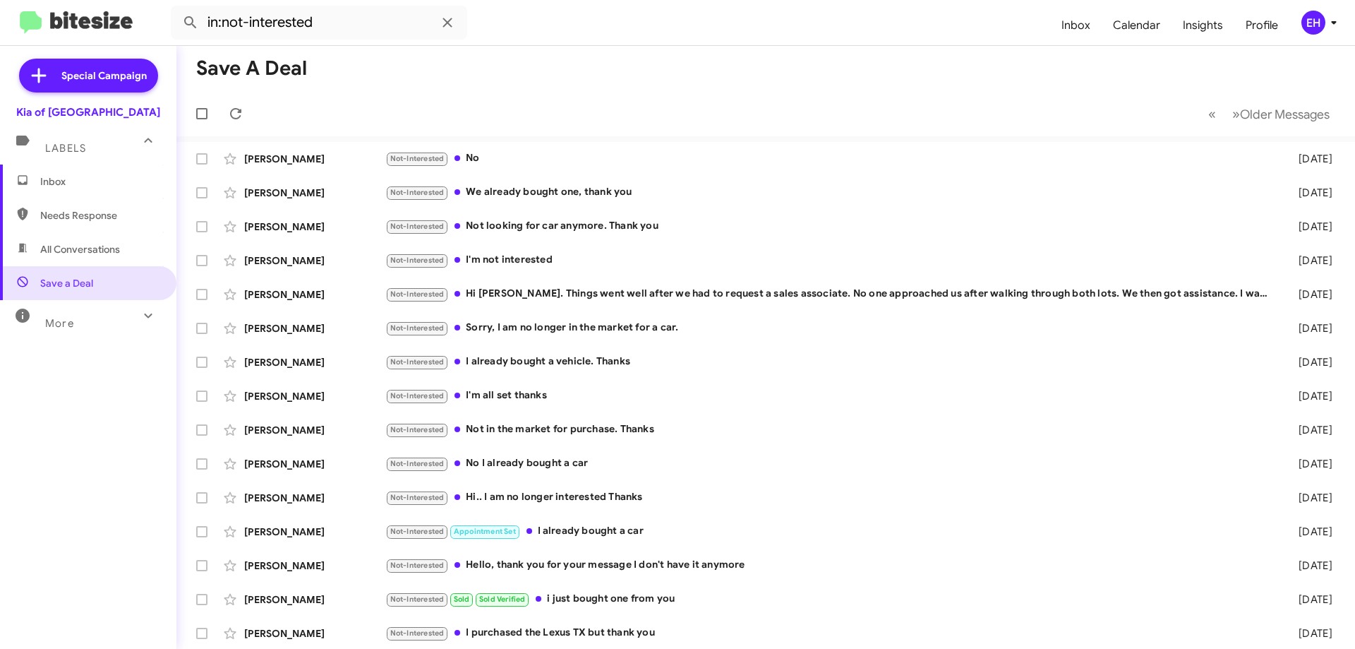
click at [68, 138] on div "Labels" at bounding box center [74, 142] width 126 height 26
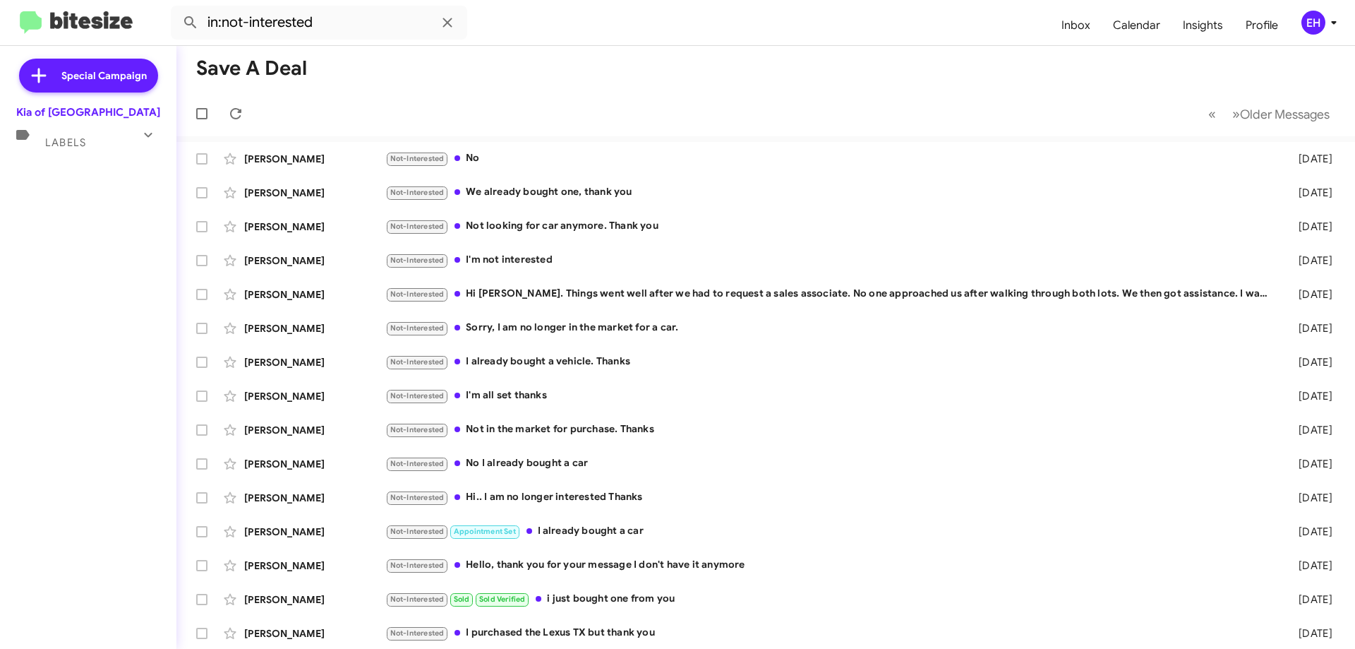
click at [66, 134] on div "Labels" at bounding box center [74, 137] width 126 height 26
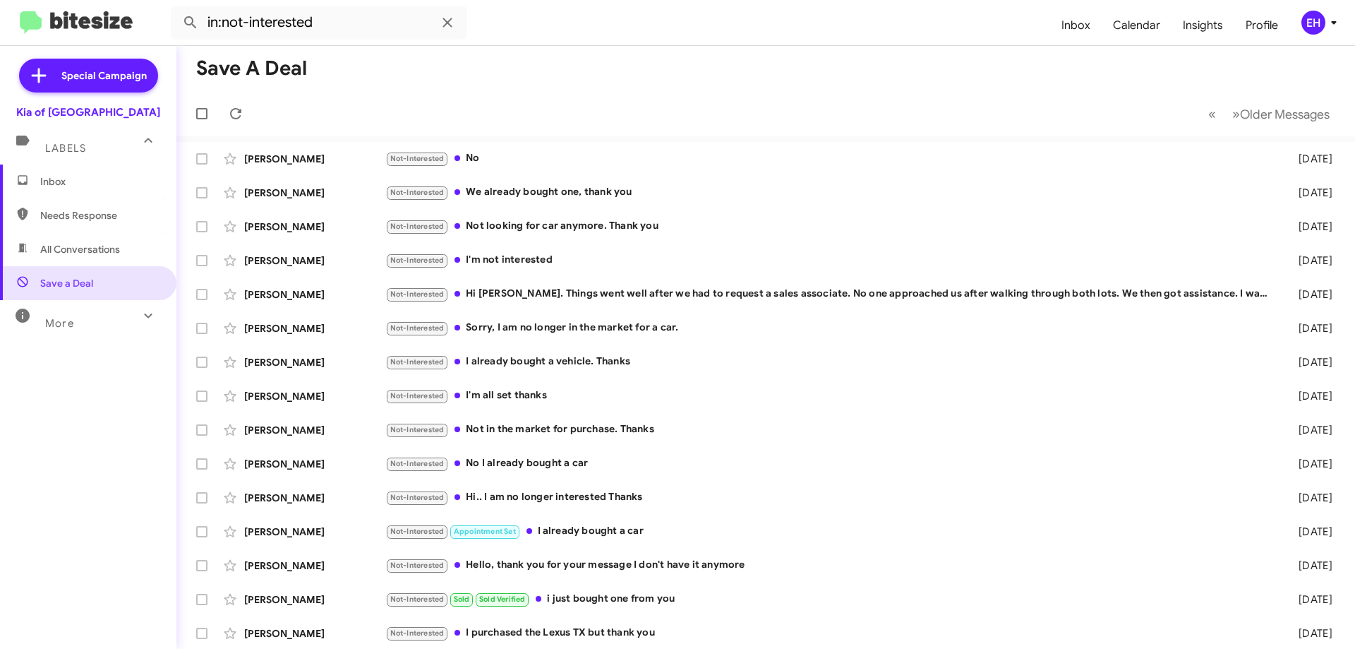
click at [64, 177] on span "Inbox" at bounding box center [100, 181] width 120 height 14
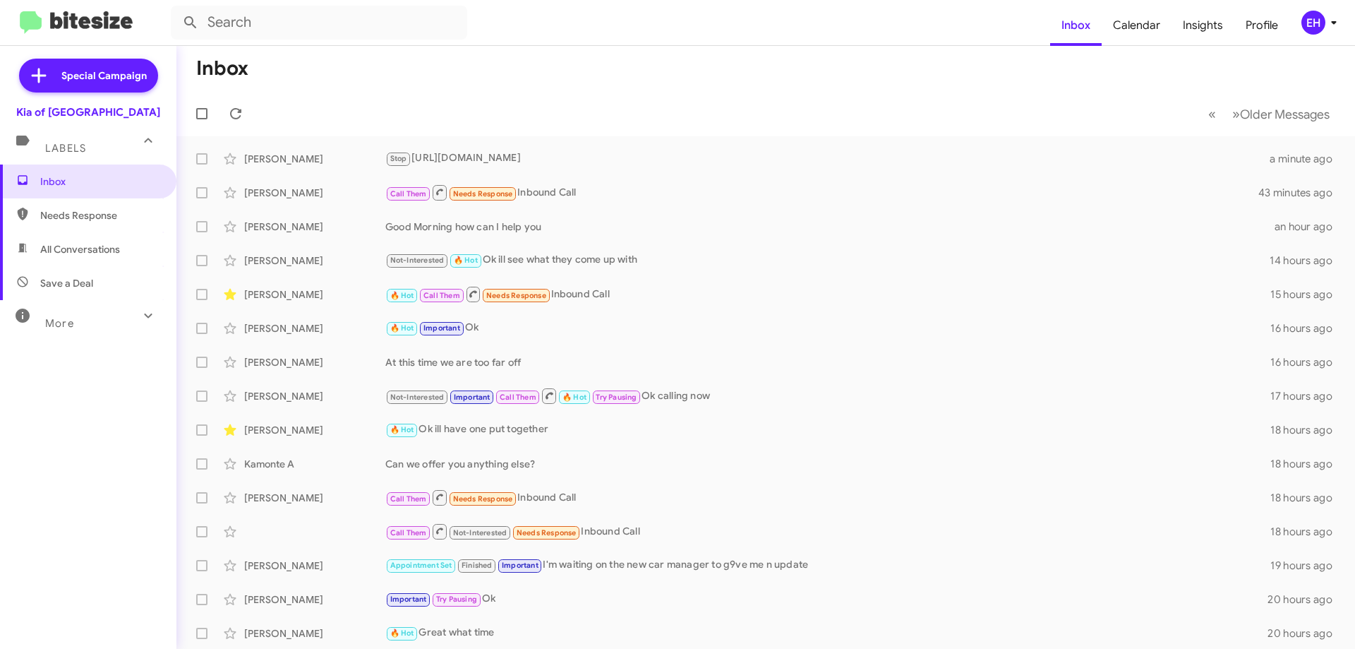
click at [66, 211] on span "Needs Response" at bounding box center [100, 215] width 120 height 14
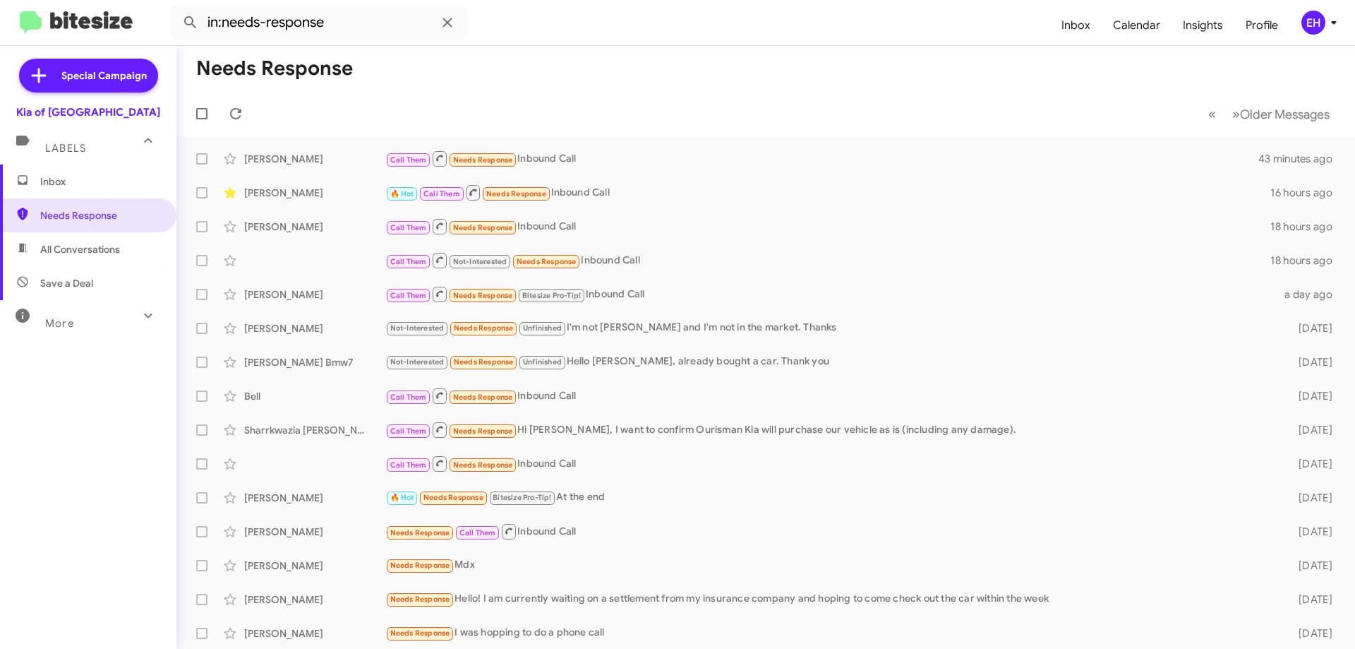
click at [78, 243] on span "All Conversations" at bounding box center [80, 249] width 80 height 14
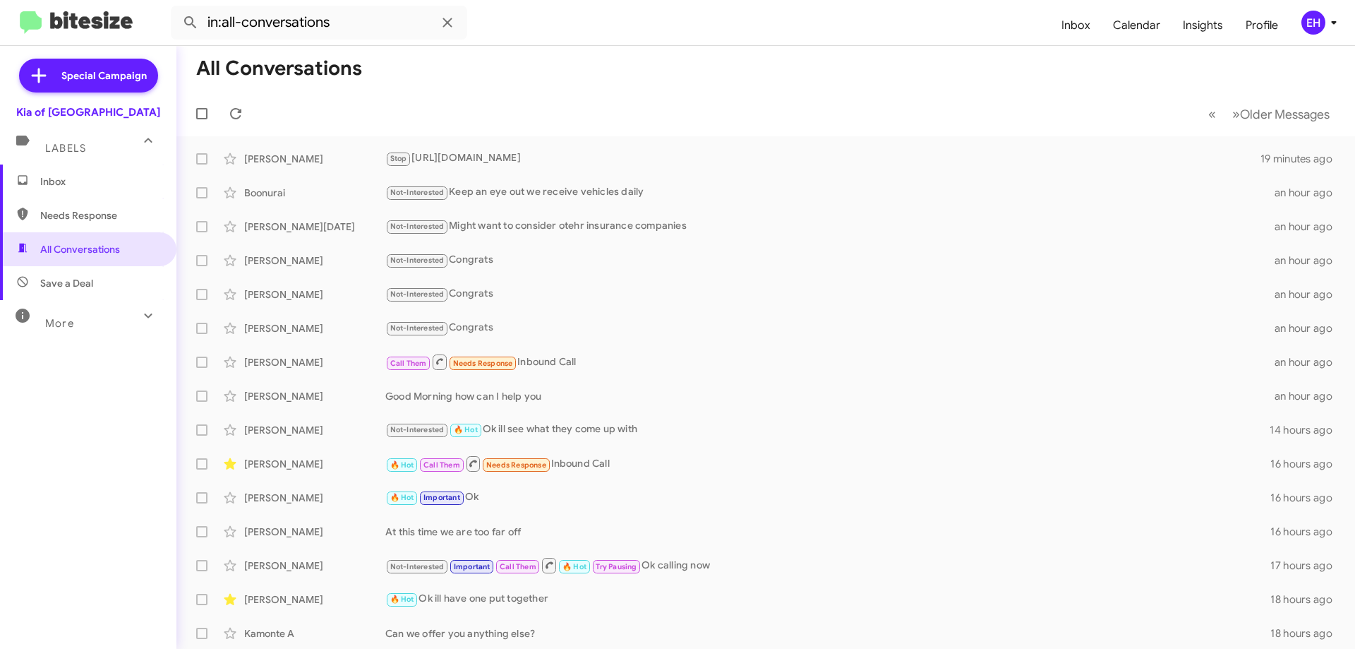
click at [76, 199] on span "Needs Response" at bounding box center [88, 215] width 176 height 34
type input "in:needs-response"
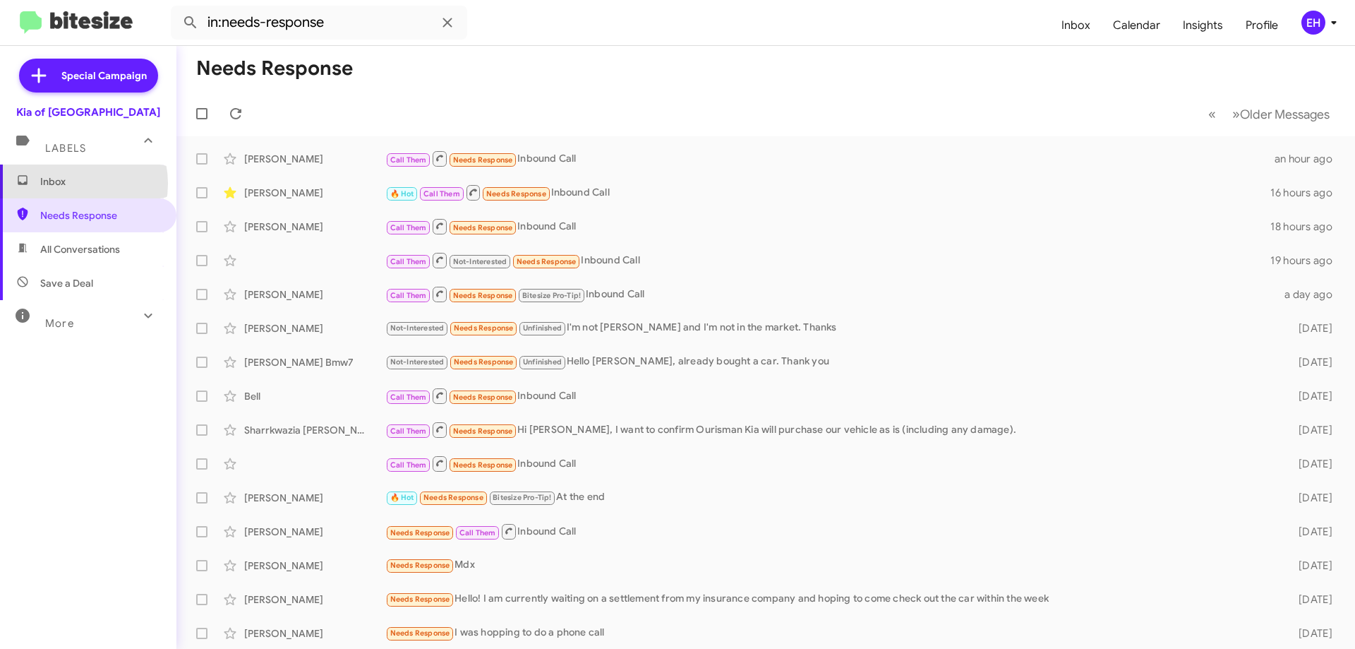
click at [68, 184] on span "Inbox" at bounding box center [100, 181] width 120 height 14
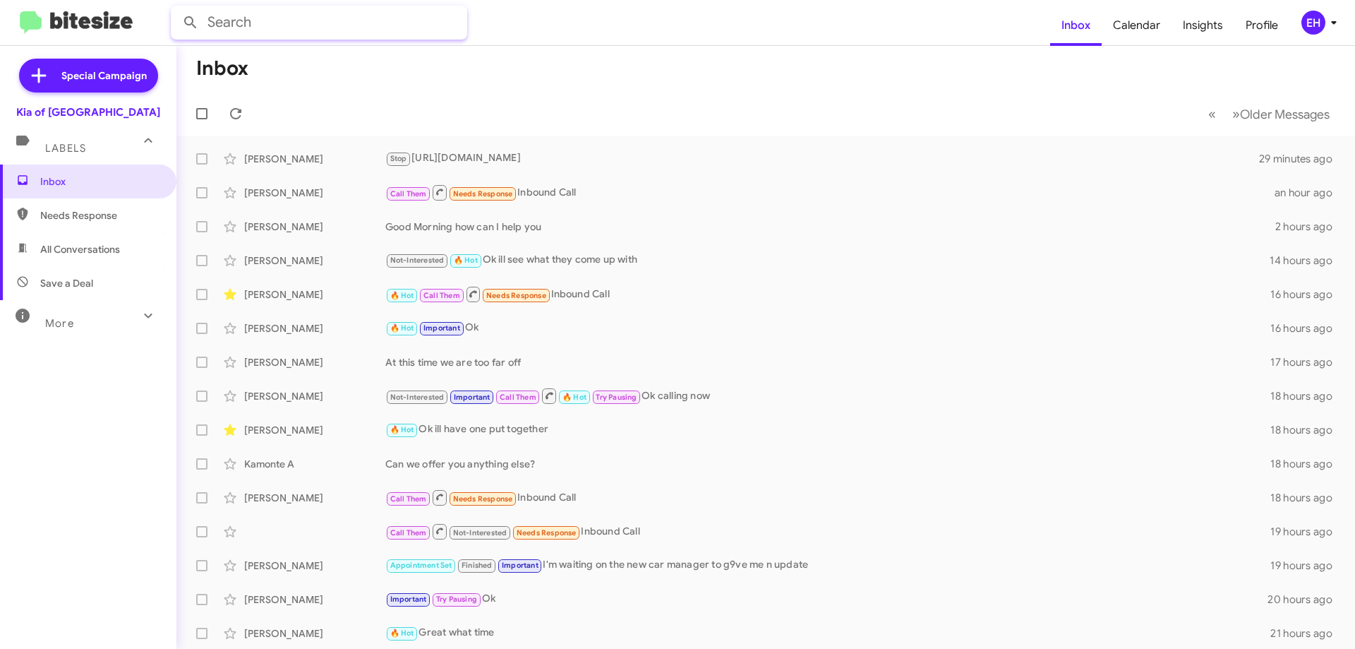
click at [258, 24] on input "text" at bounding box center [319, 23] width 296 height 34
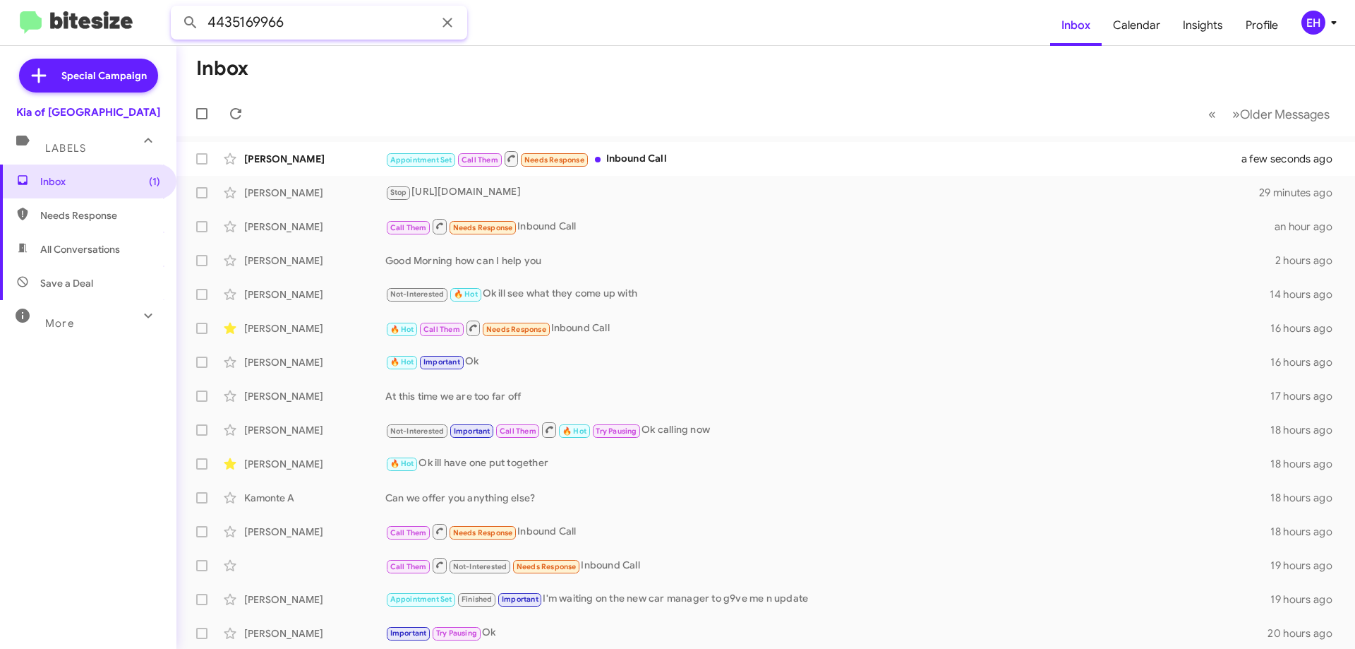
click at [176, 8] on button at bounding box center [190, 22] width 28 height 28
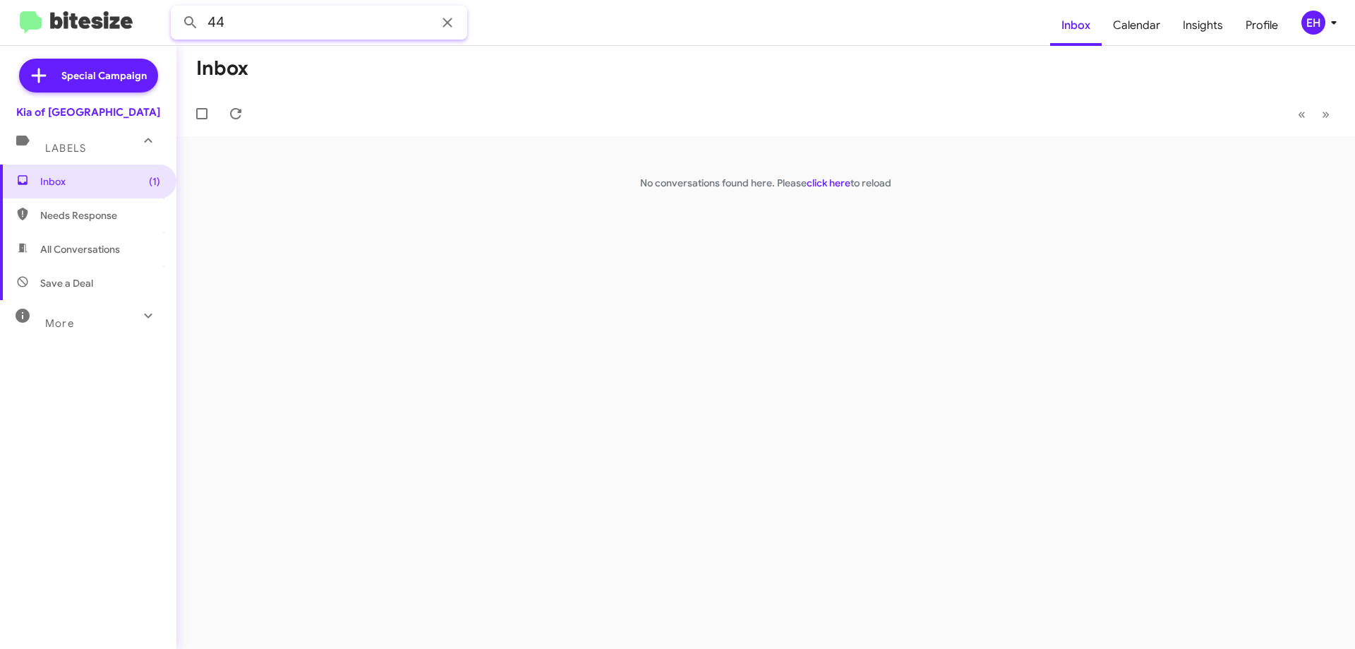
type input "4"
click at [176, 8] on button at bounding box center [190, 22] width 28 height 28
click at [217, 18] on input "4014017709" at bounding box center [319, 23] width 296 height 34
type input "3014017709"
click at [176, 8] on button at bounding box center [190, 22] width 28 height 28
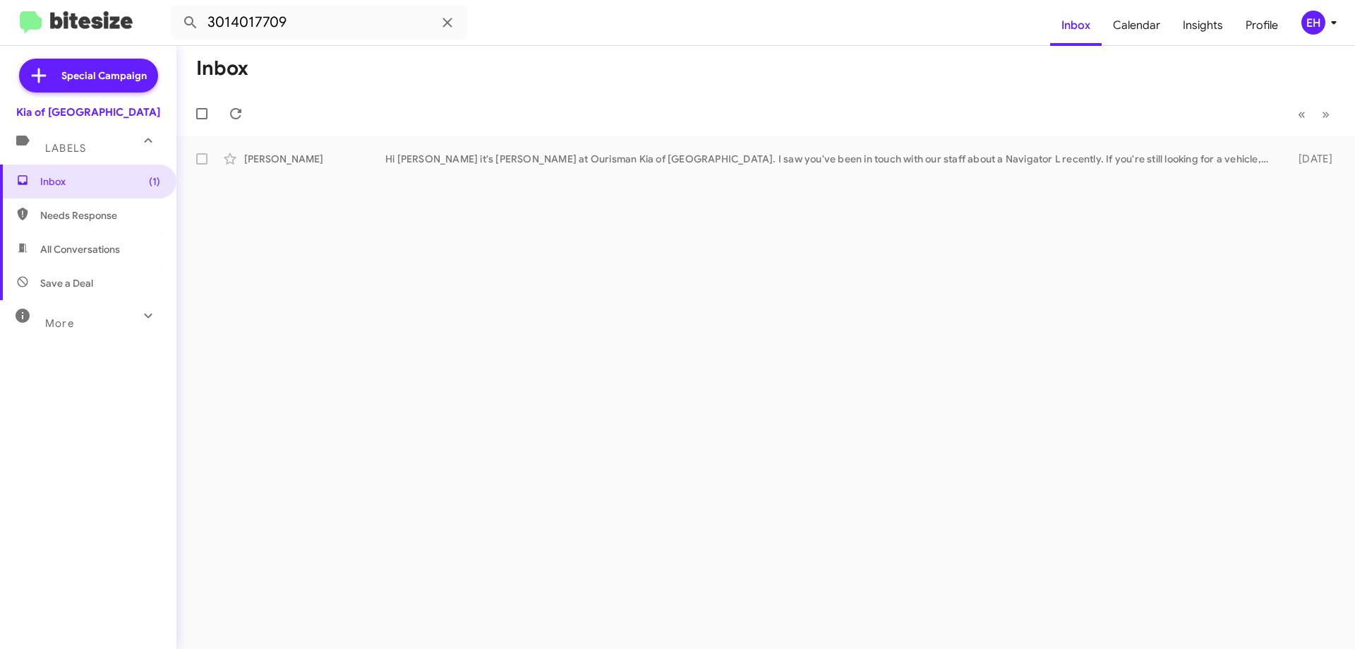
click at [576, 179] on div "Inbox « Previous » Next [PERSON_NAME] Hi [PERSON_NAME] it's [PERSON_NAME] at Ou…" at bounding box center [765, 347] width 1179 height 603
click at [589, 164] on div "Hi [PERSON_NAME] it's [PERSON_NAME] at Ourisman Kia of [GEOGRAPHIC_DATA]. I saw…" at bounding box center [836, 159] width 902 height 14
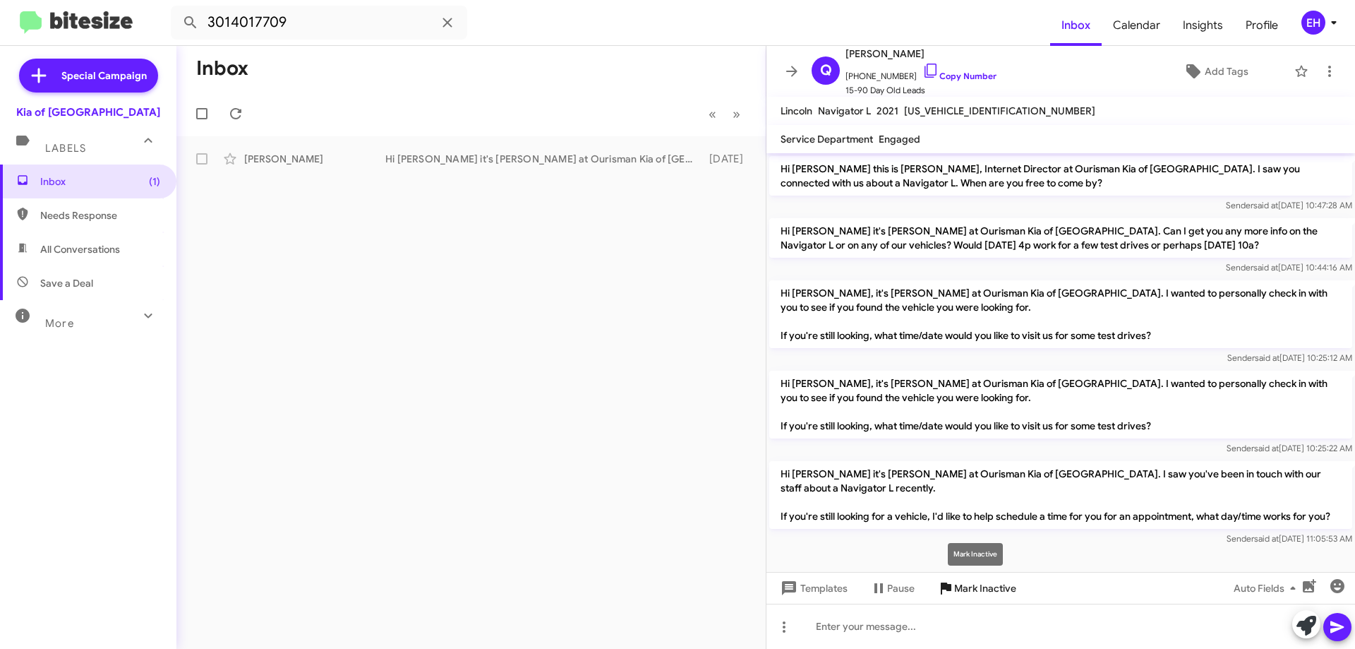
click at [995, 590] on span "Mark Inactive" at bounding box center [985, 587] width 62 height 25
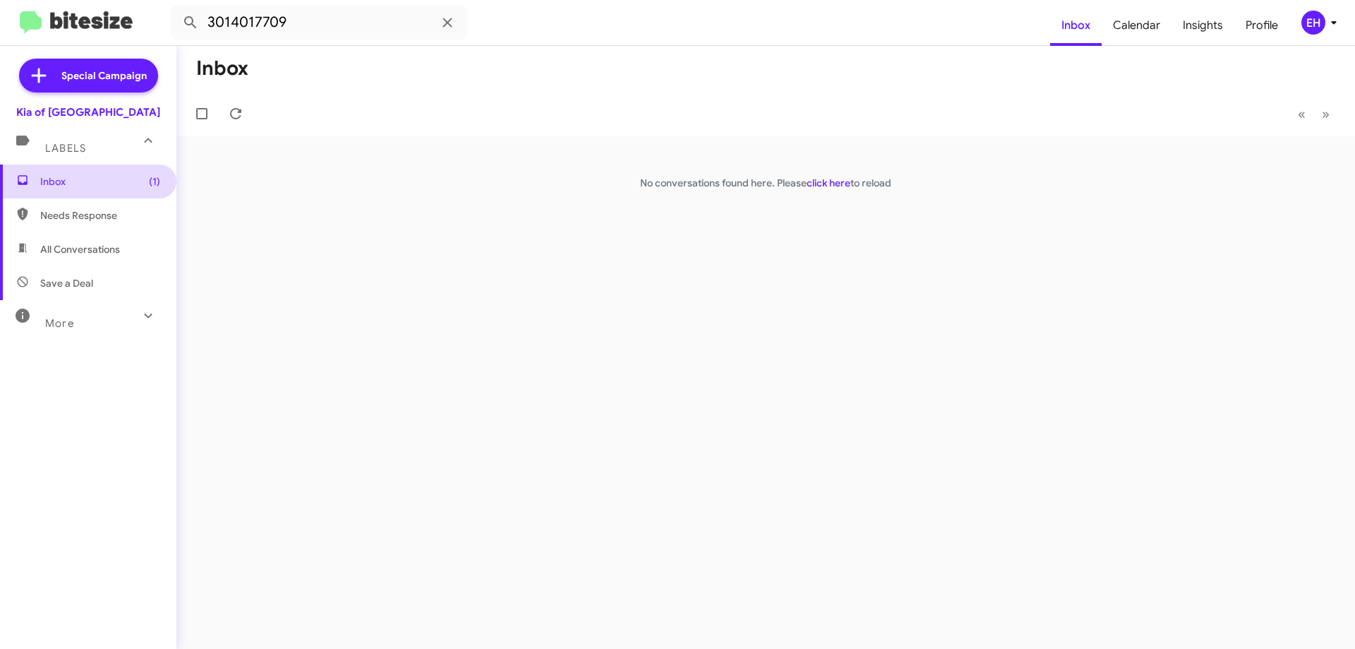
click at [71, 179] on span "Inbox (1)" at bounding box center [100, 181] width 120 height 14
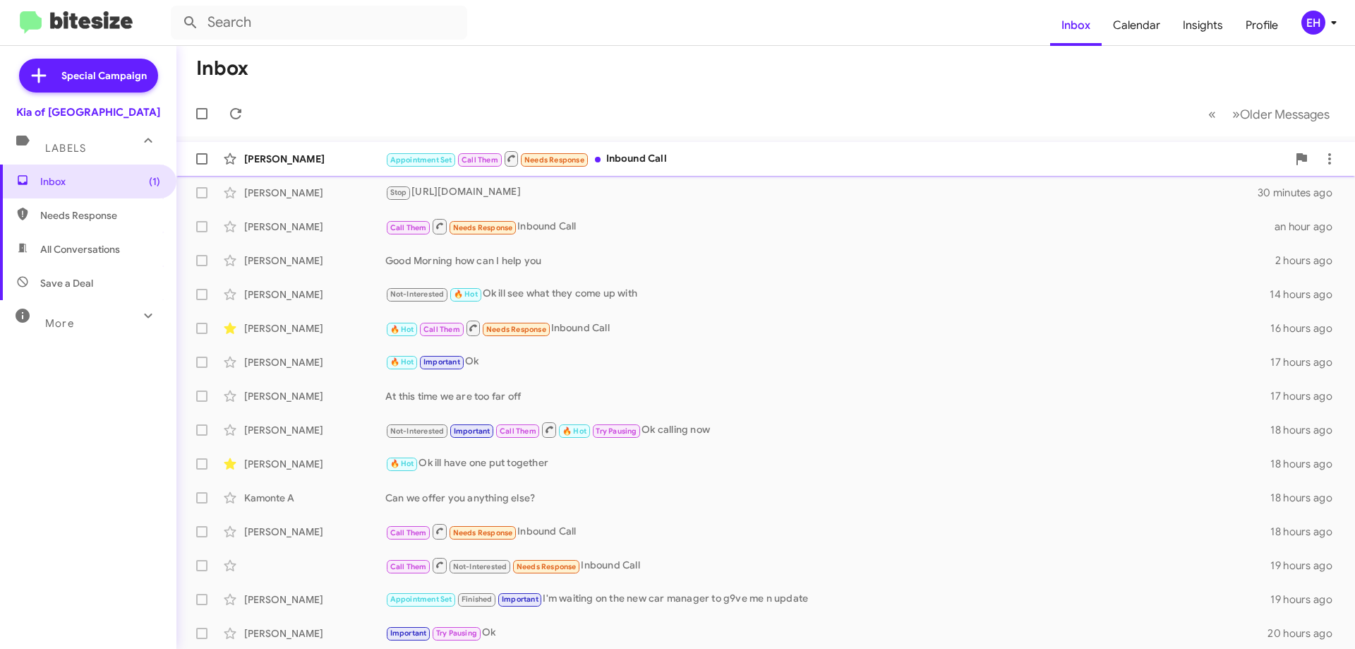
click at [644, 156] on div "Appointment Set Call Them Needs Response Inbound Call" at bounding box center [836, 159] width 902 height 18
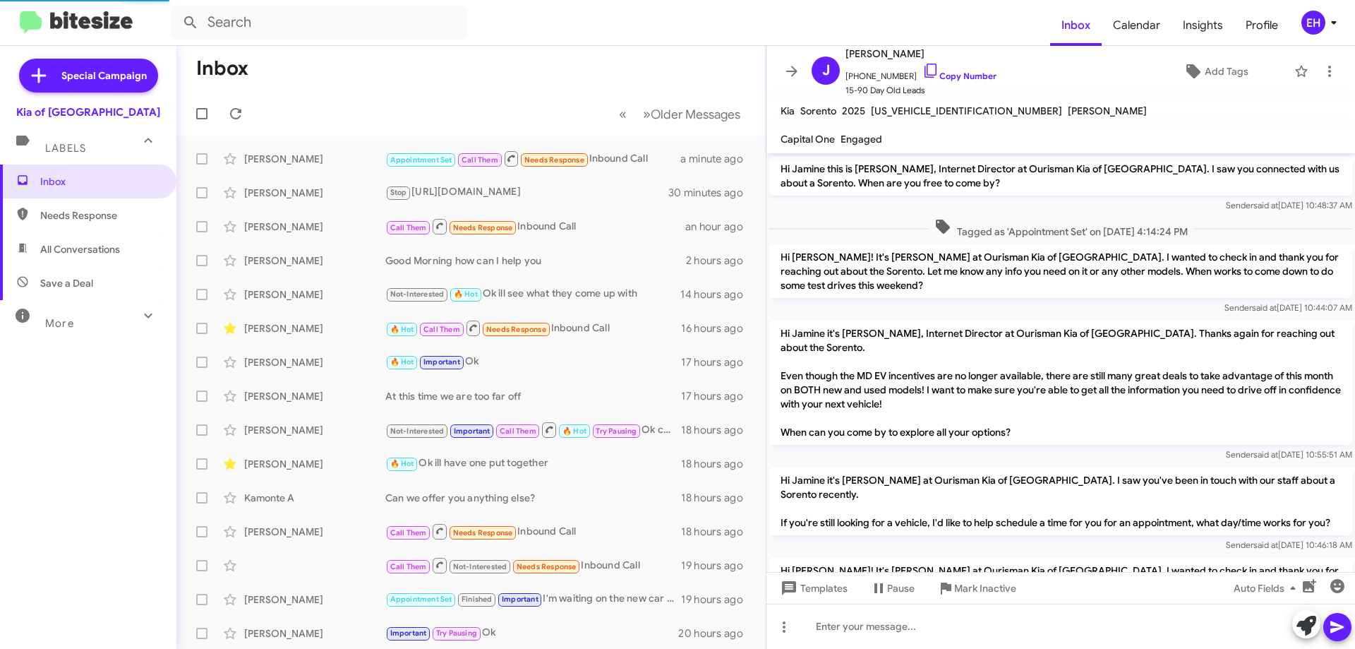
scroll to position [608, 0]
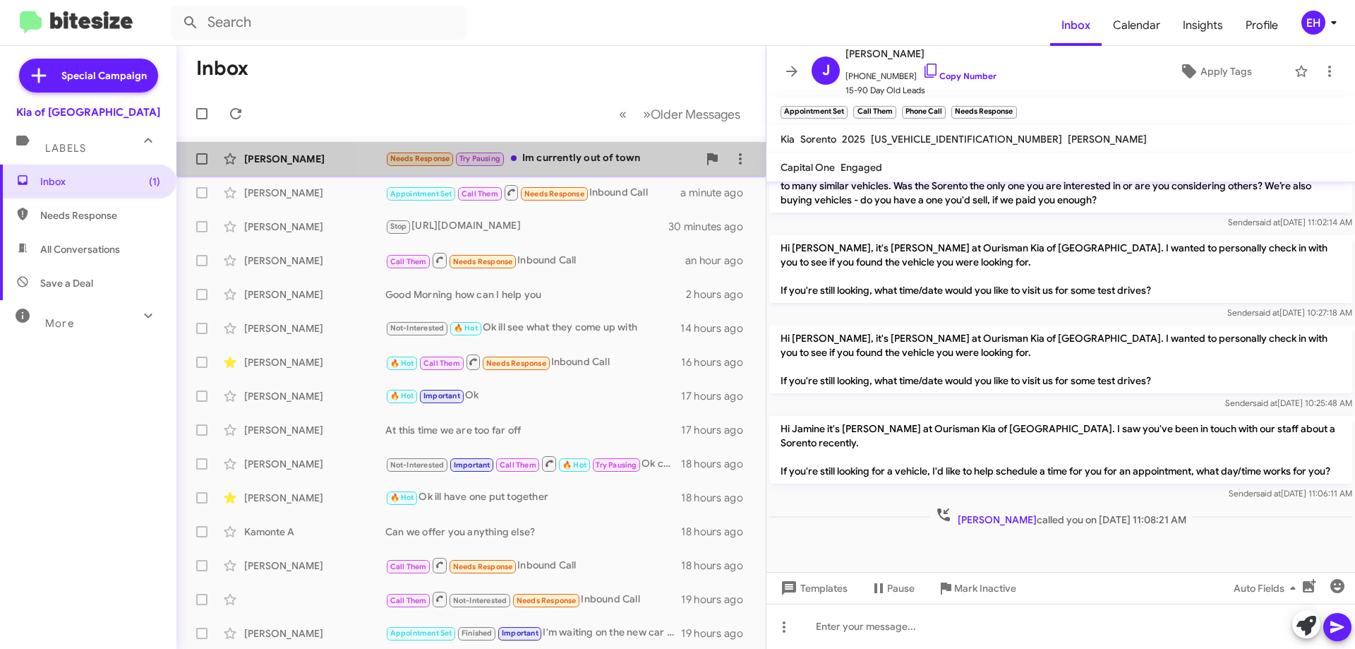
click at [607, 157] on div "Needs Response Try Pausing Im currently out of town" at bounding box center [541, 158] width 313 height 16
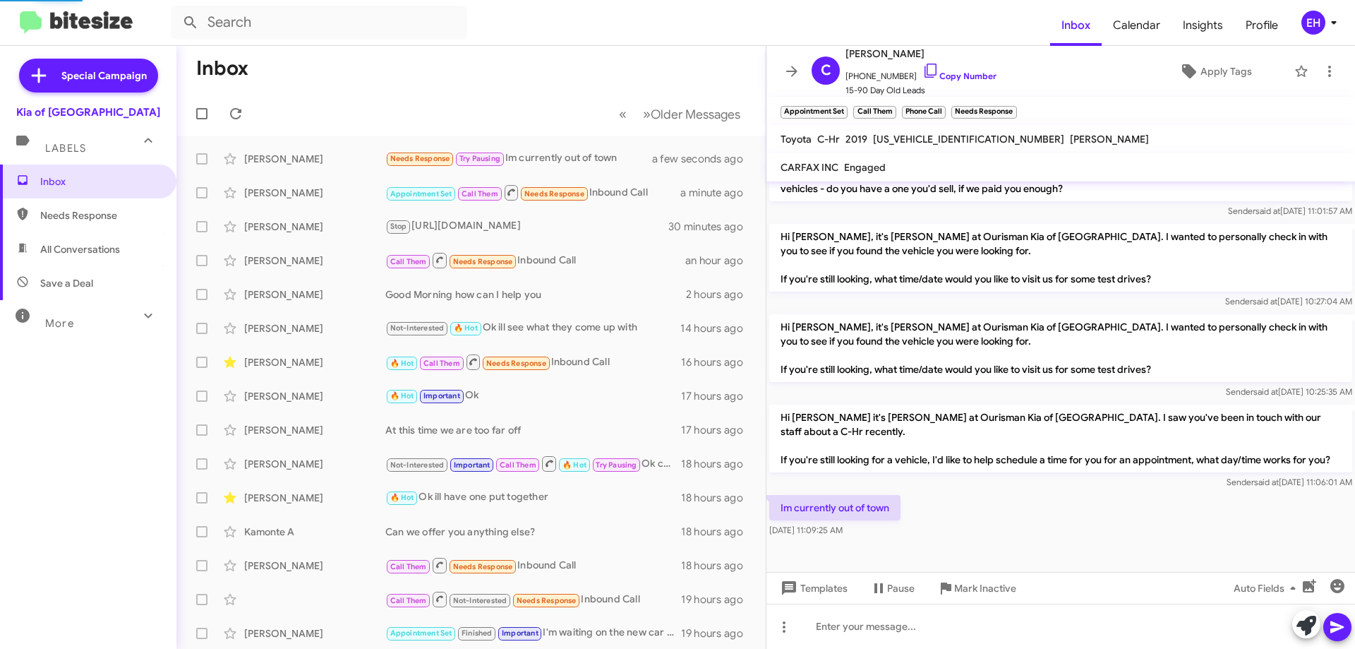
scroll to position [370, 0]
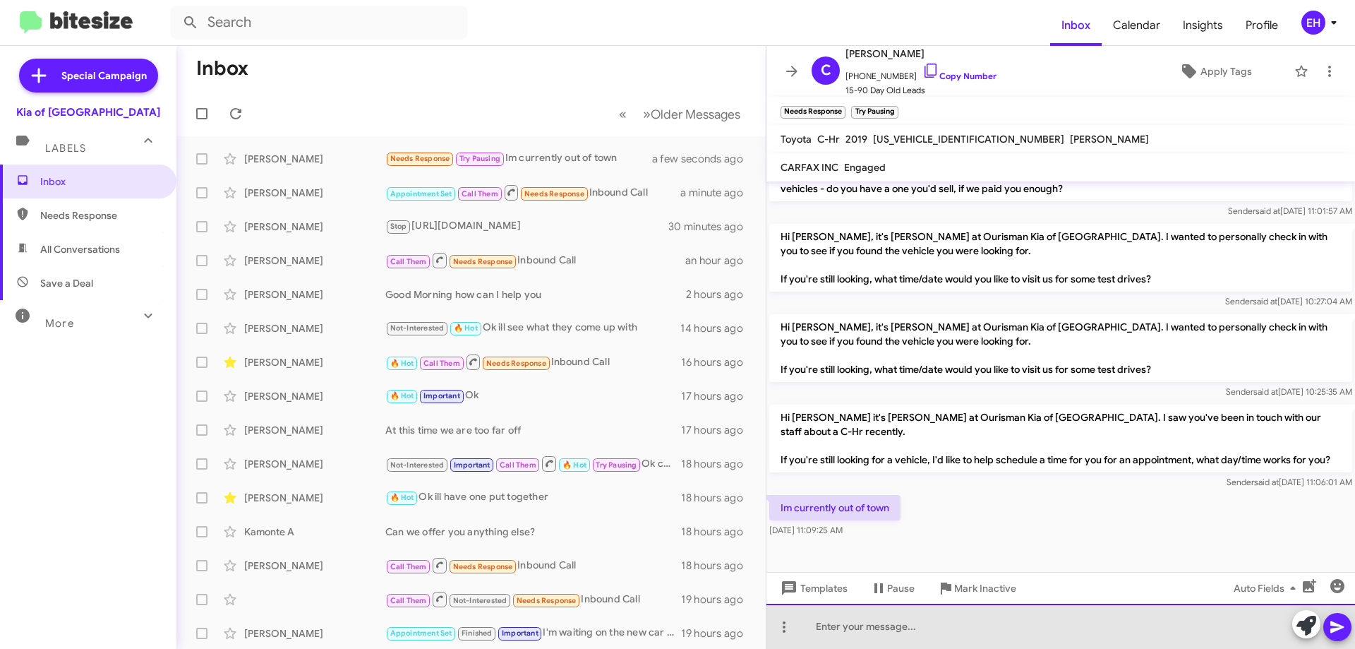
click at [899, 623] on div at bounding box center [1061, 626] width 589 height 45
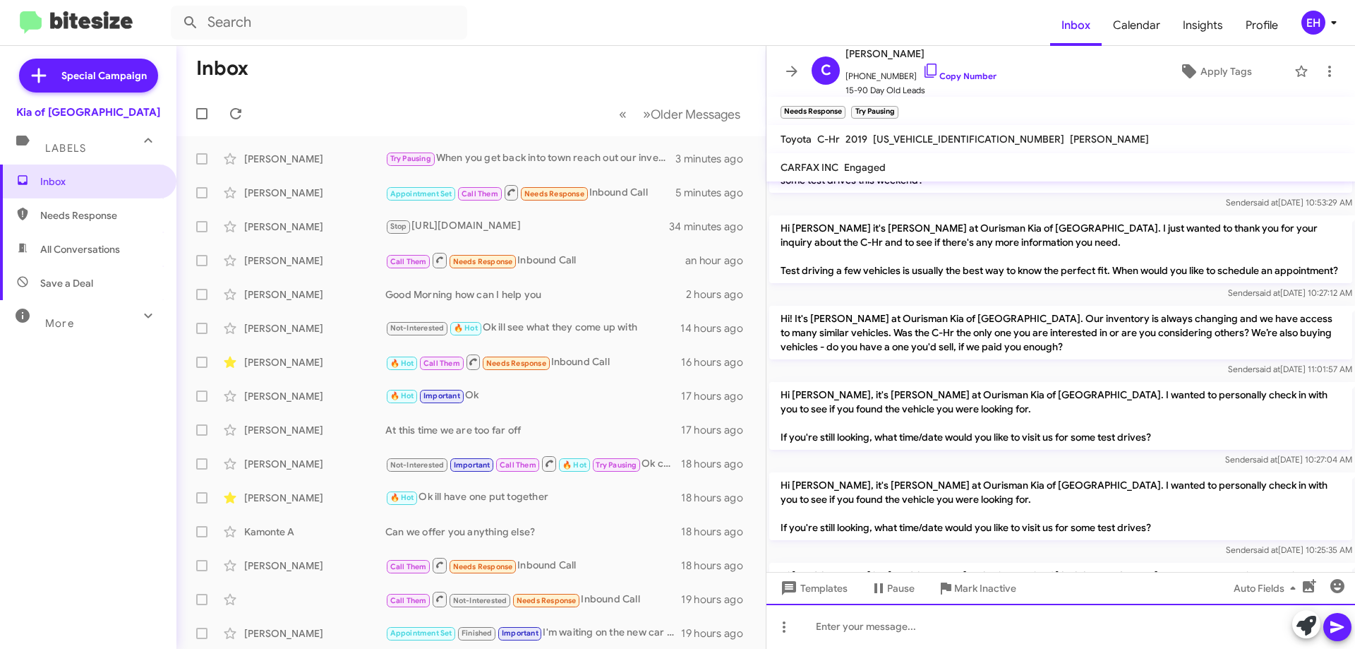
scroll to position [421, 0]
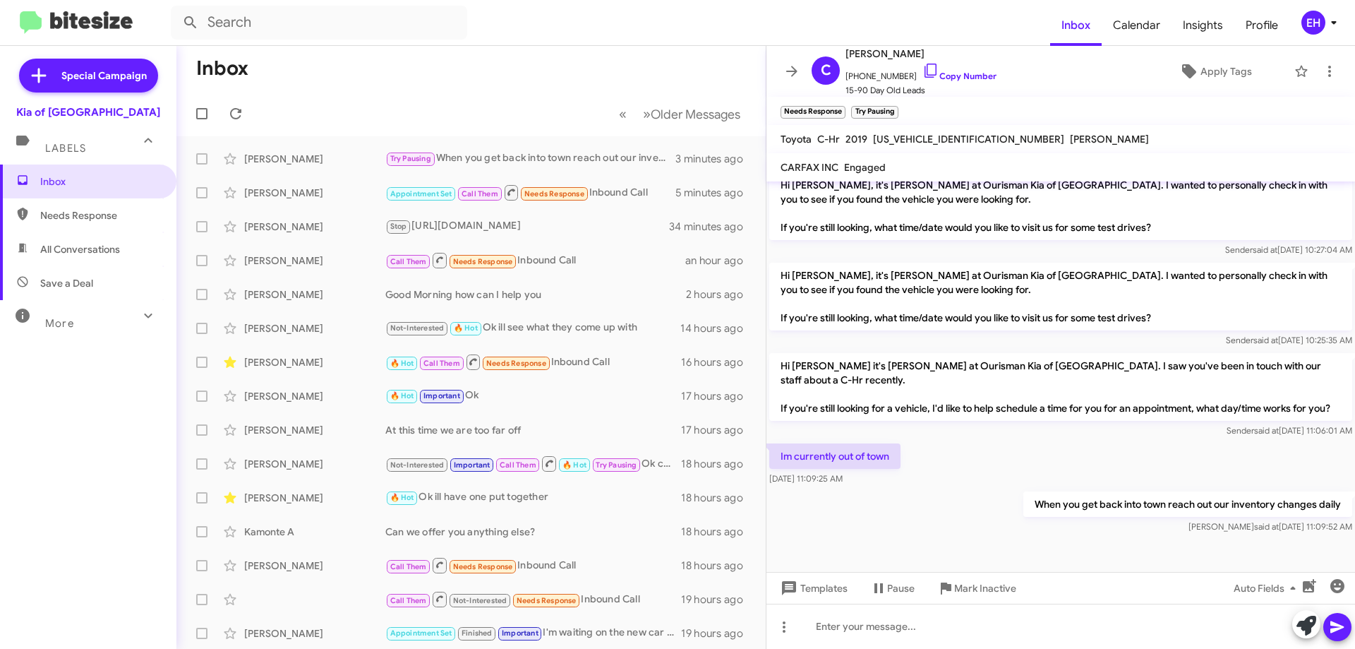
click at [69, 213] on span "Needs Response" at bounding box center [100, 215] width 120 height 14
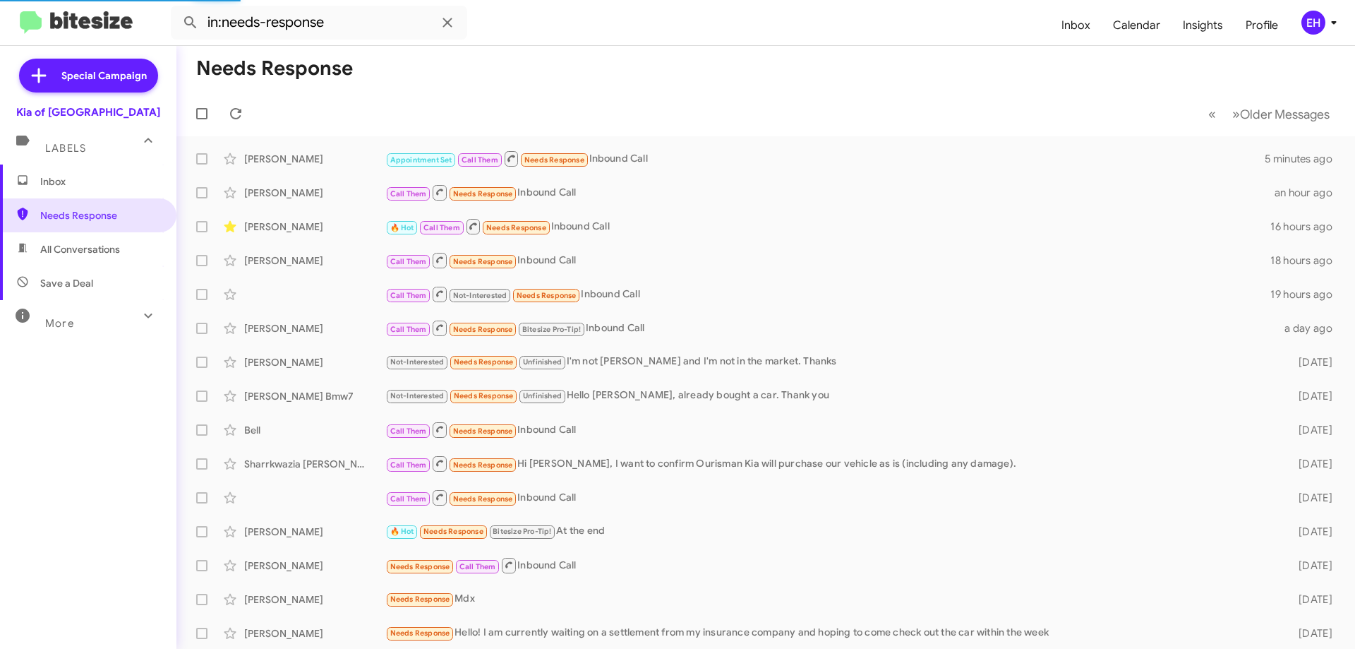
click at [83, 244] on span "All Conversations" at bounding box center [80, 249] width 80 height 14
type input "in:all-conversations"
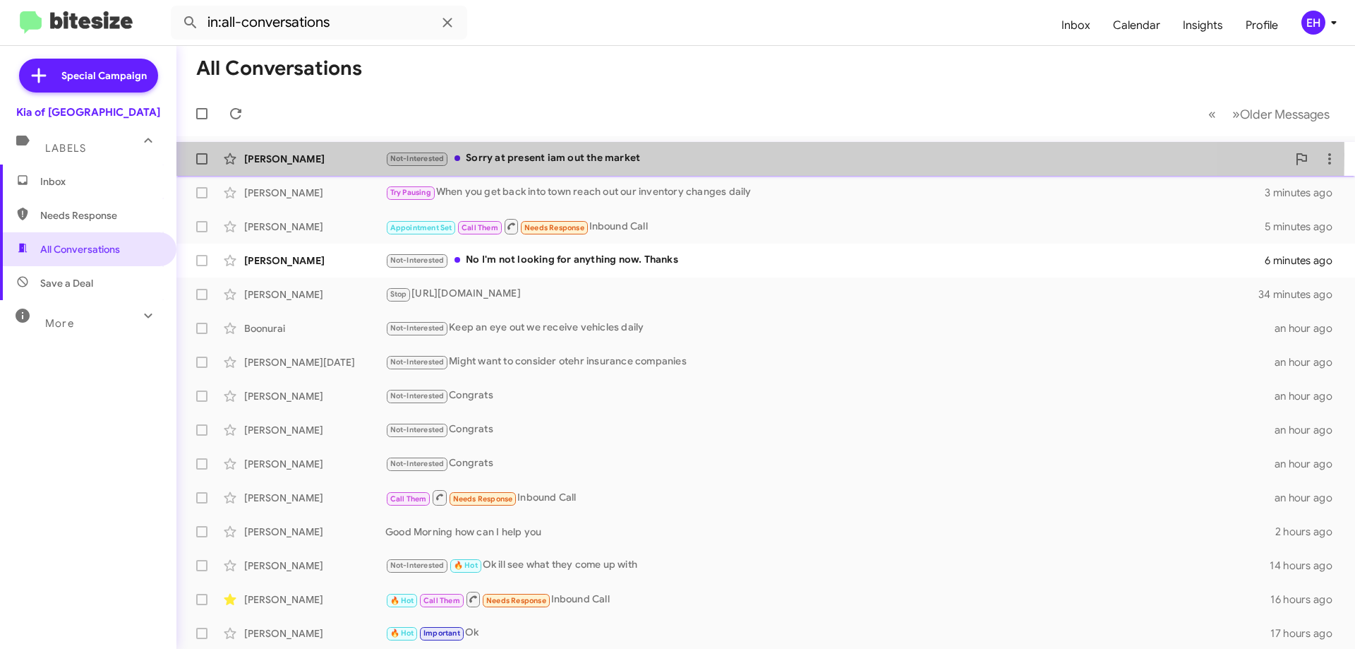
click at [563, 155] on div "Not-Interested Sorry at present iam out the market" at bounding box center [836, 158] width 902 height 16
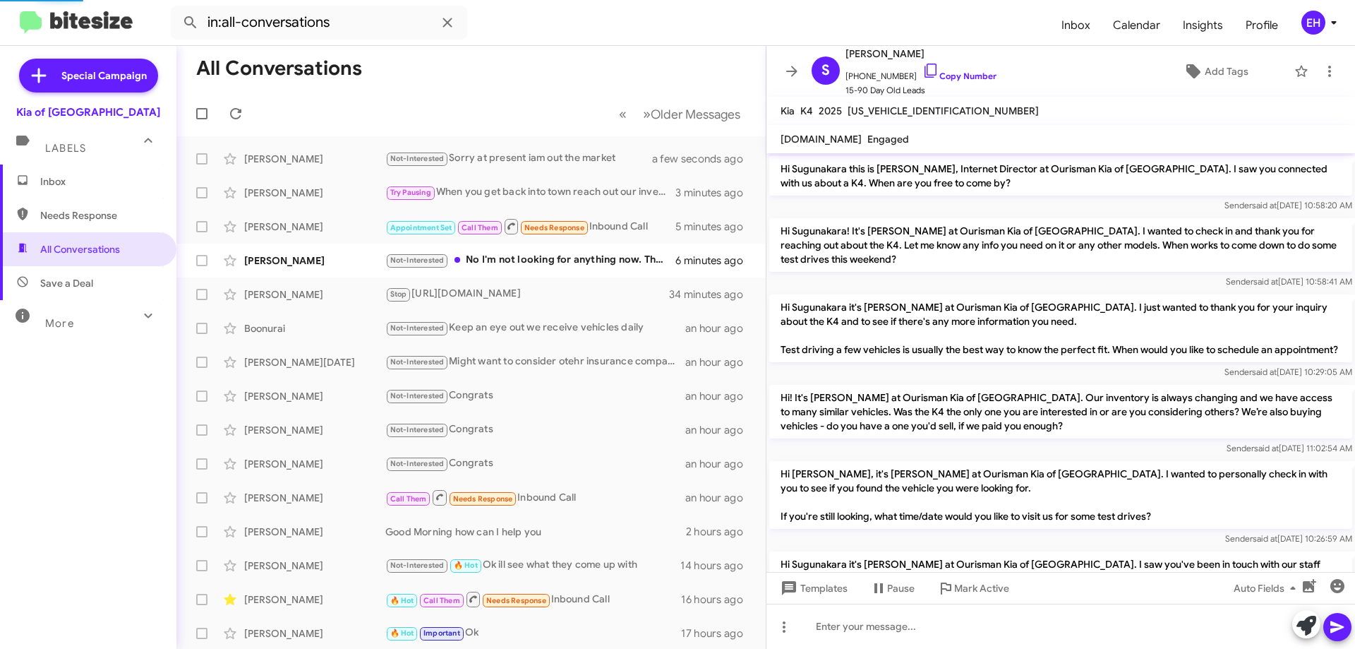
scroll to position [198, 0]
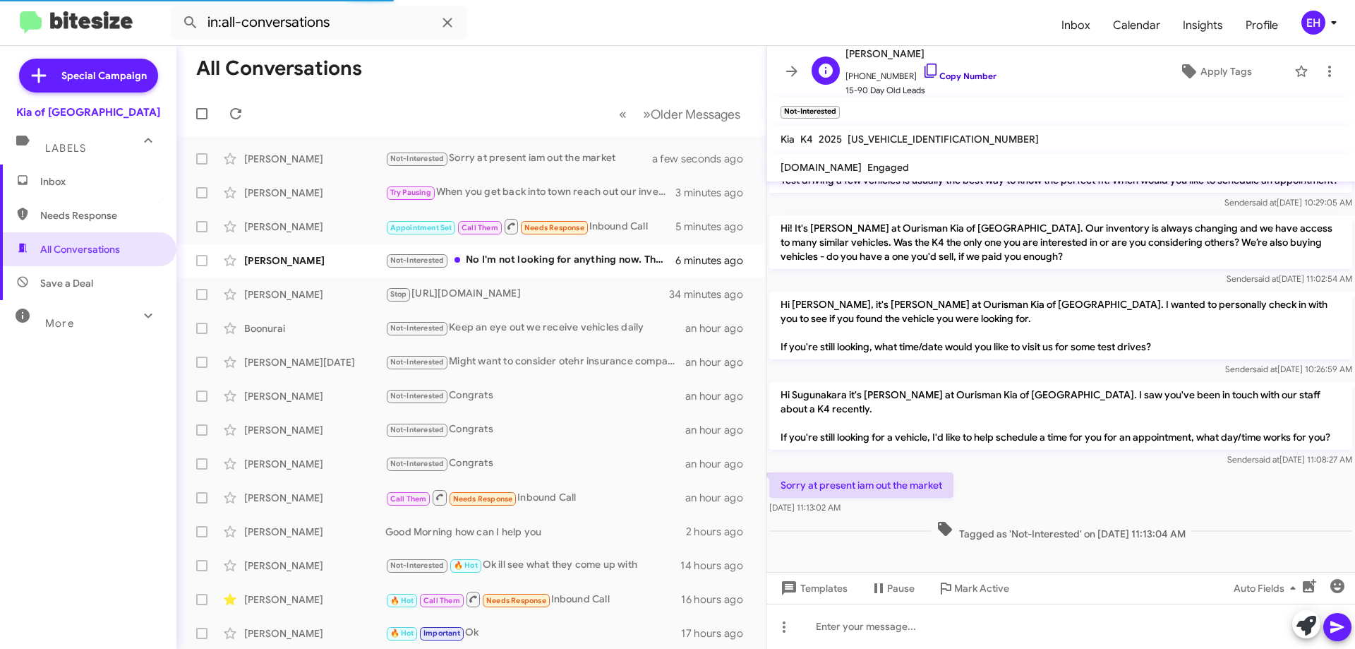
click at [959, 78] on link "Copy Number" at bounding box center [960, 76] width 74 height 11
click at [557, 260] on div "Not-Interested No I'm not looking for anything now. Thanks" at bounding box center [541, 260] width 313 height 16
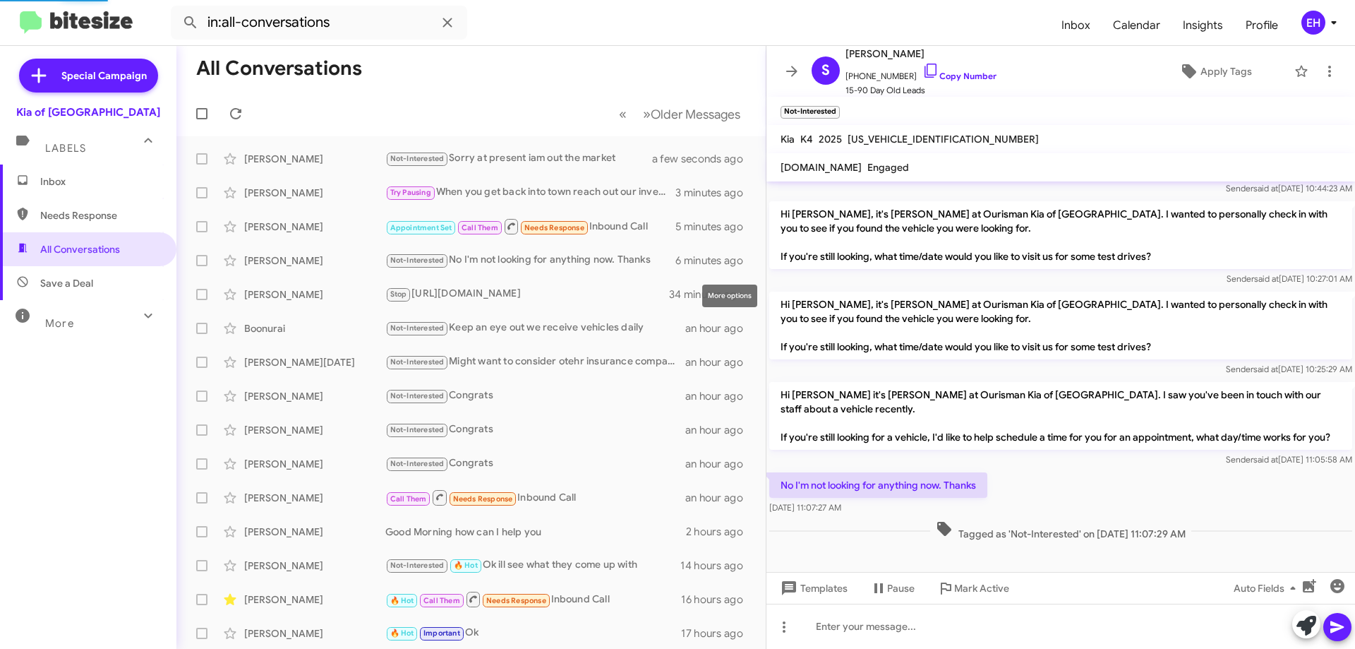
scroll to position [184, 0]
click at [974, 78] on link "Copy Number" at bounding box center [960, 76] width 74 height 11
click at [59, 186] on span "Inbox" at bounding box center [100, 181] width 120 height 14
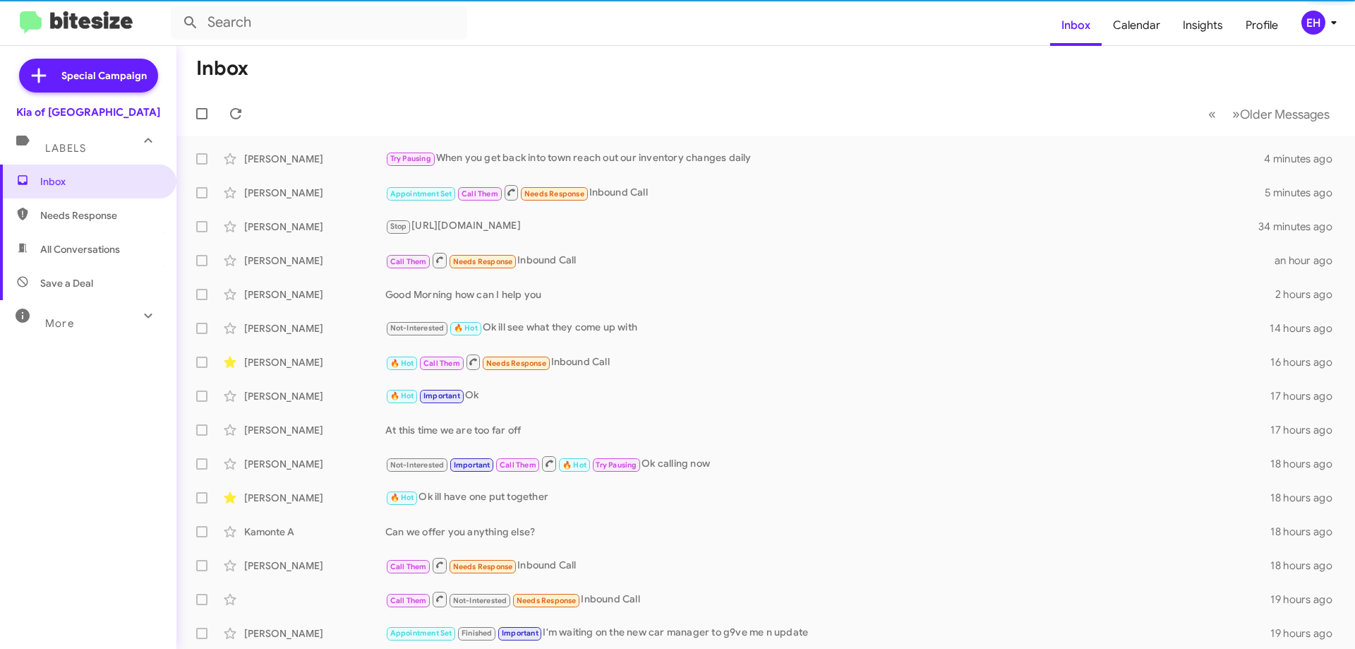
click at [65, 213] on span "Needs Response" at bounding box center [100, 215] width 120 height 14
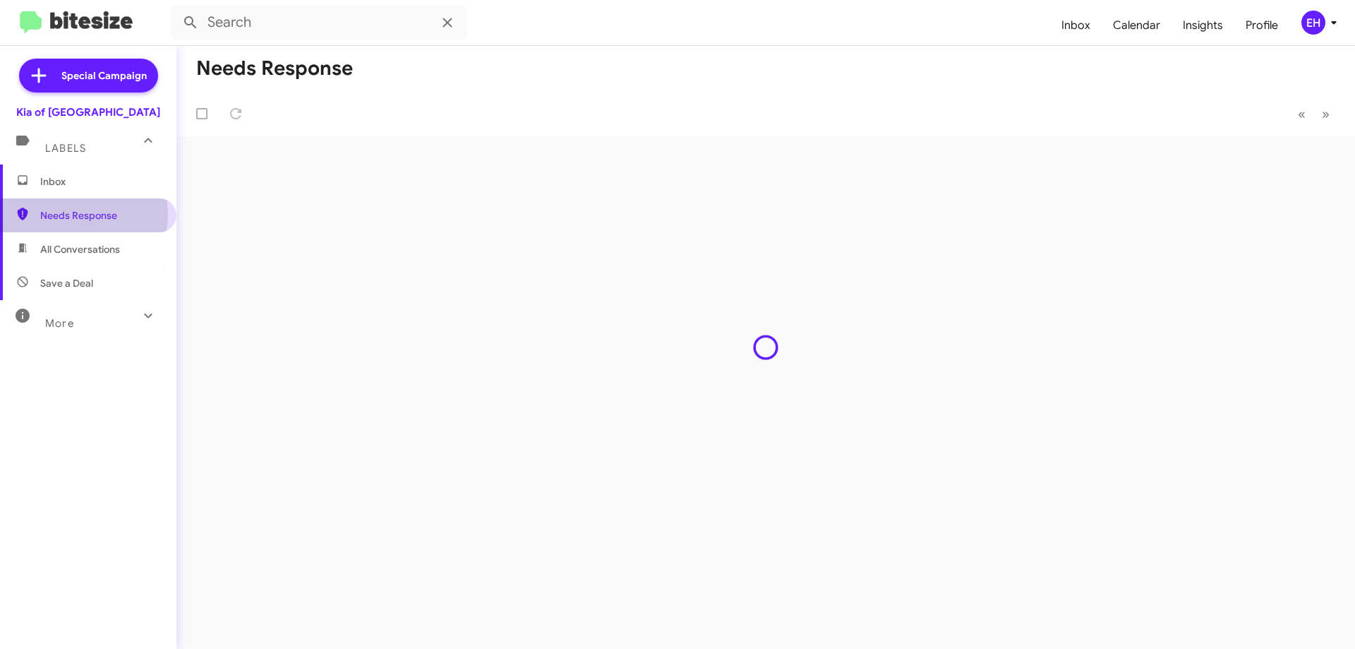
type input "in:needs-response"
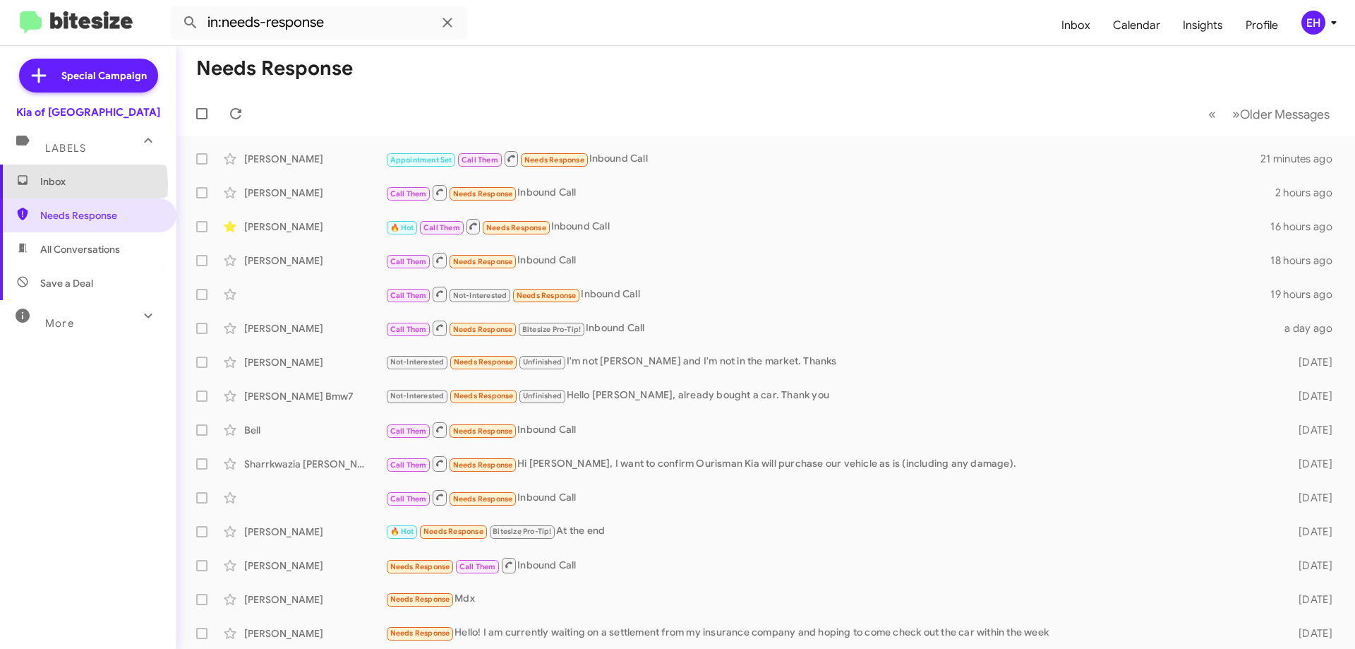
click at [64, 184] on span "Inbox" at bounding box center [100, 181] width 120 height 14
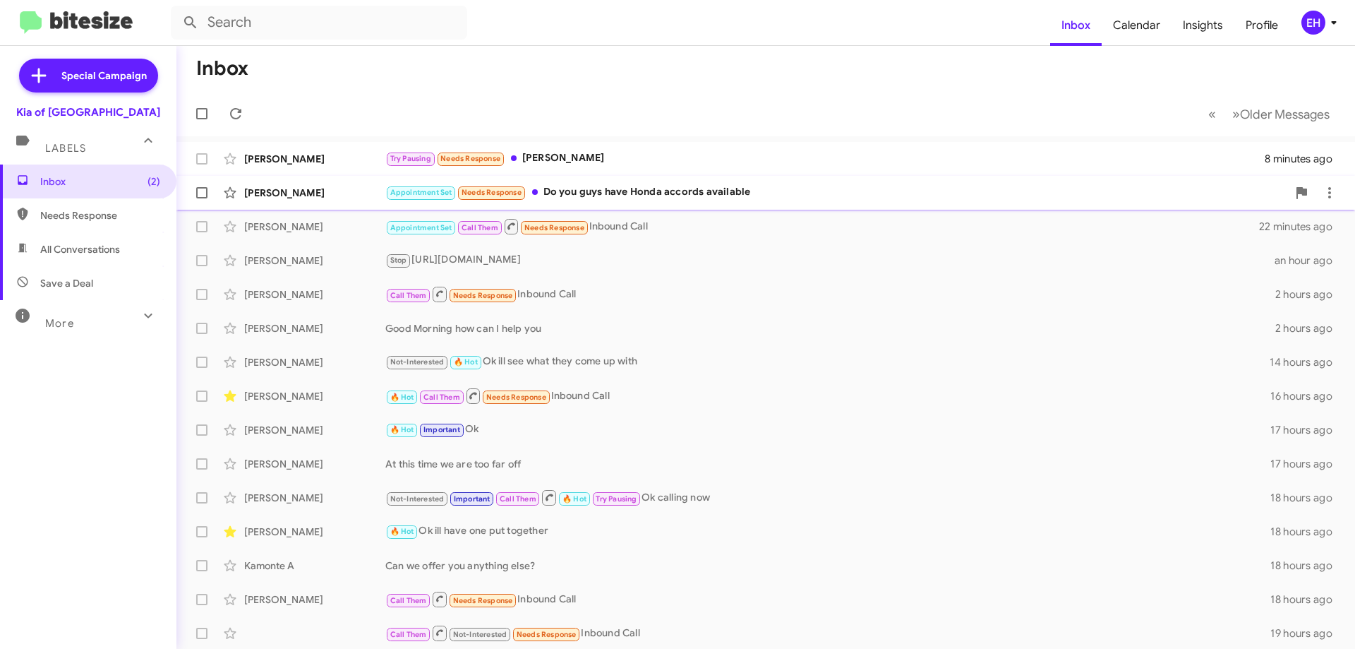
click at [643, 192] on div "Appointment Set Needs Response Do you guys have Honda accords available" at bounding box center [836, 192] width 902 height 16
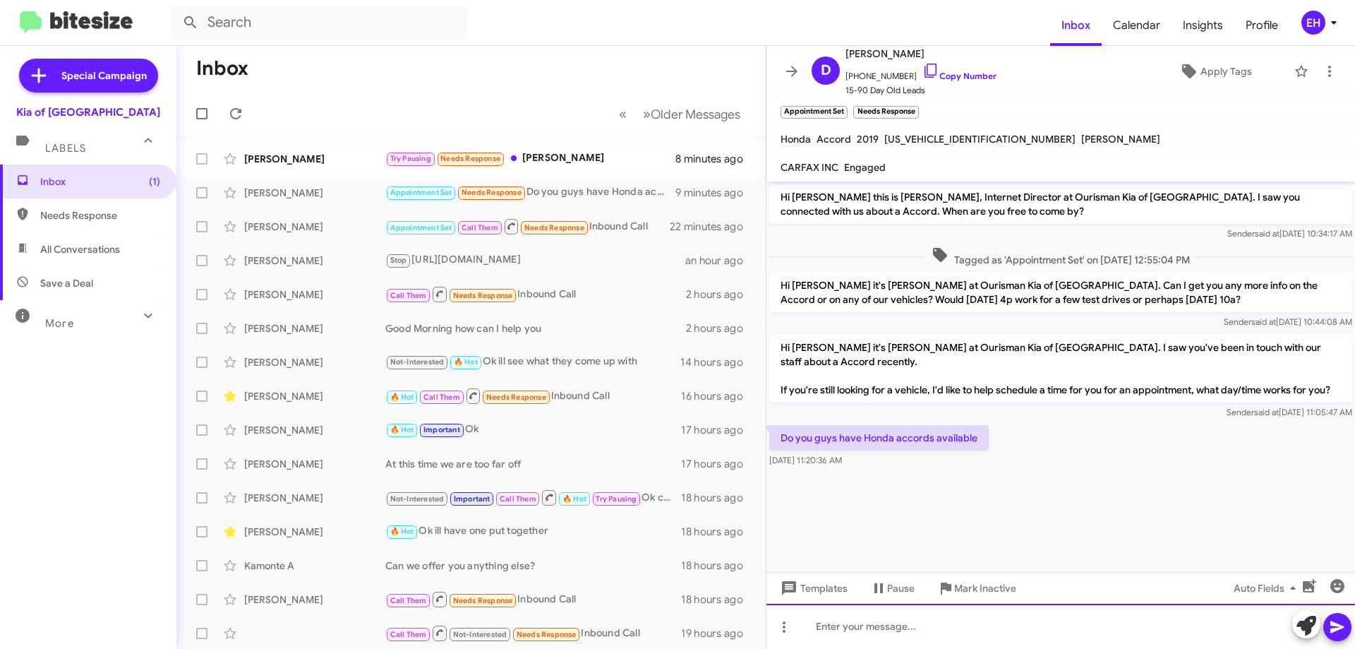
click at [920, 633] on div at bounding box center [1061, 626] width 589 height 45
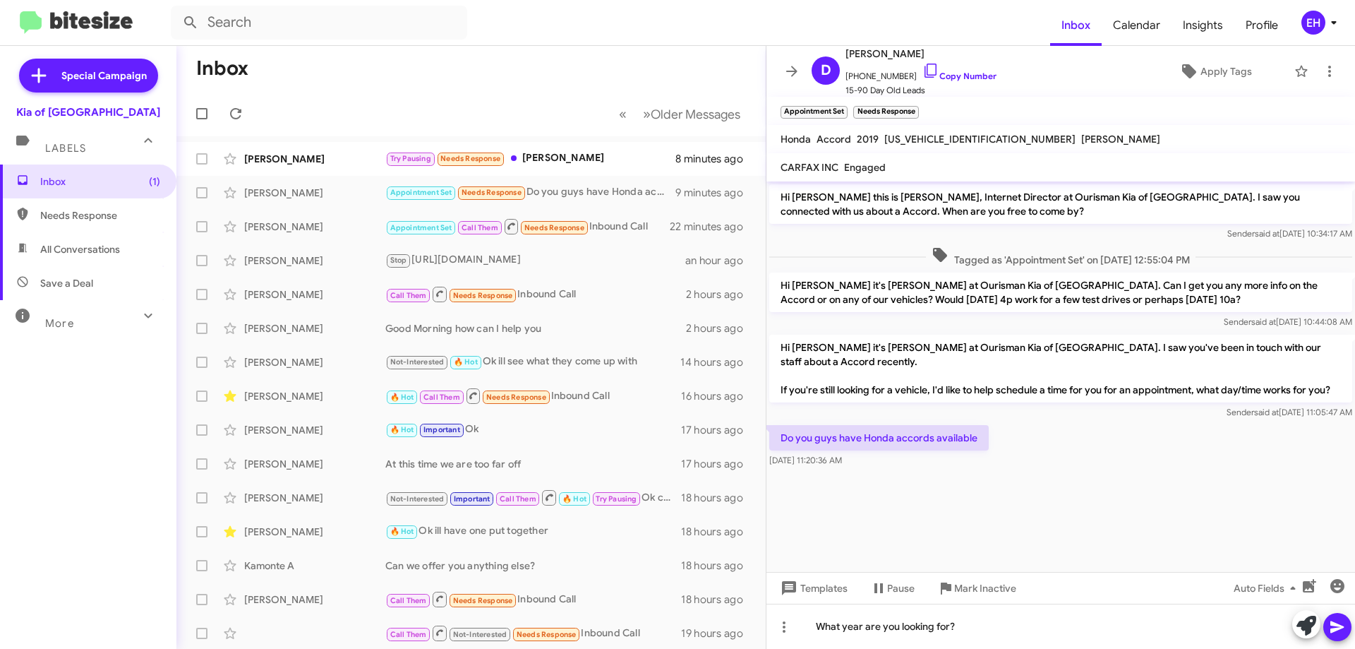
click at [1337, 628] on icon at bounding box center [1337, 627] width 13 height 12
click at [532, 150] on div "Try Pausing Needs Response [PERSON_NAME]" at bounding box center [541, 158] width 313 height 16
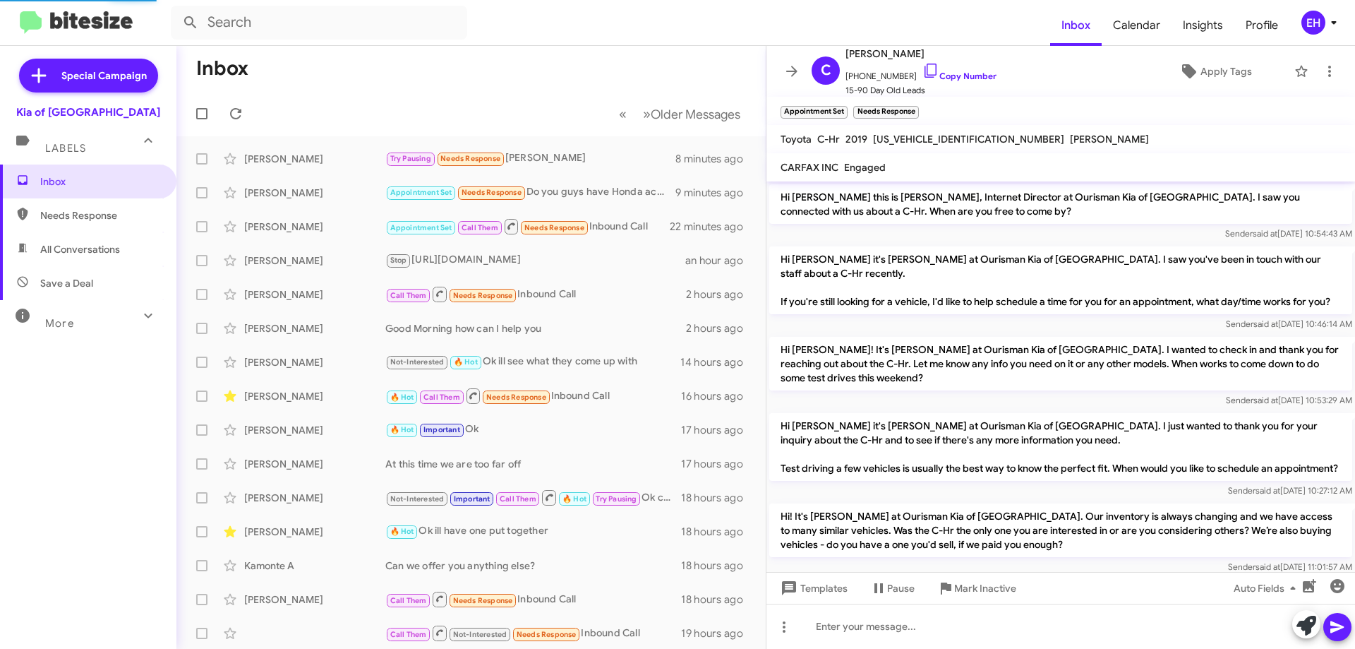
scroll to position [473, 0]
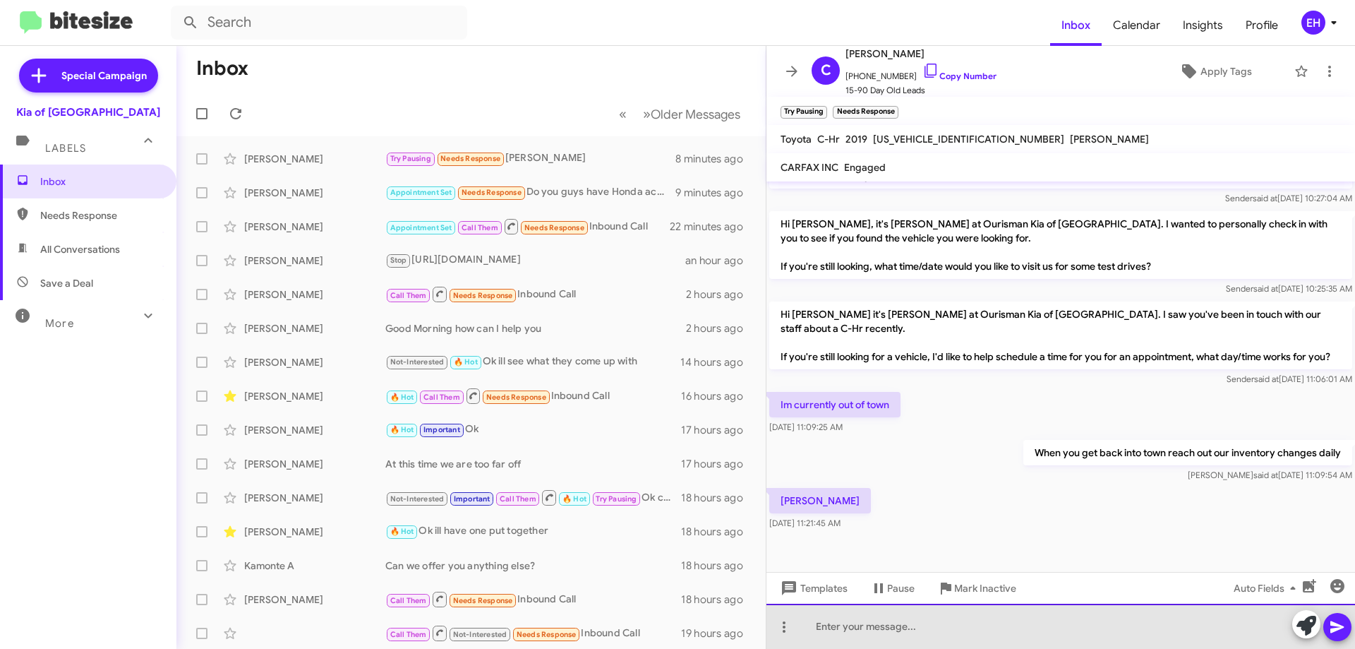
drag, startPoint x: 889, startPoint y: 613, endPoint x: 918, endPoint y: 619, distance: 29.5
click at [898, 615] on div at bounding box center [1061, 626] width 589 height 45
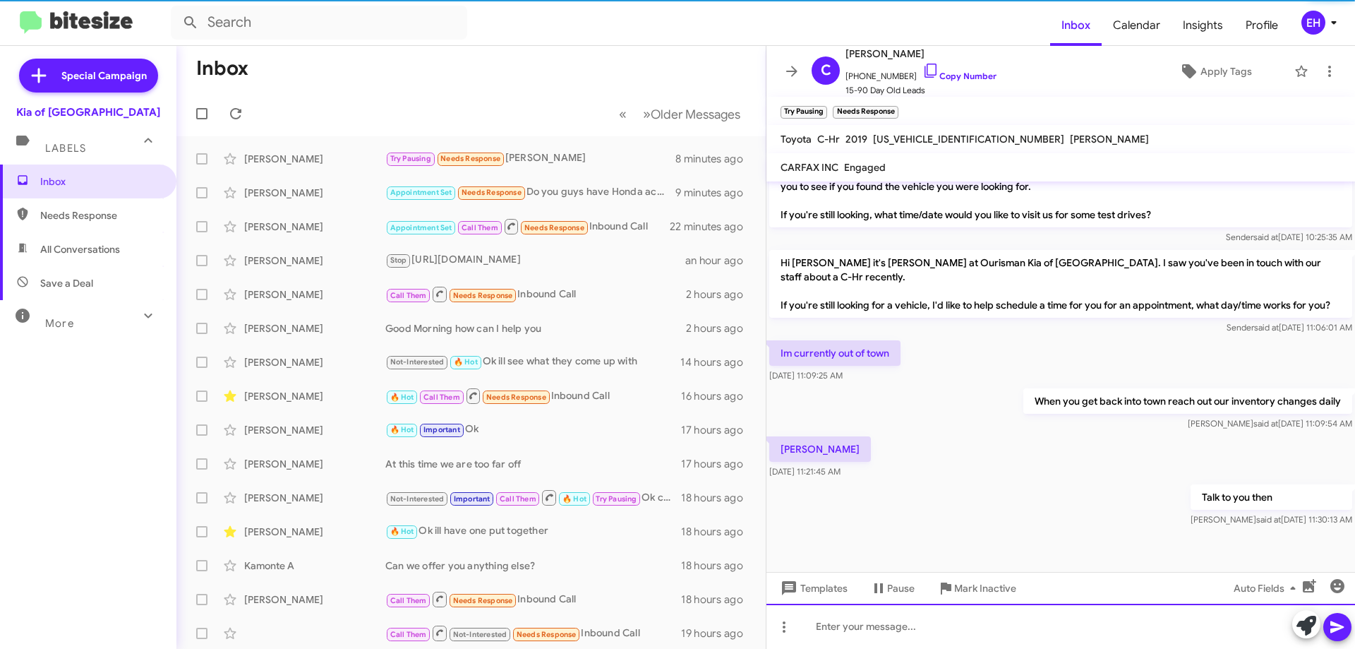
scroll to position [524, 0]
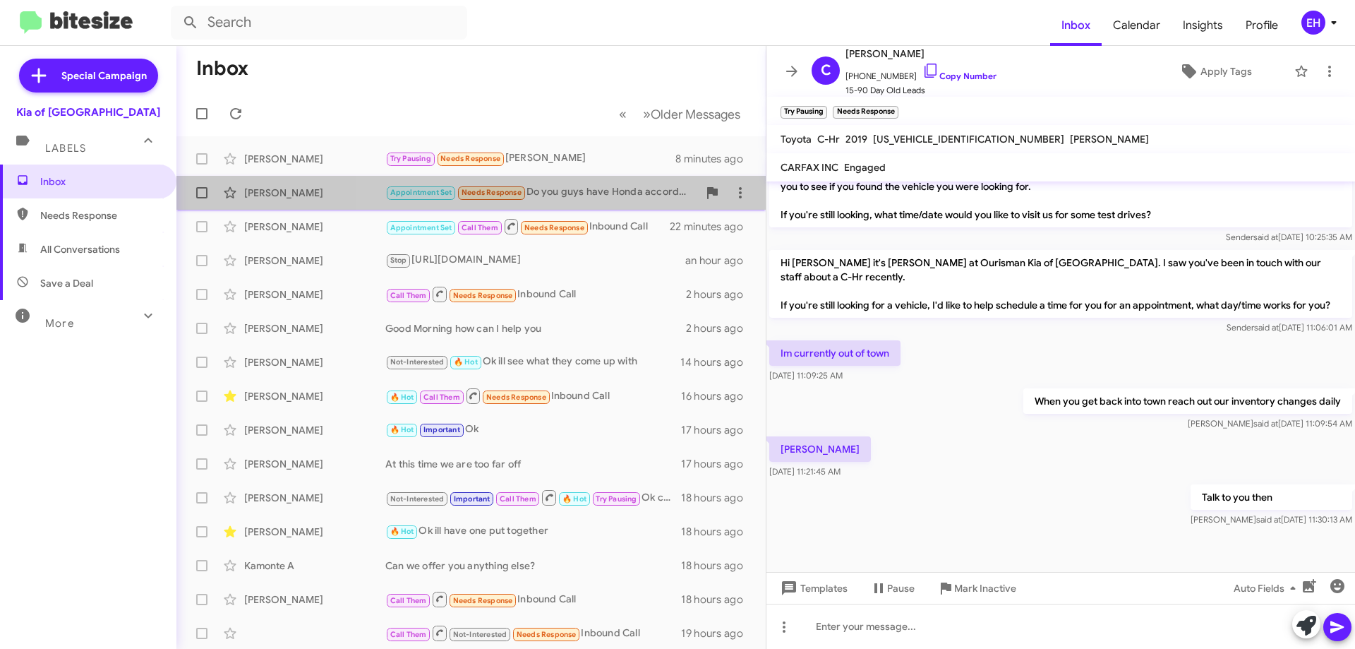
click at [626, 200] on div "Appointment Set Needs Response Do you guys have Honda accords available" at bounding box center [541, 192] width 313 height 16
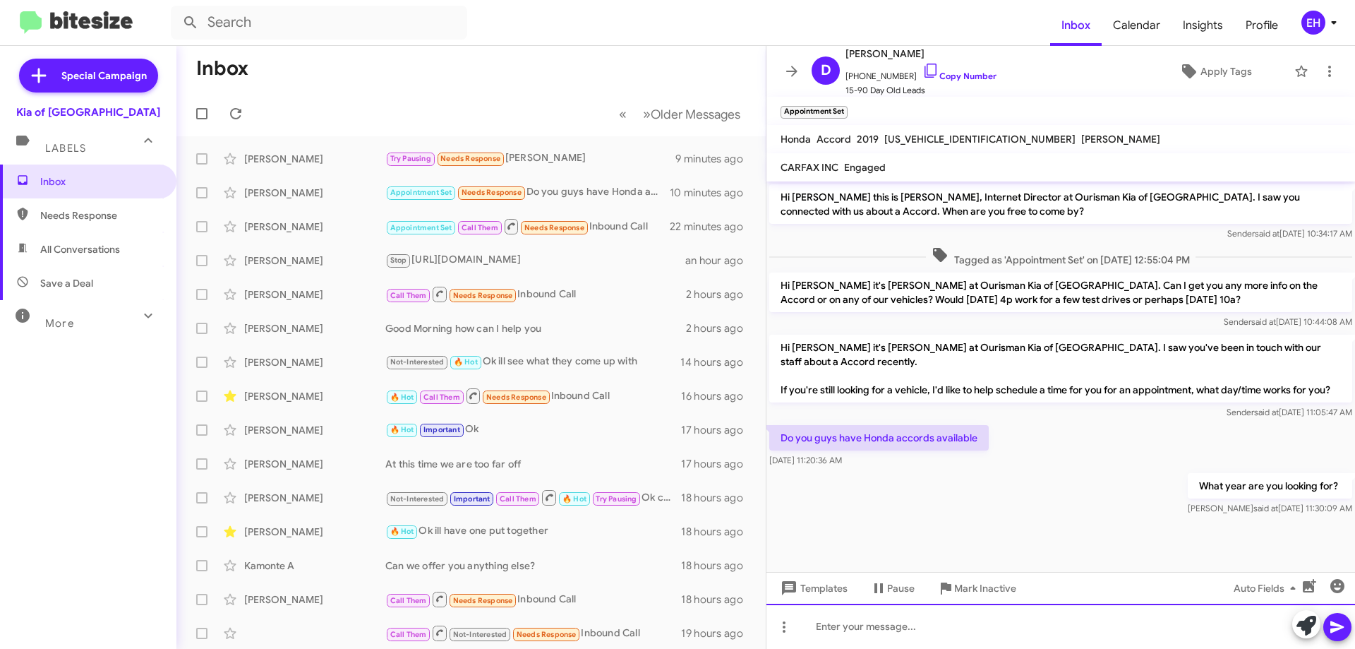
click at [887, 618] on div at bounding box center [1061, 626] width 589 height 45
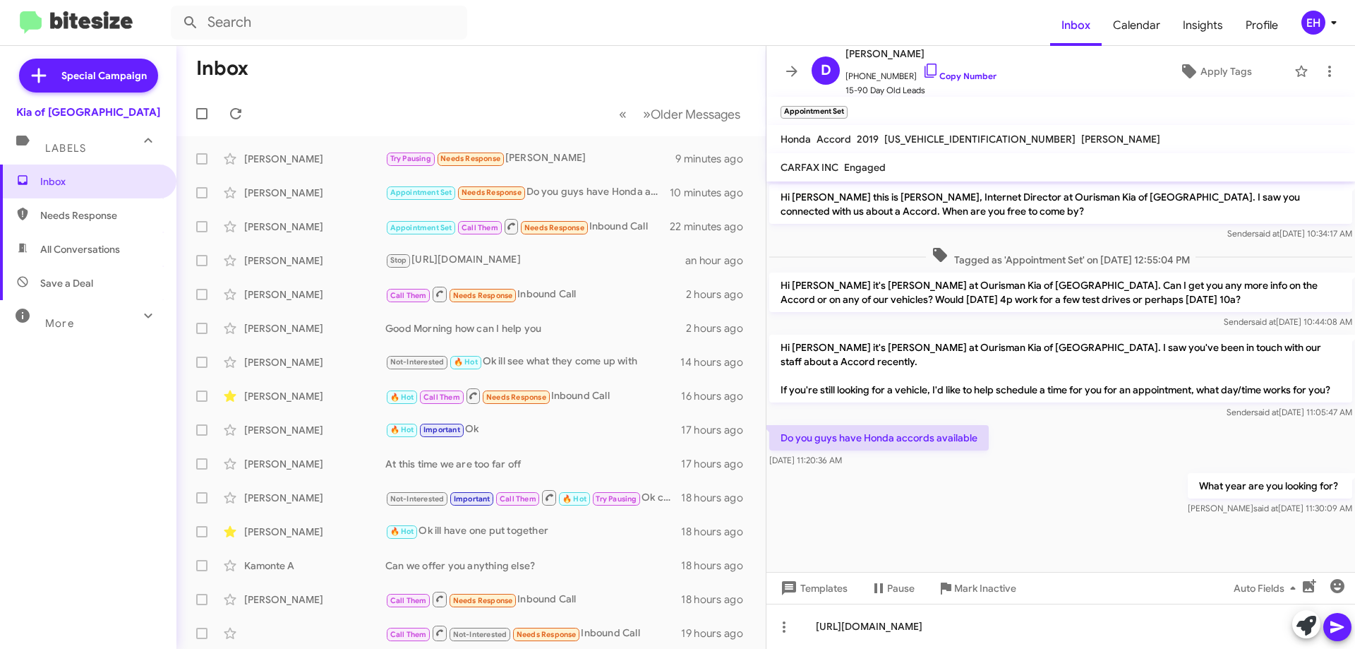
click at [1337, 628] on icon at bounding box center [1337, 627] width 13 height 12
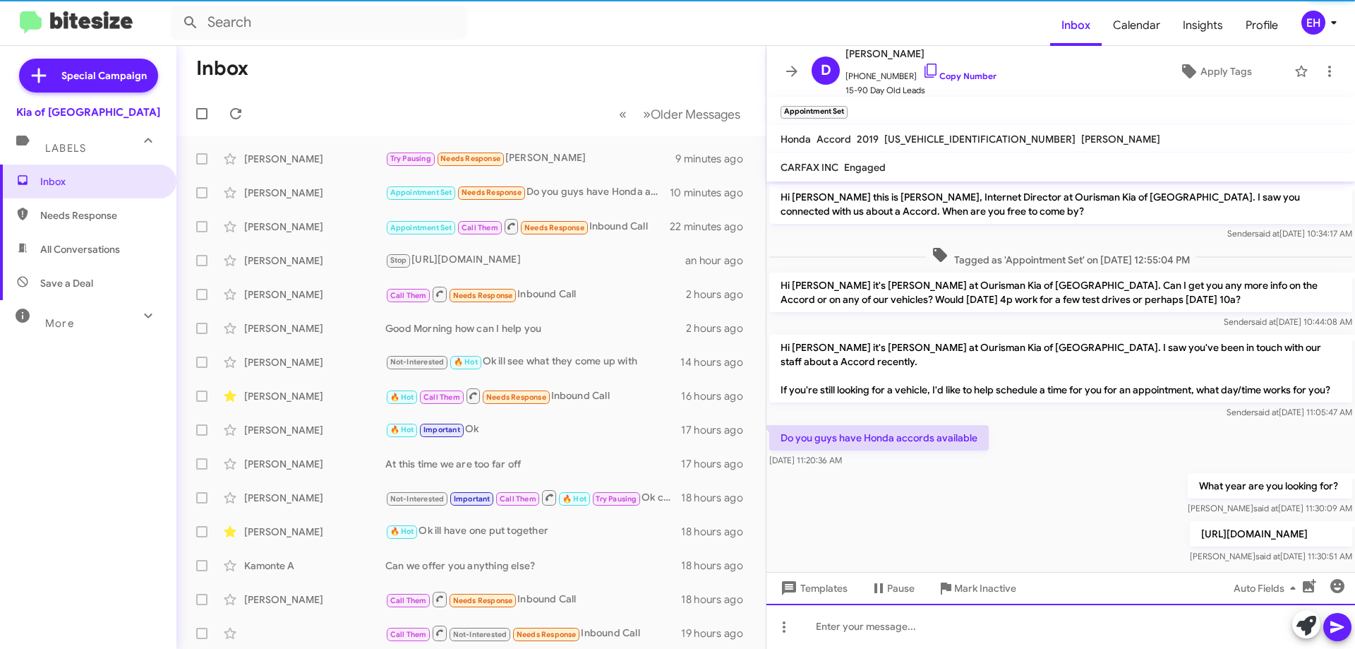
scroll to position [33, 0]
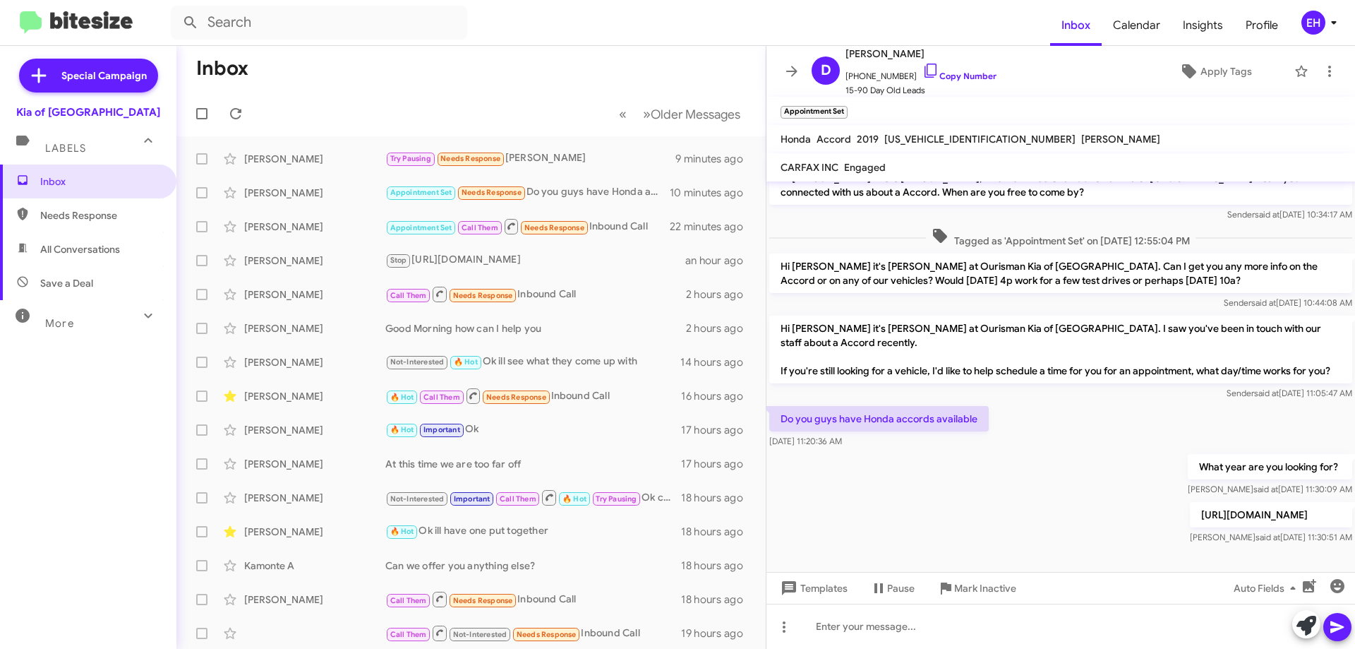
click at [90, 148] on div "Labels" at bounding box center [74, 142] width 126 height 26
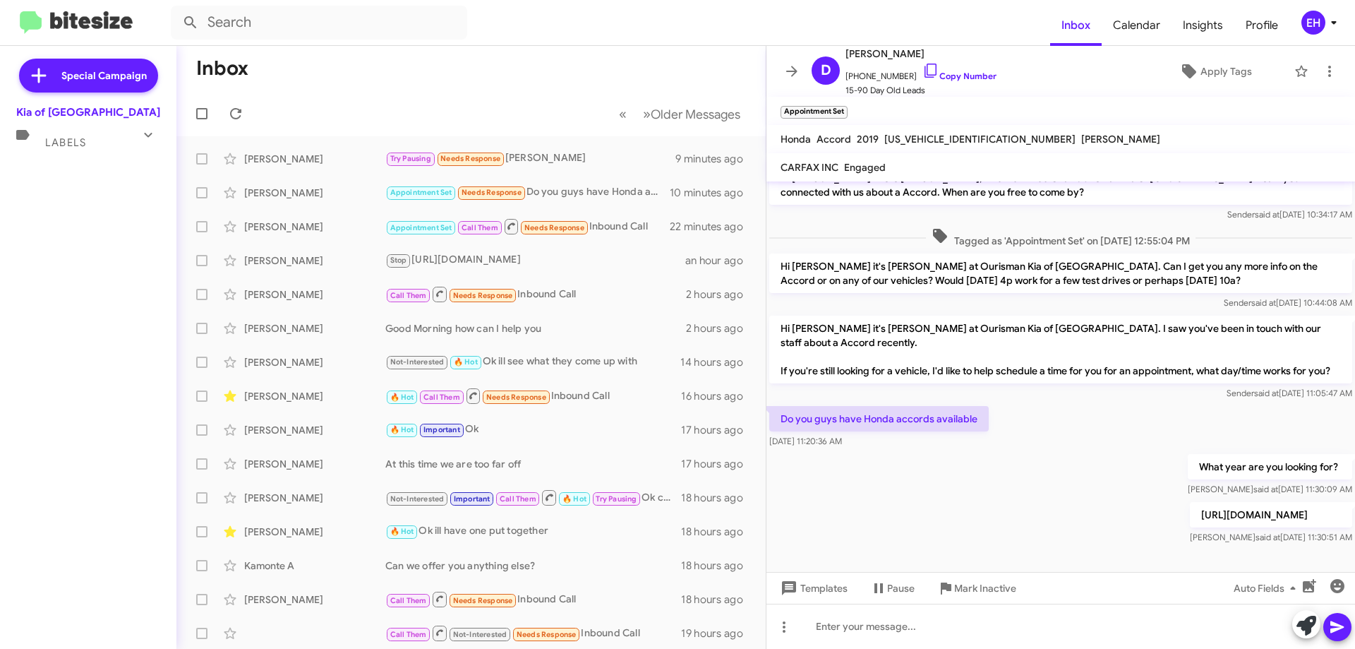
click at [64, 211] on div "Special Campaign Kia of Catonsville Labels Inbox Needs Response All Conversatio…" at bounding box center [88, 344] width 176 height 597
click at [61, 147] on span "Labels" at bounding box center [65, 142] width 41 height 13
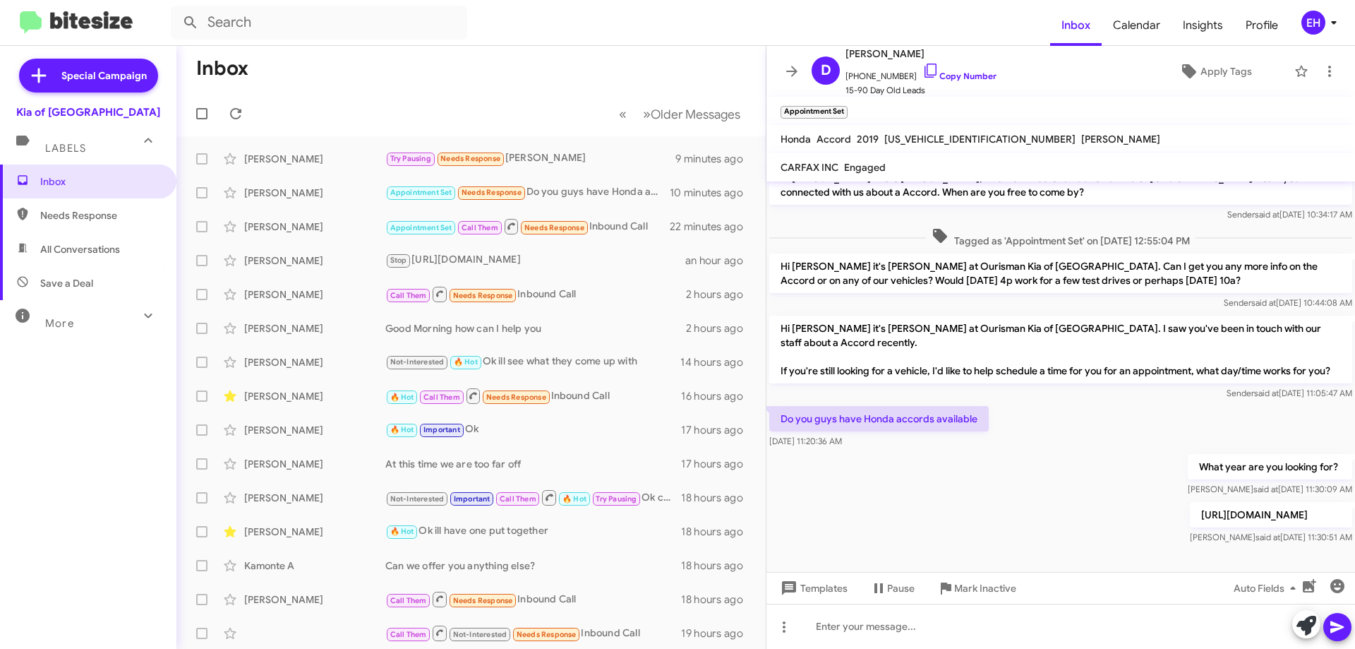
click at [84, 231] on span "Needs Response" at bounding box center [88, 215] width 176 height 34
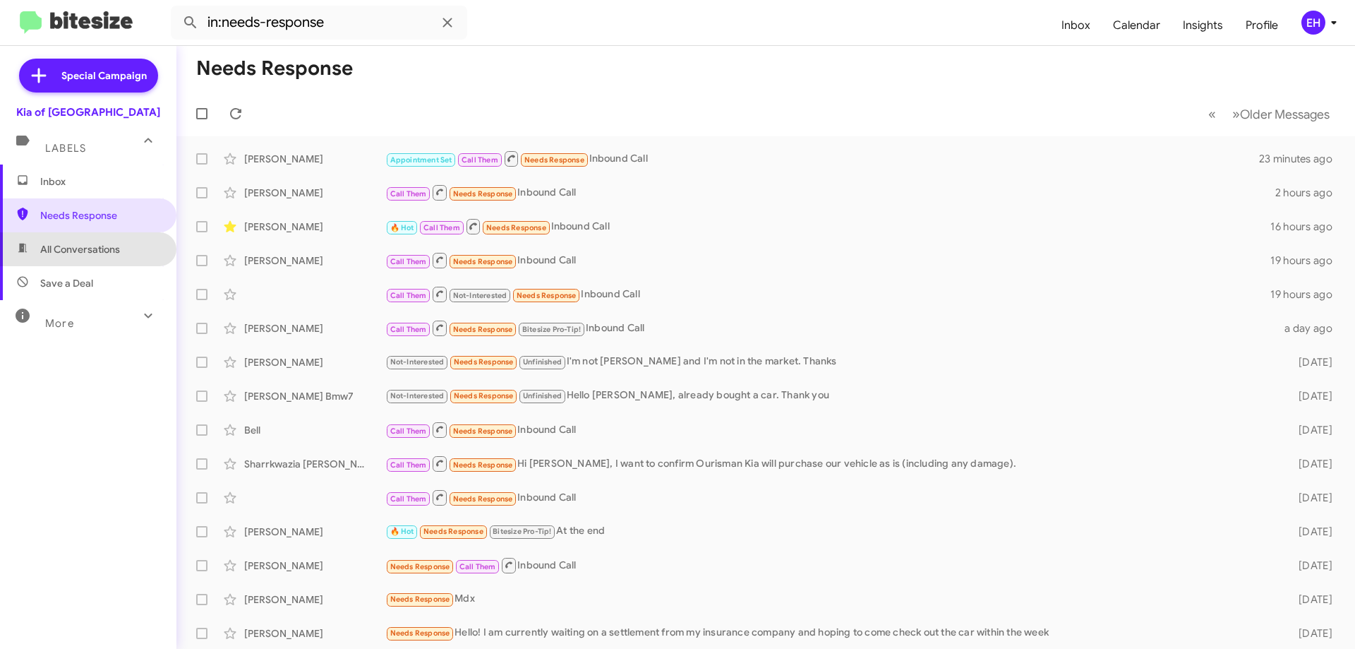
click at [88, 244] on span "All Conversations" at bounding box center [80, 249] width 80 height 14
type input "in:all-conversations"
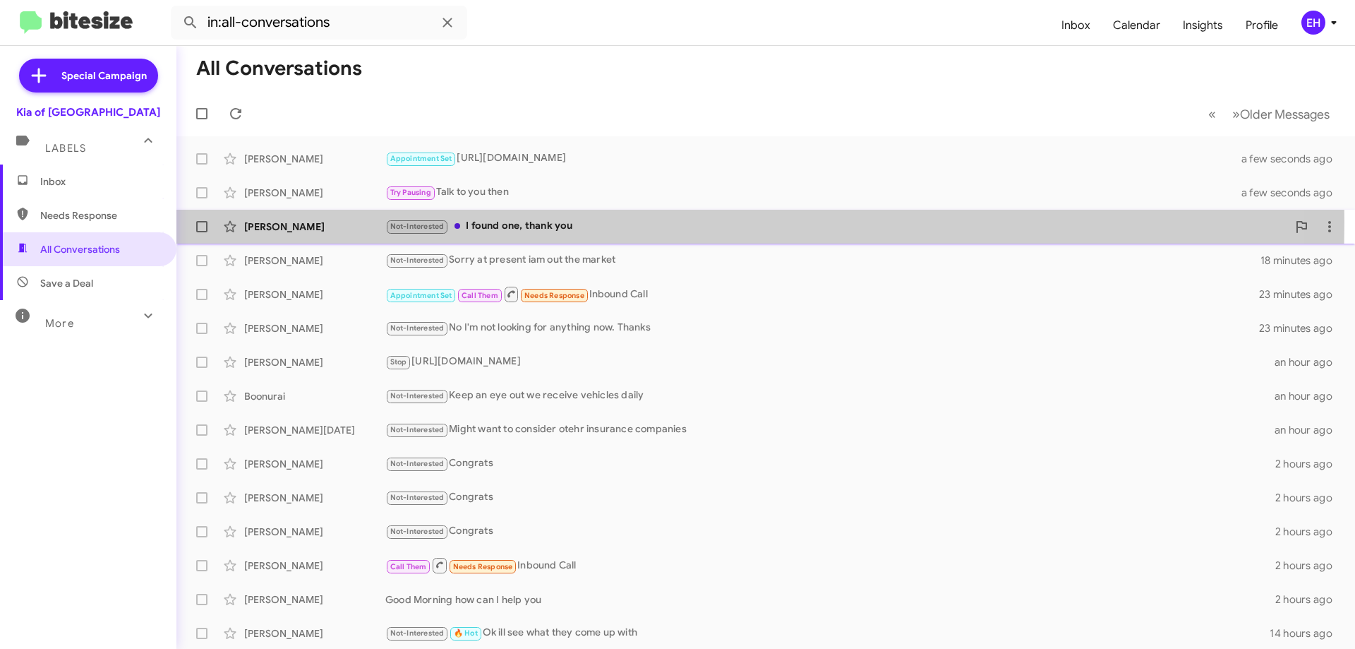
click at [519, 224] on div "Not-Interested I found one, thank you" at bounding box center [836, 226] width 902 height 16
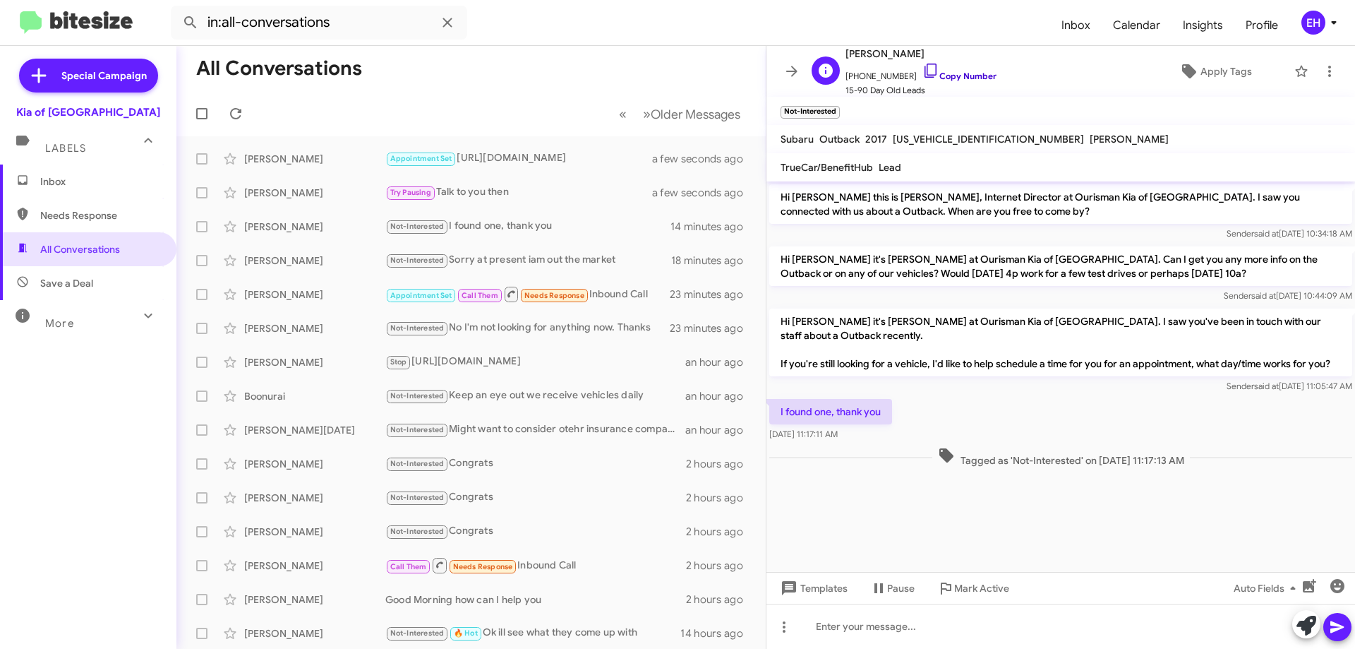
click at [961, 74] on link "Copy Number" at bounding box center [960, 76] width 74 height 11
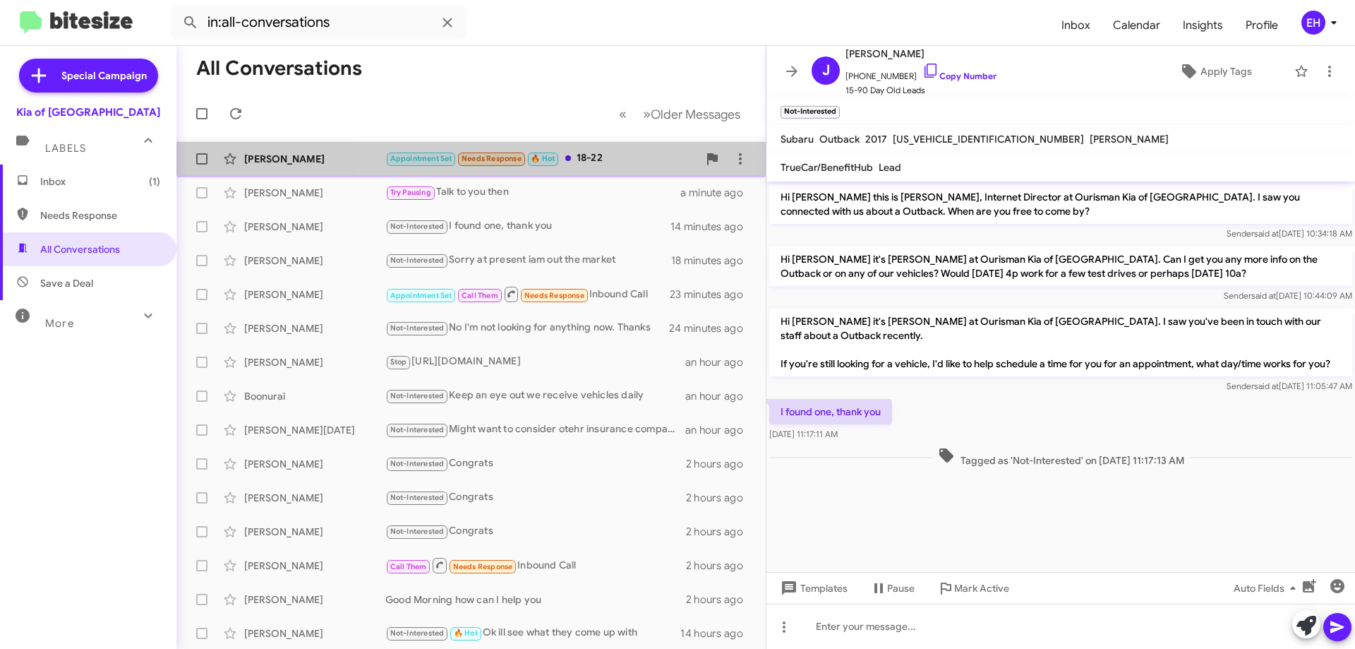
click at [597, 150] on div "Appointment Set Needs Response 🔥 Hot 18-22" at bounding box center [541, 158] width 313 height 16
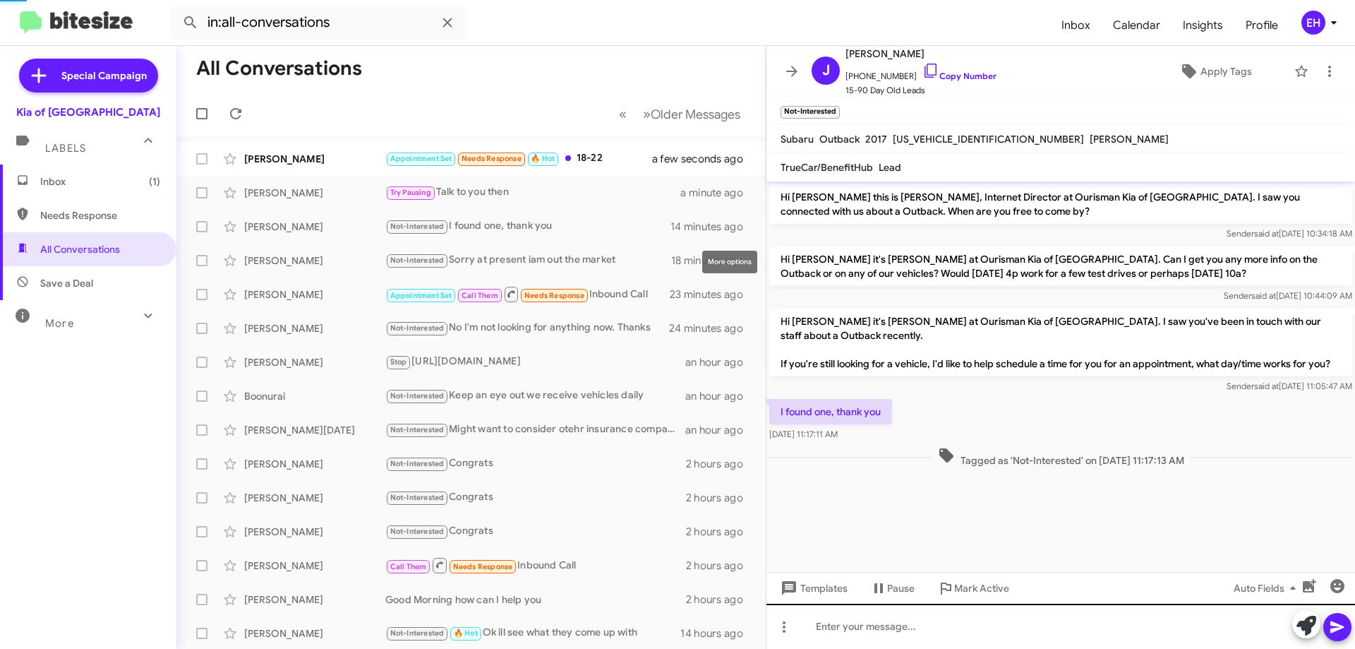
scroll to position [85, 0]
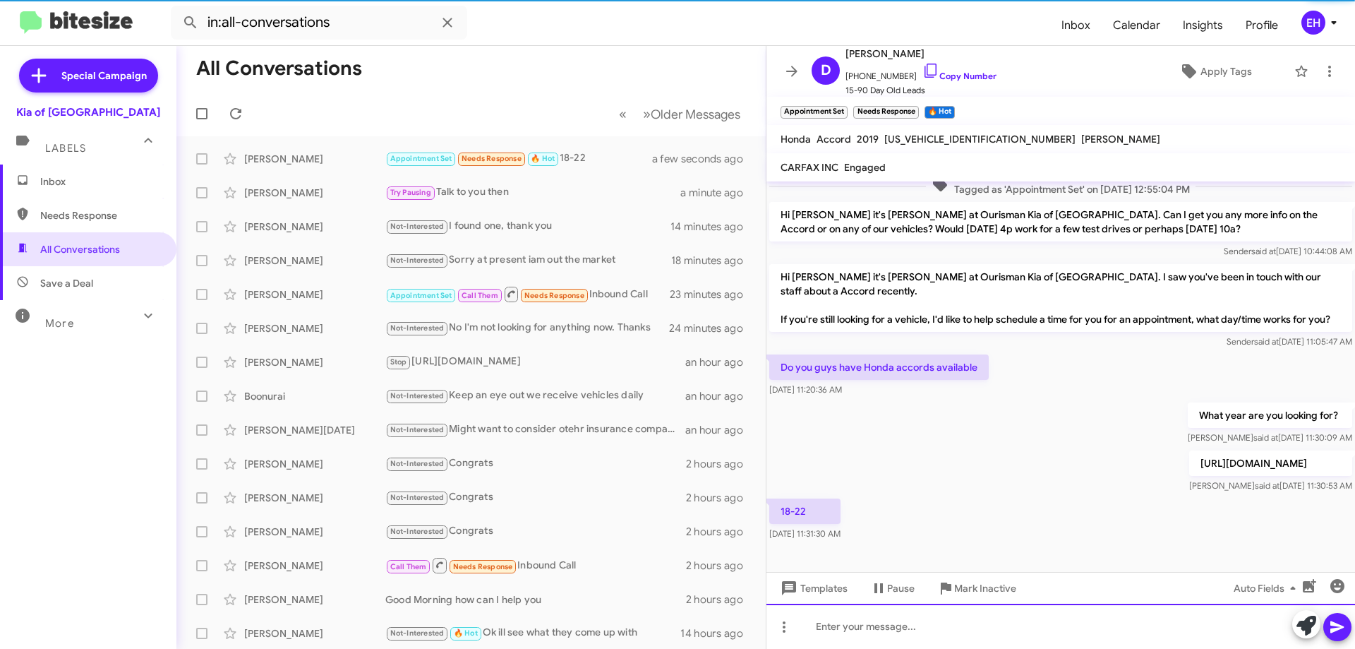
click at [1016, 625] on div at bounding box center [1061, 626] width 589 height 45
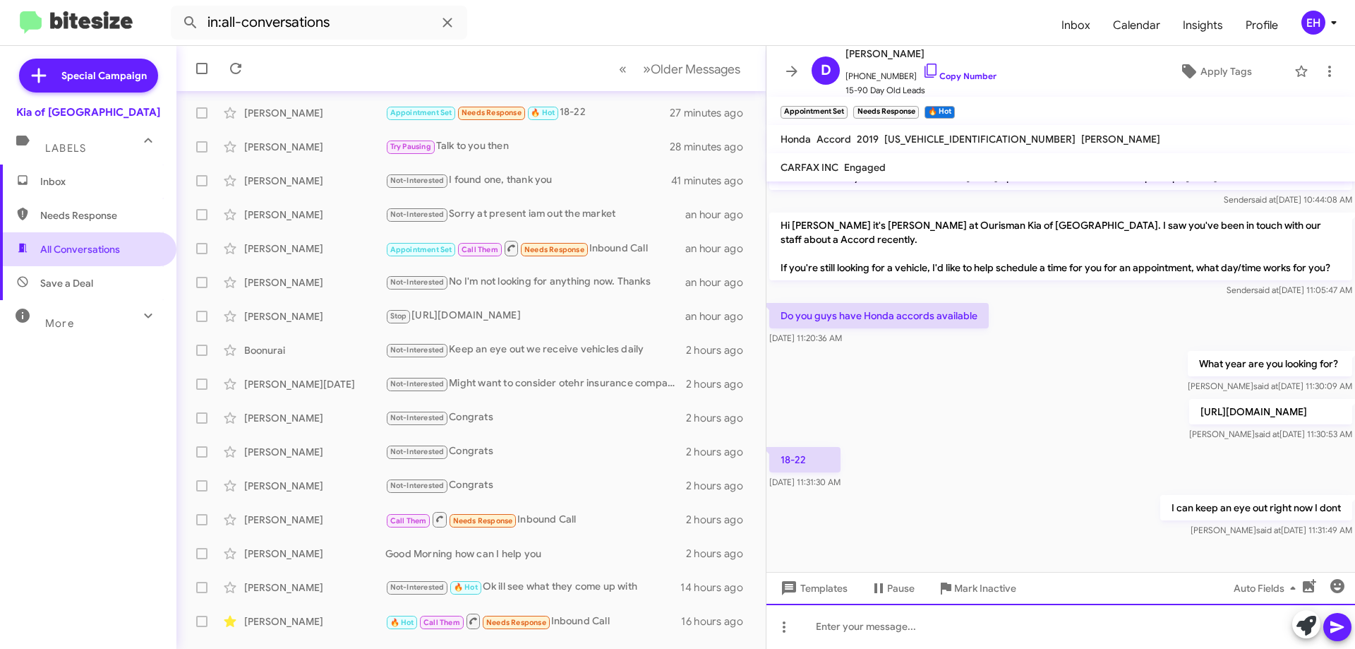
scroll to position [71, 0]
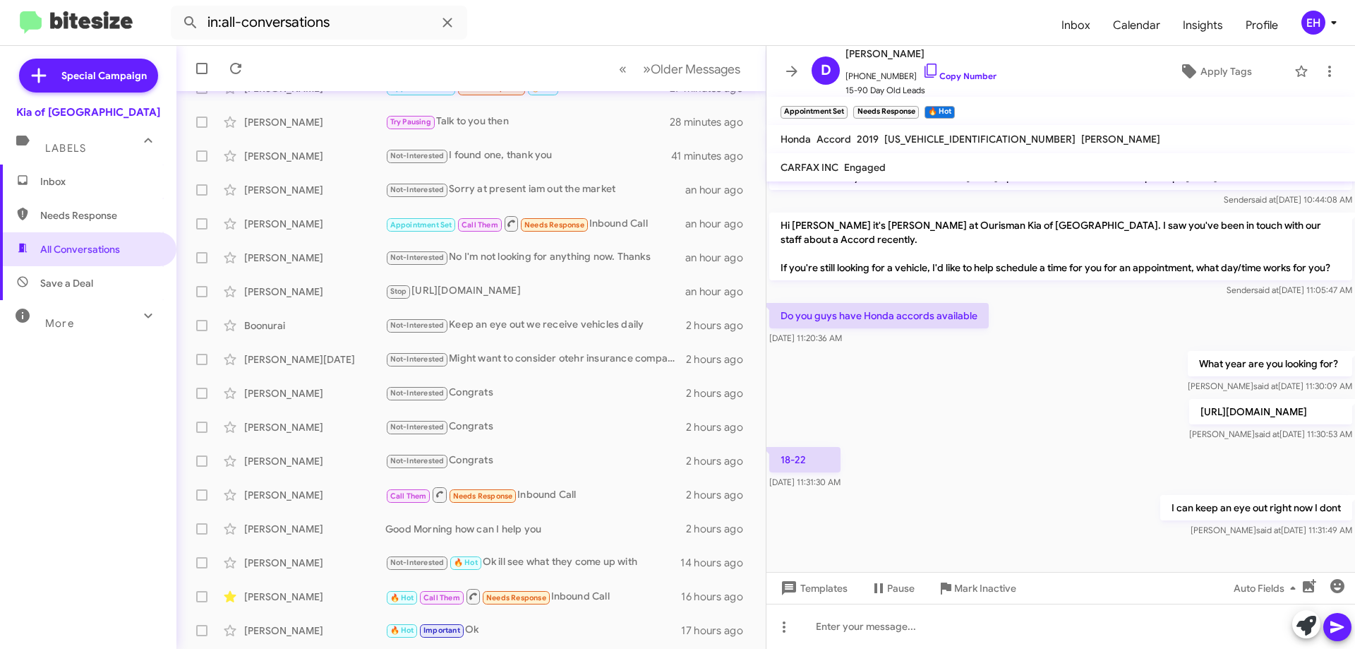
click at [71, 173] on span "Inbox" at bounding box center [88, 181] width 176 height 34
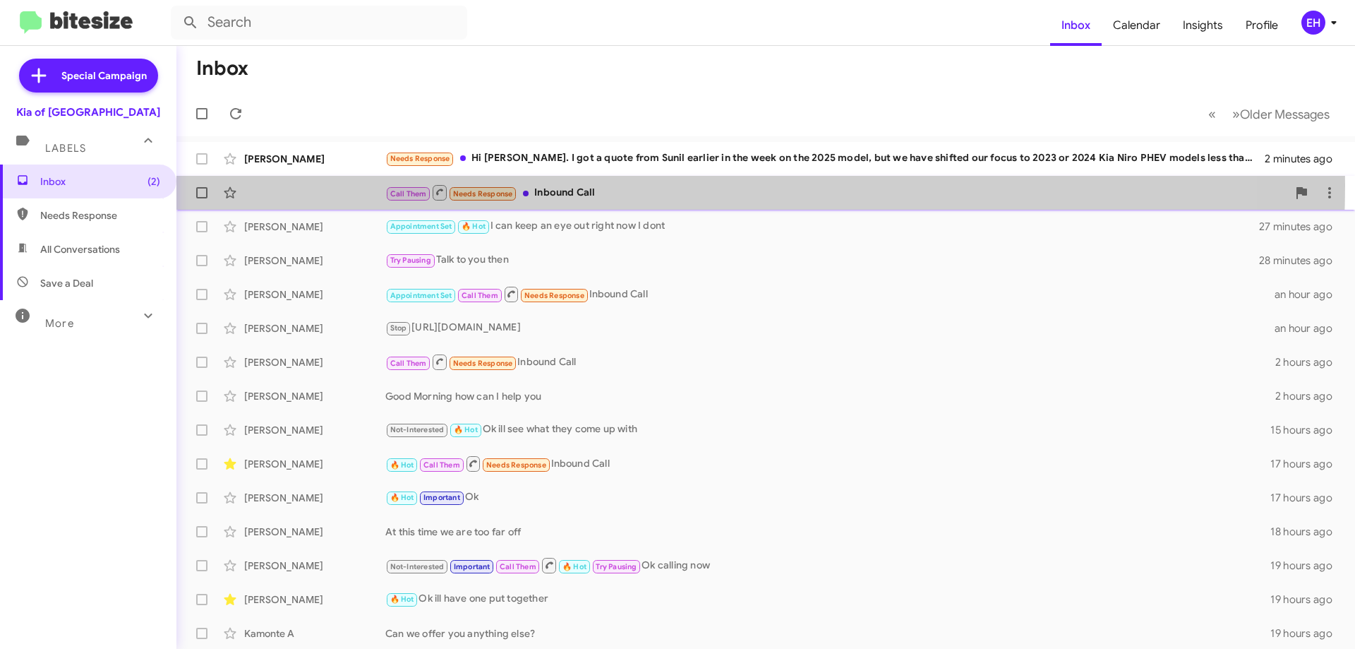
click at [584, 185] on div "Call Them Needs Response Inbound Call" at bounding box center [836, 193] width 902 height 18
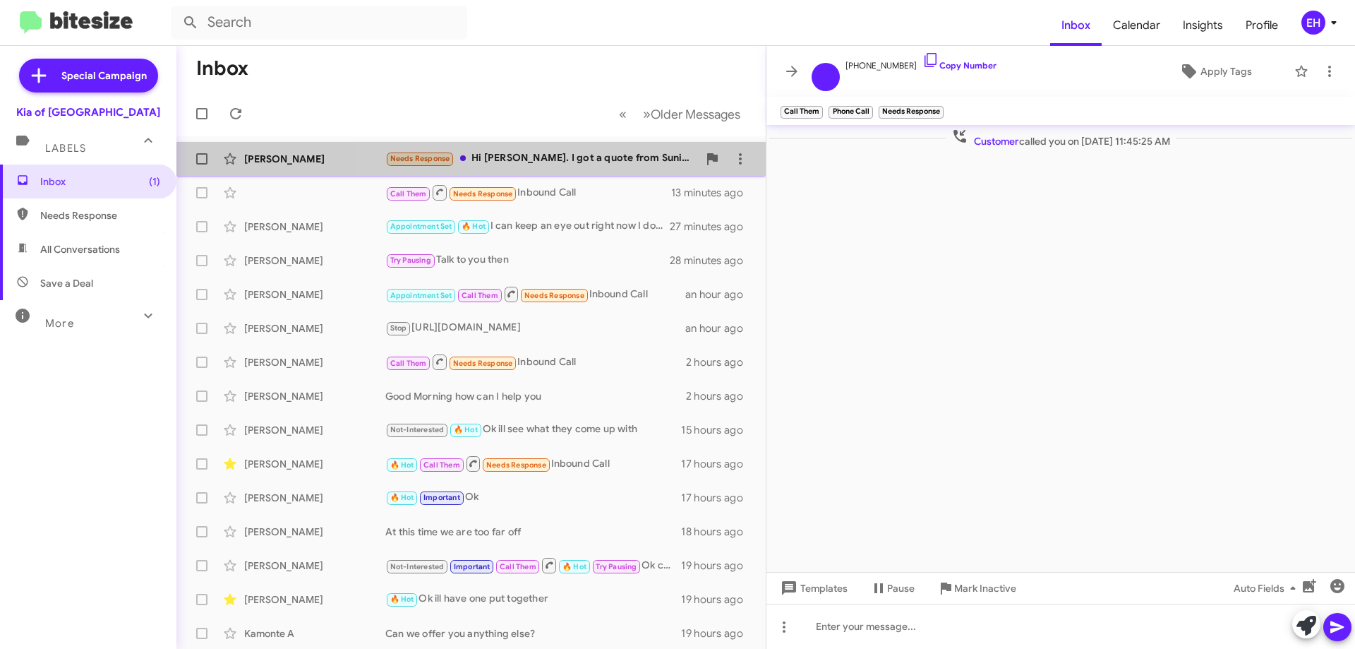
drag, startPoint x: 592, startPoint y: 160, endPoint x: 622, endPoint y: 160, distance: 29.6
click at [594, 160] on div "Needs Response Hi [PERSON_NAME]. I got a quote from Sunil earlier in the week o…" at bounding box center [541, 158] width 313 height 16
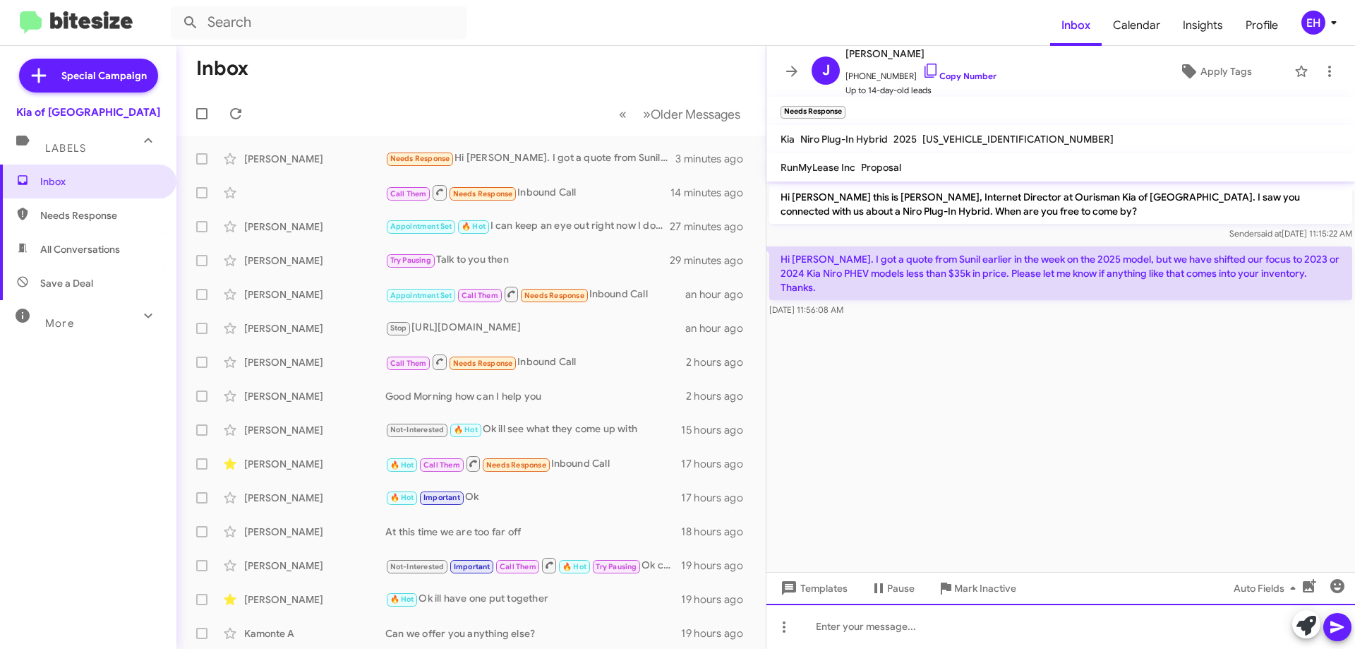
click at [890, 623] on div at bounding box center [1061, 626] width 589 height 45
paste div
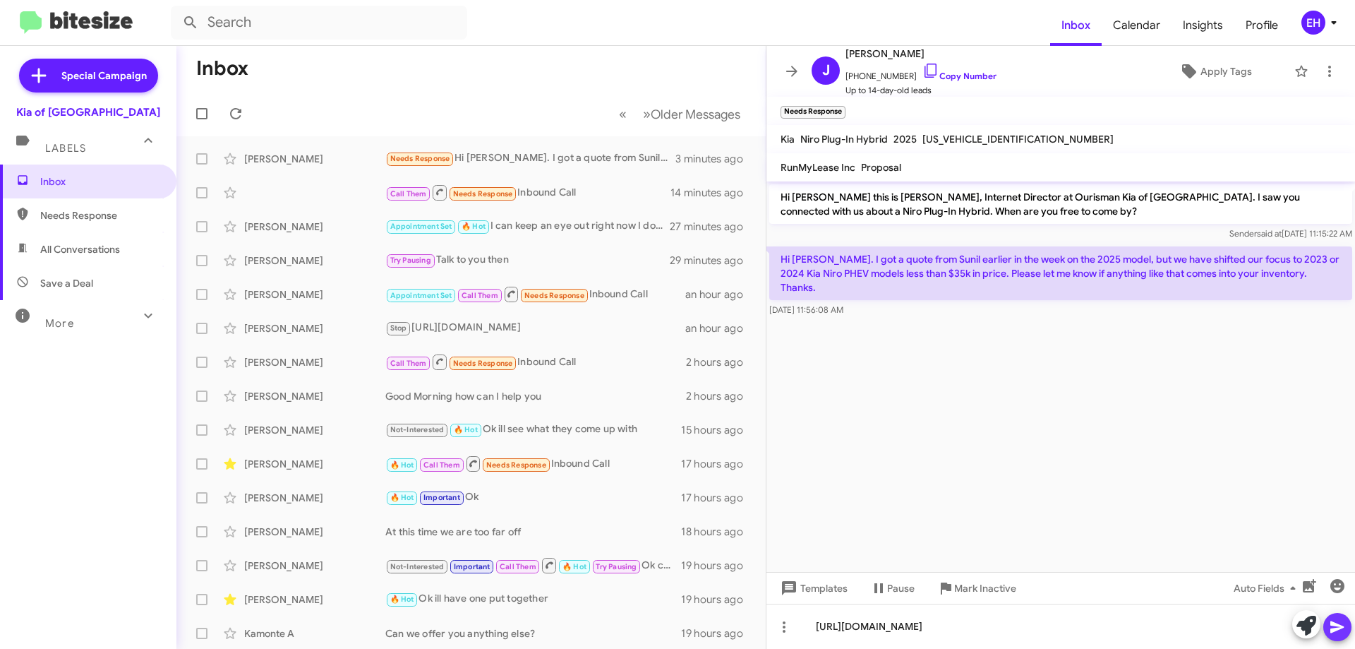
click at [1337, 623] on icon at bounding box center [1337, 627] width 13 height 12
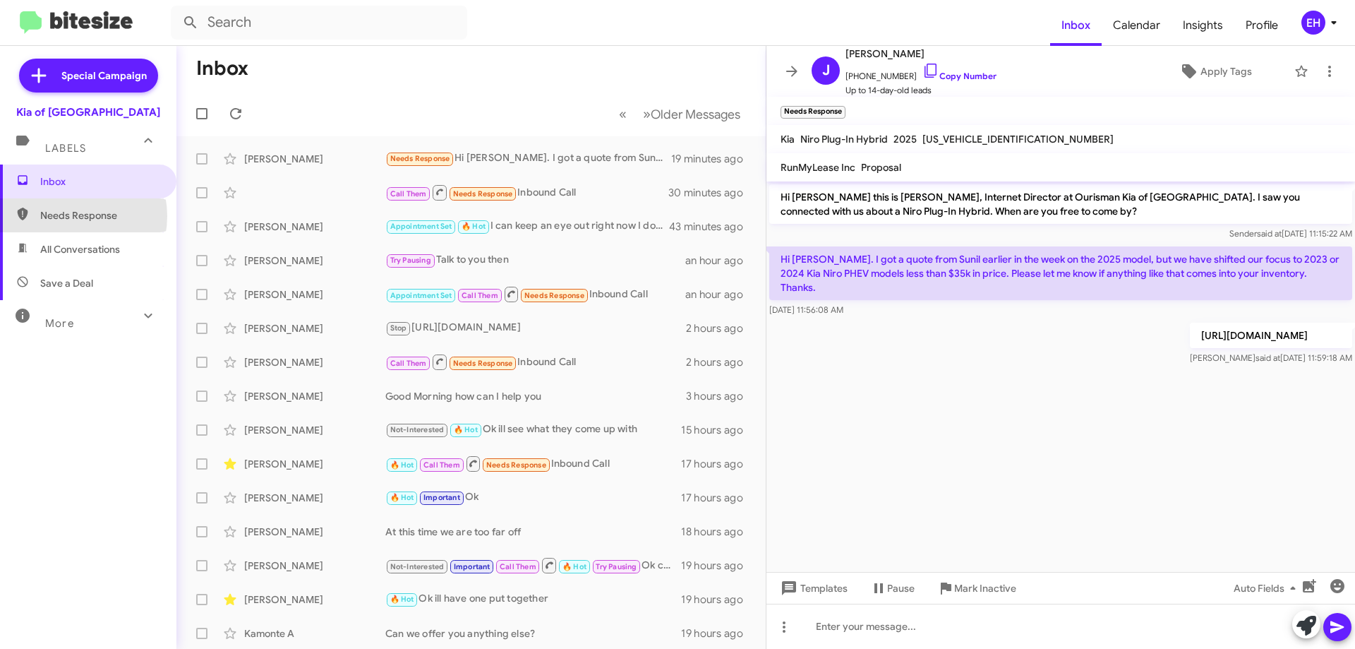
click at [67, 216] on span "Needs Response" at bounding box center [100, 215] width 120 height 14
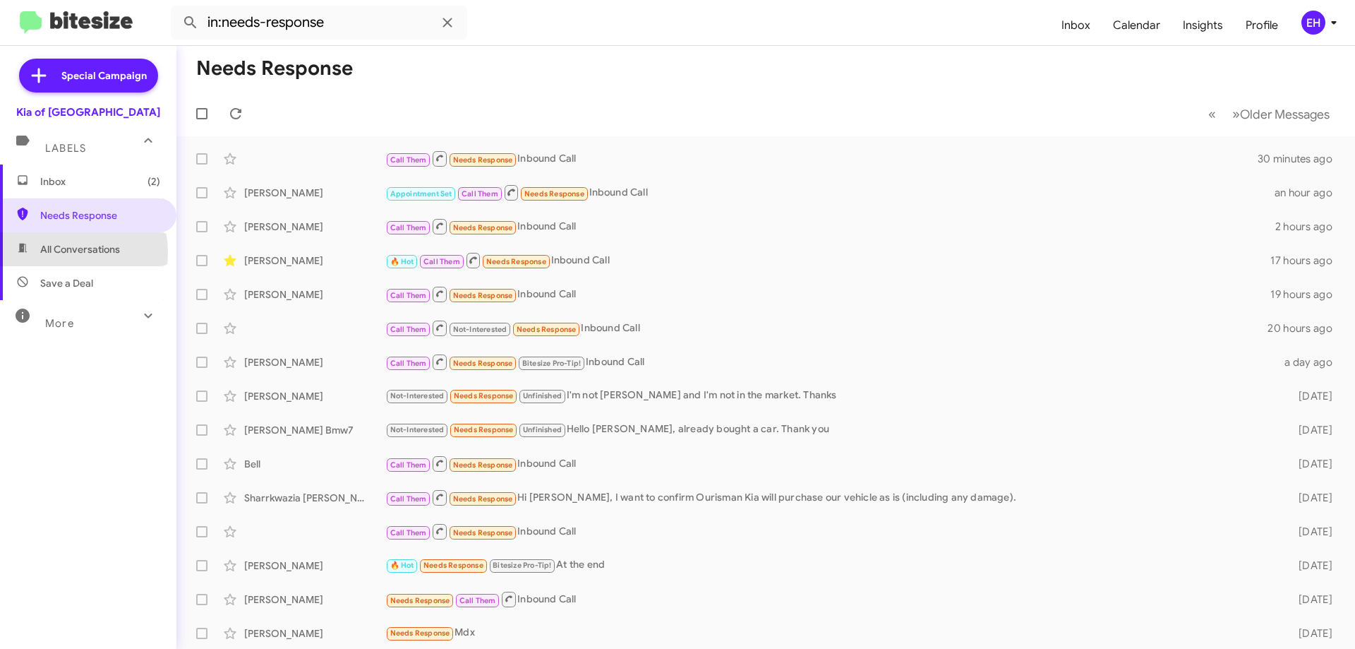
click at [63, 253] on span "All Conversations" at bounding box center [80, 249] width 80 height 14
type input "in:all-conversations"
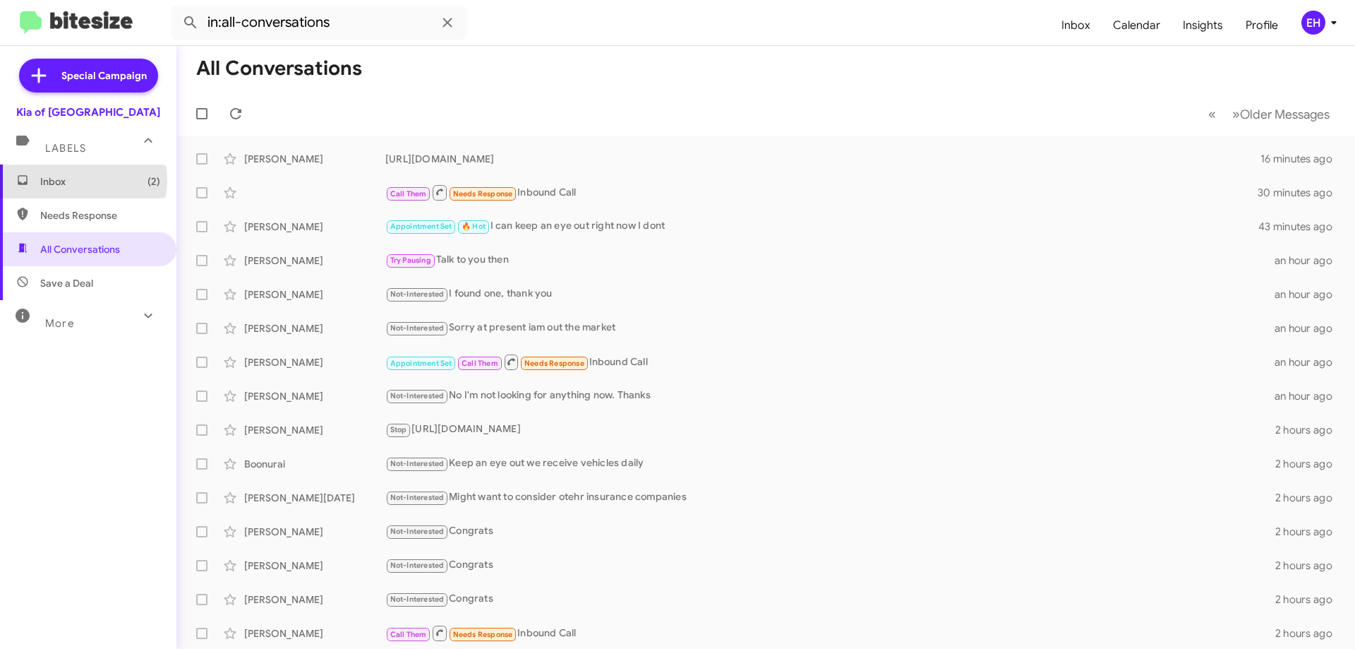
click at [61, 180] on span "Inbox (2)" at bounding box center [100, 181] width 120 height 14
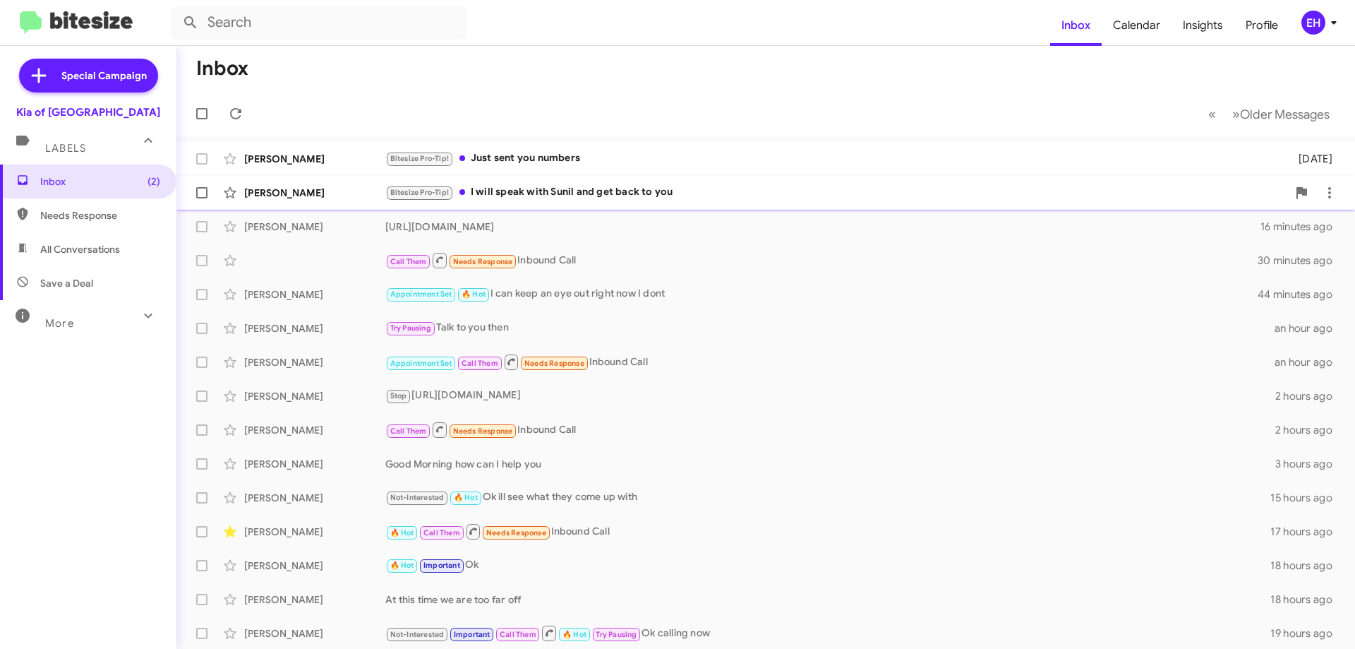
click at [547, 193] on div "Bitesize Pro-Tip! I will speak with Sunil and get back to you" at bounding box center [836, 192] width 902 height 16
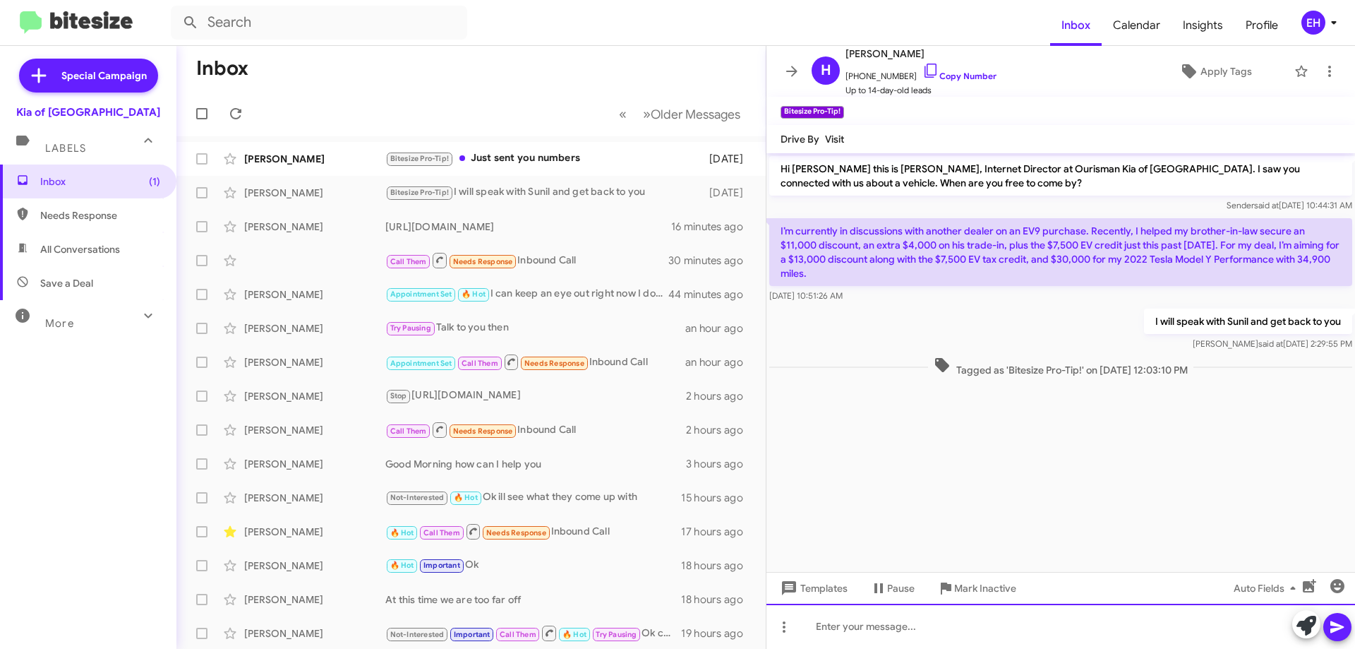
click at [968, 615] on div at bounding box center [1061, 626] width 589 height 45
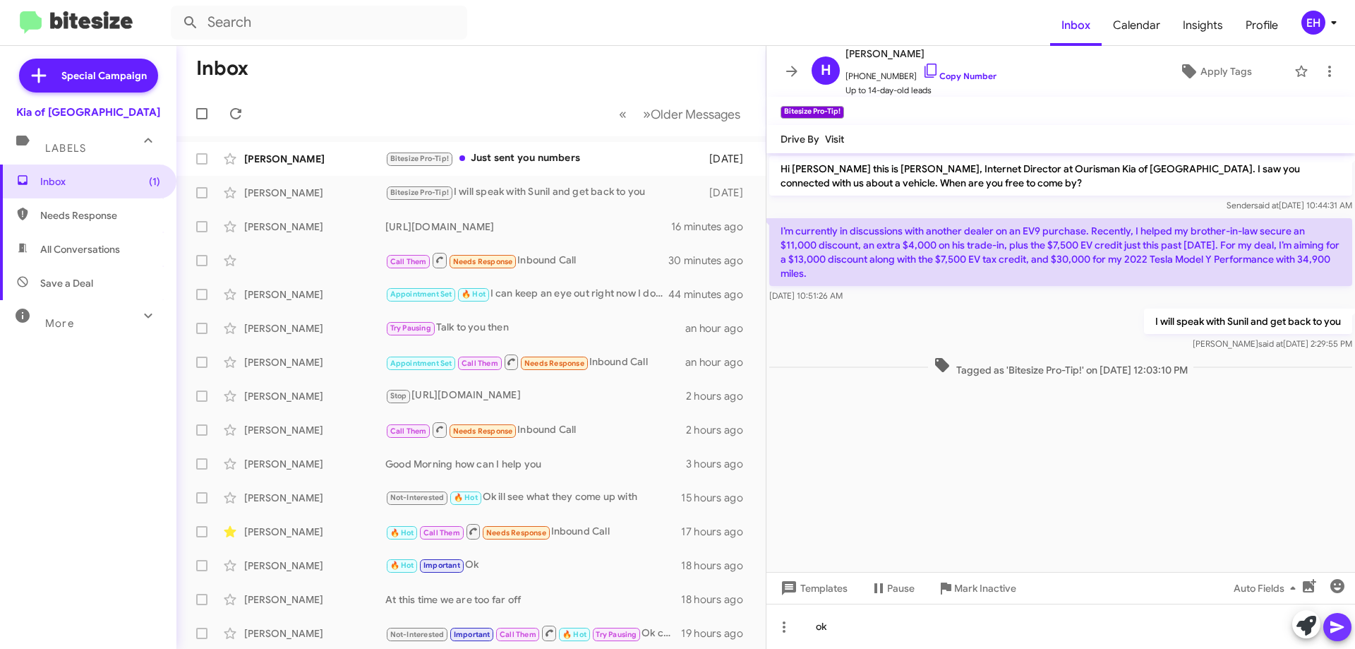
click at [1345, 625] on icon at bounding box center [1337, 626] width 17 height 17
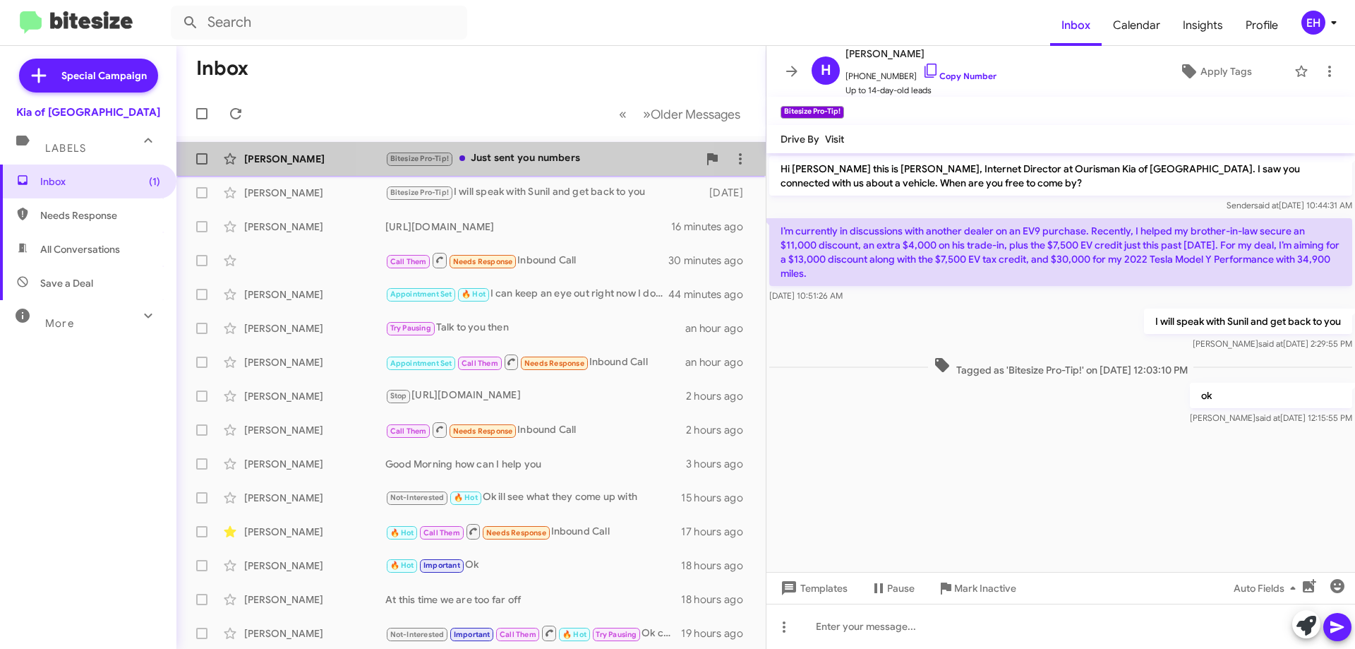
click at [533, 161] on div "Bitesize Pro-Tip! Just sent you numbers" at bounding box center [541, 158] width 313 height 16
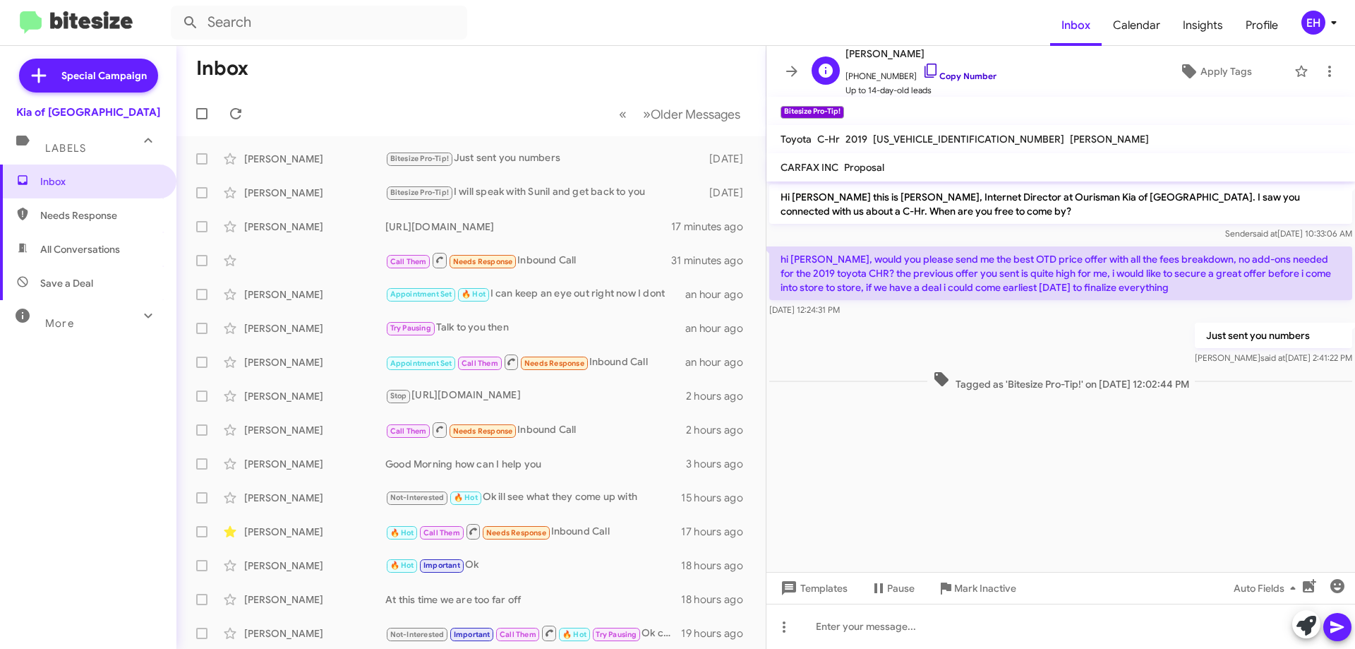
click at [961, 75] on link "Copy Number" at bounding box center [960, 76] width 74 height 11
click at [68, 158] on mat-expansion-panel-header "Labels" at bounding box center [88, 141] width 176 height 45
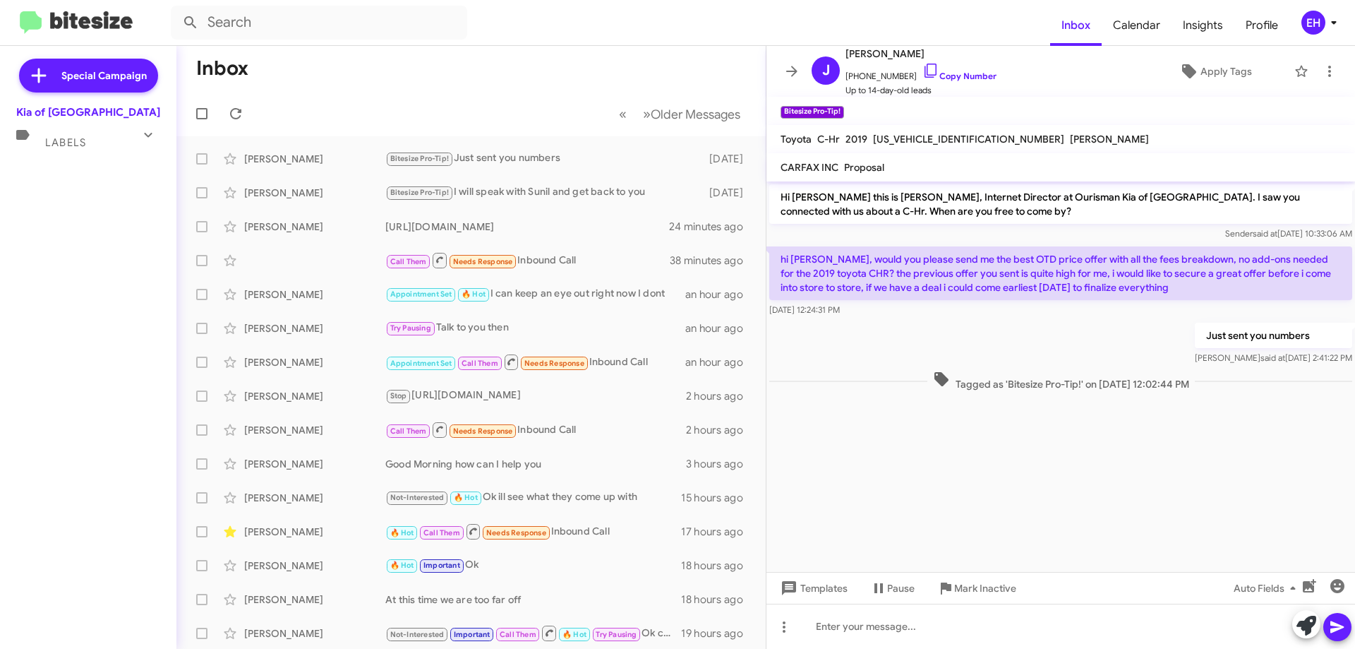
click at [98, 131] on div "Labels" at bounding box center [74, 137] width 126 height 26
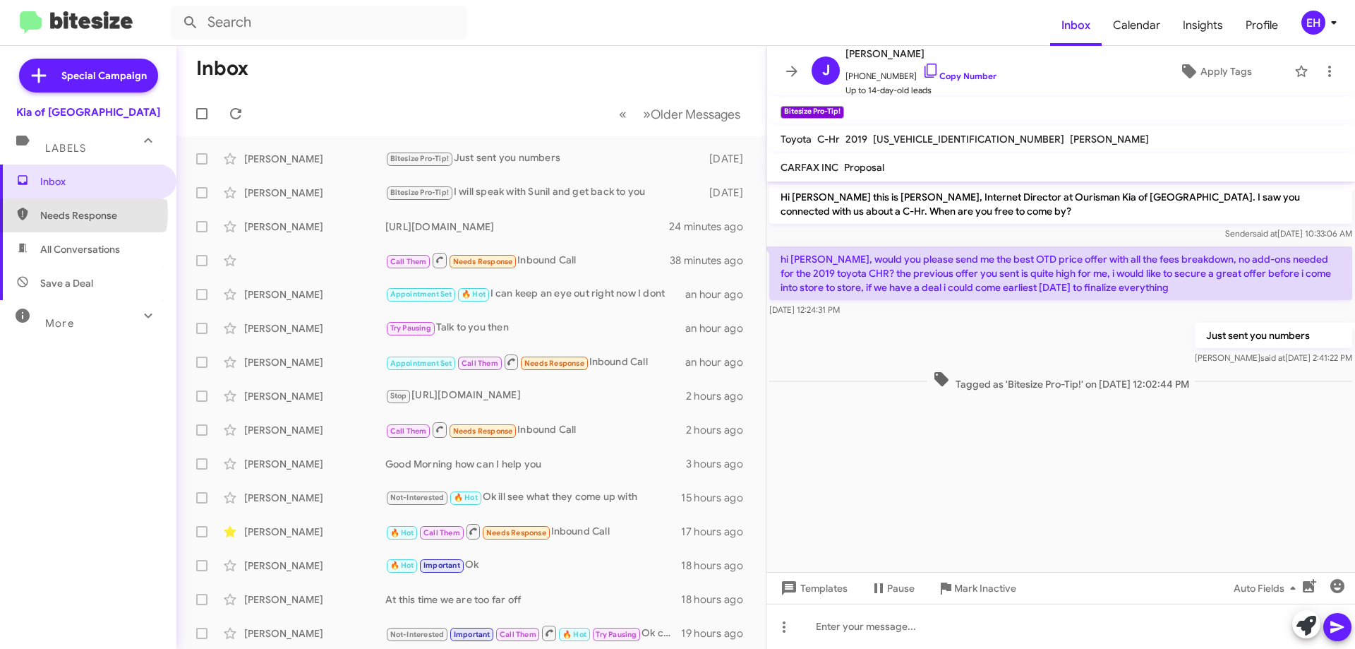
click at [78, 213] on span "Needs Response" at bounding box center [100, 215] width 120 height 14
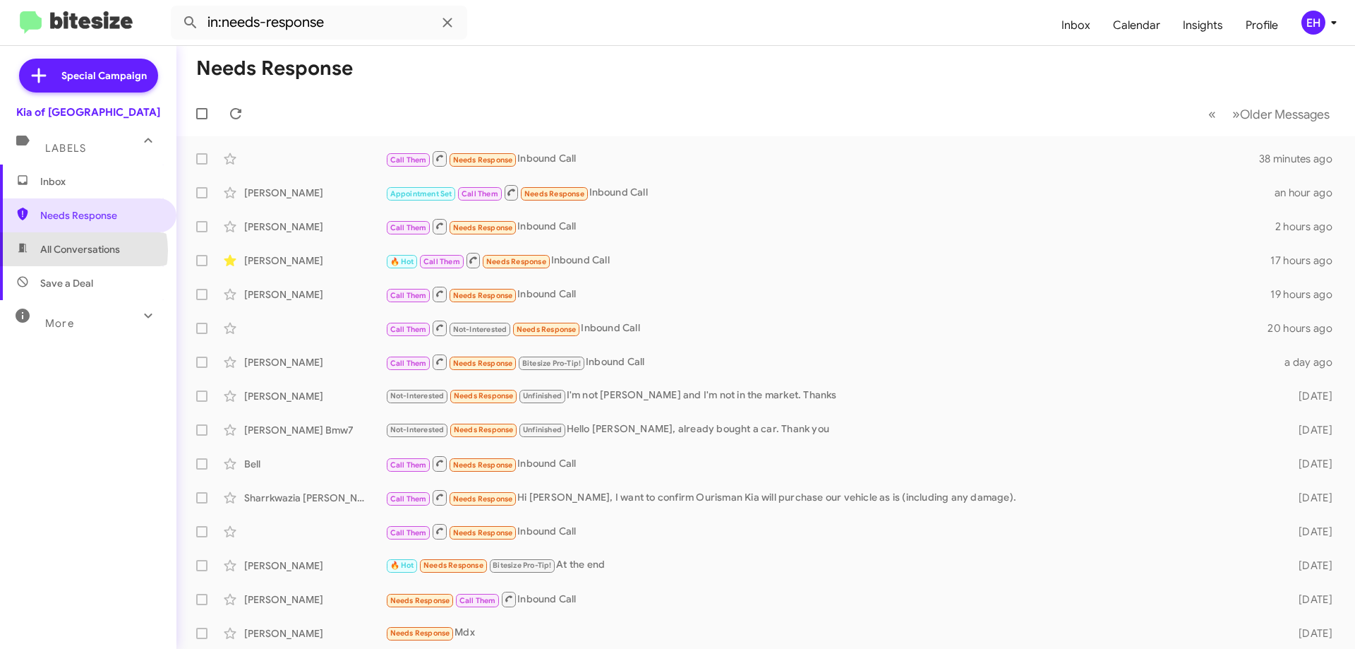
click at [79, 251] on span "All Conversations" at bounding box center [80, 249] width 80 height 14
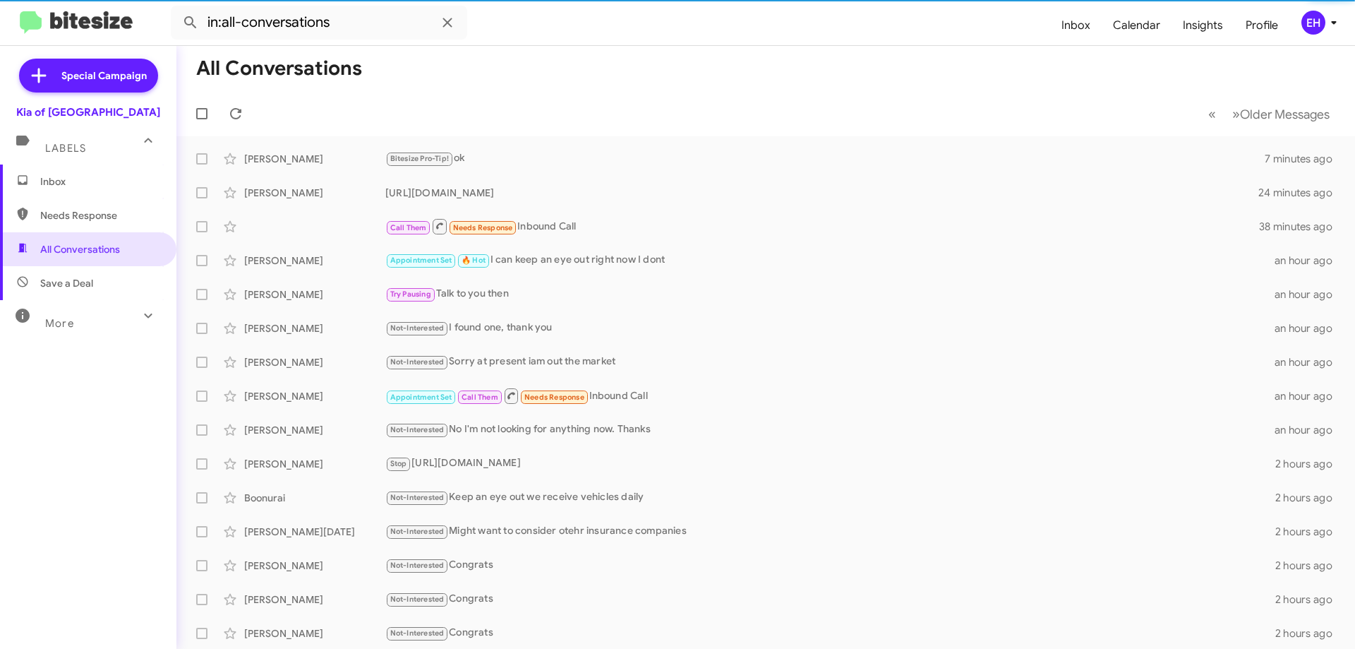
click at [89, 294] on span "Save a Deal" at bounding box center [88, 283] width 176 height 34
type input "in:not-interested"
